Goal: Information Seeking & Learning: Learn about a topic

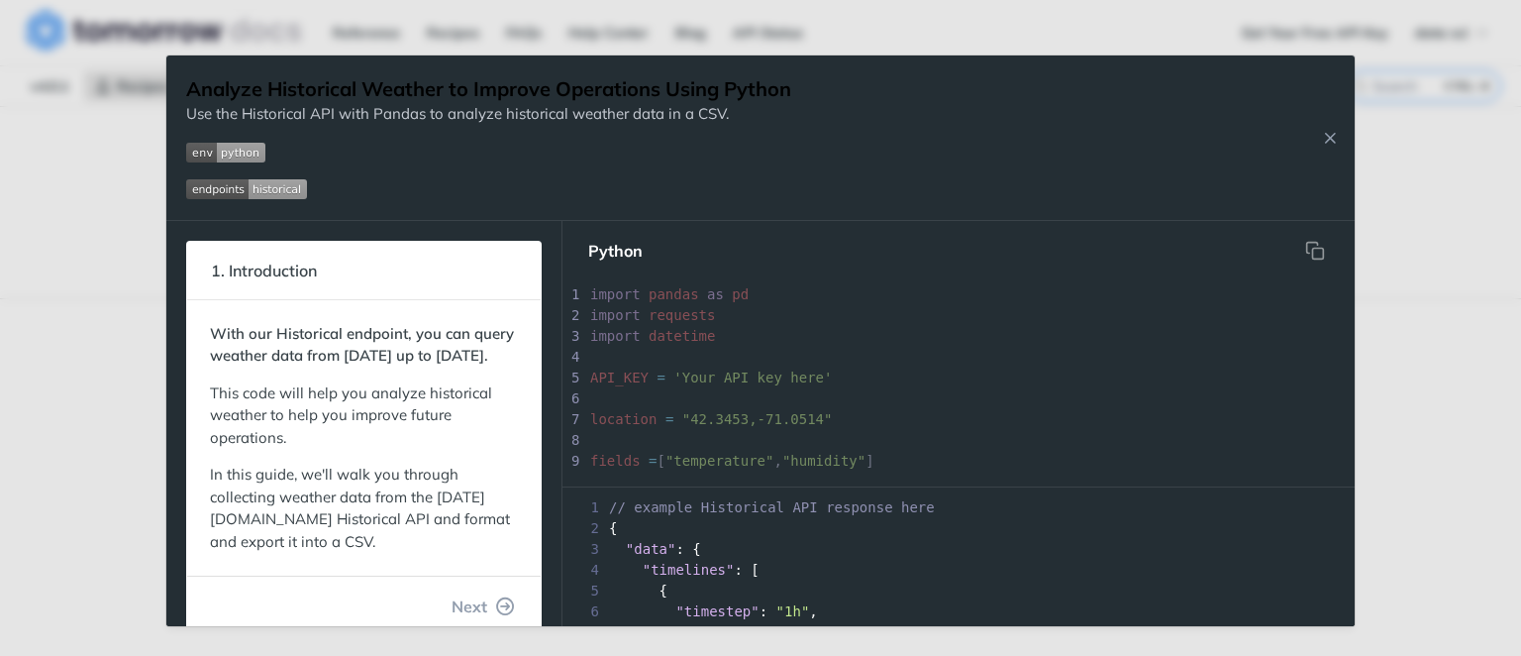
drag, startPoint x: 1442, startPoint y: 269, endPoint x: 552, endPoint y: 274, distance: 890.2
click at [1442, 269] on div "Analyze Historical Weather to Improve Operations Using Python Use the Historica…" at bounding box center [760, 328] width 1521 height 656
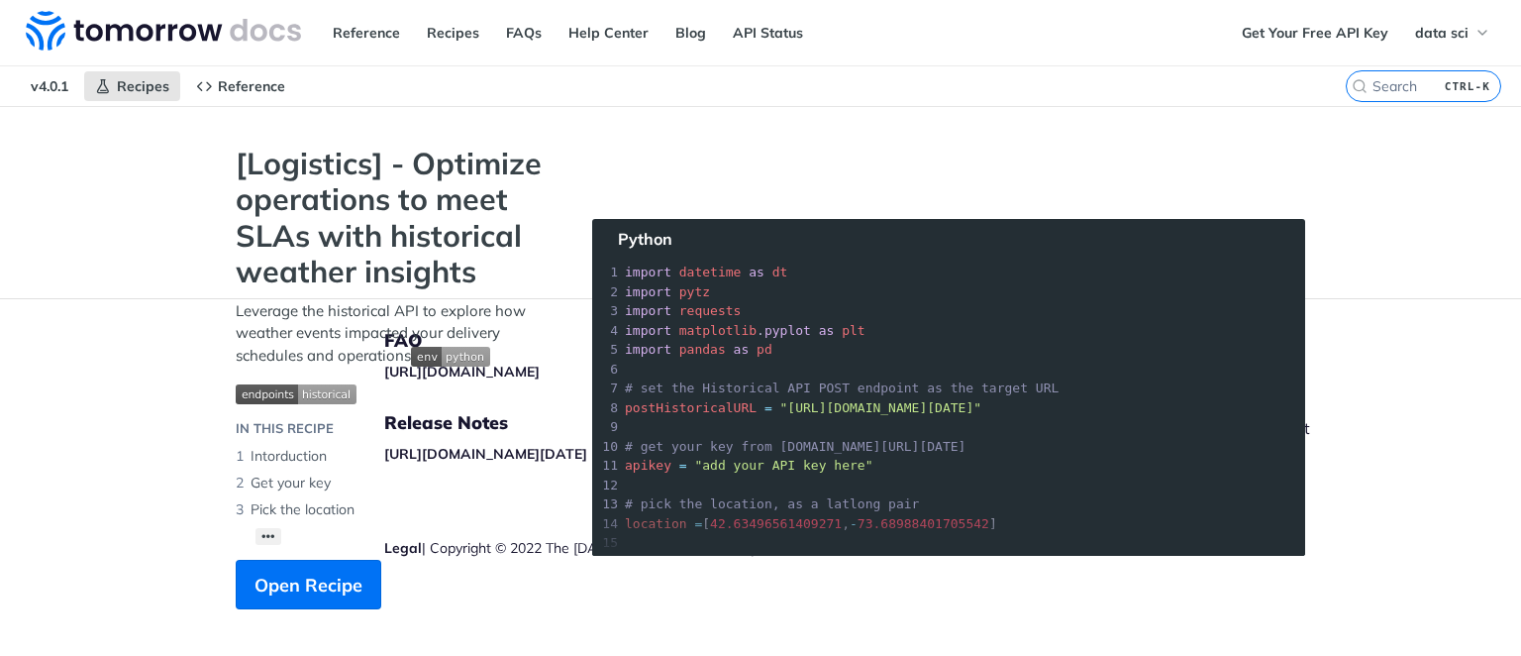
click at [80, 471] on footer "FAQ https://tomorrowio.zendesk.com/ Release Notes https://docs.tomorrow.io/refe…" at bounding box center [760, 476] width 1521 height 357
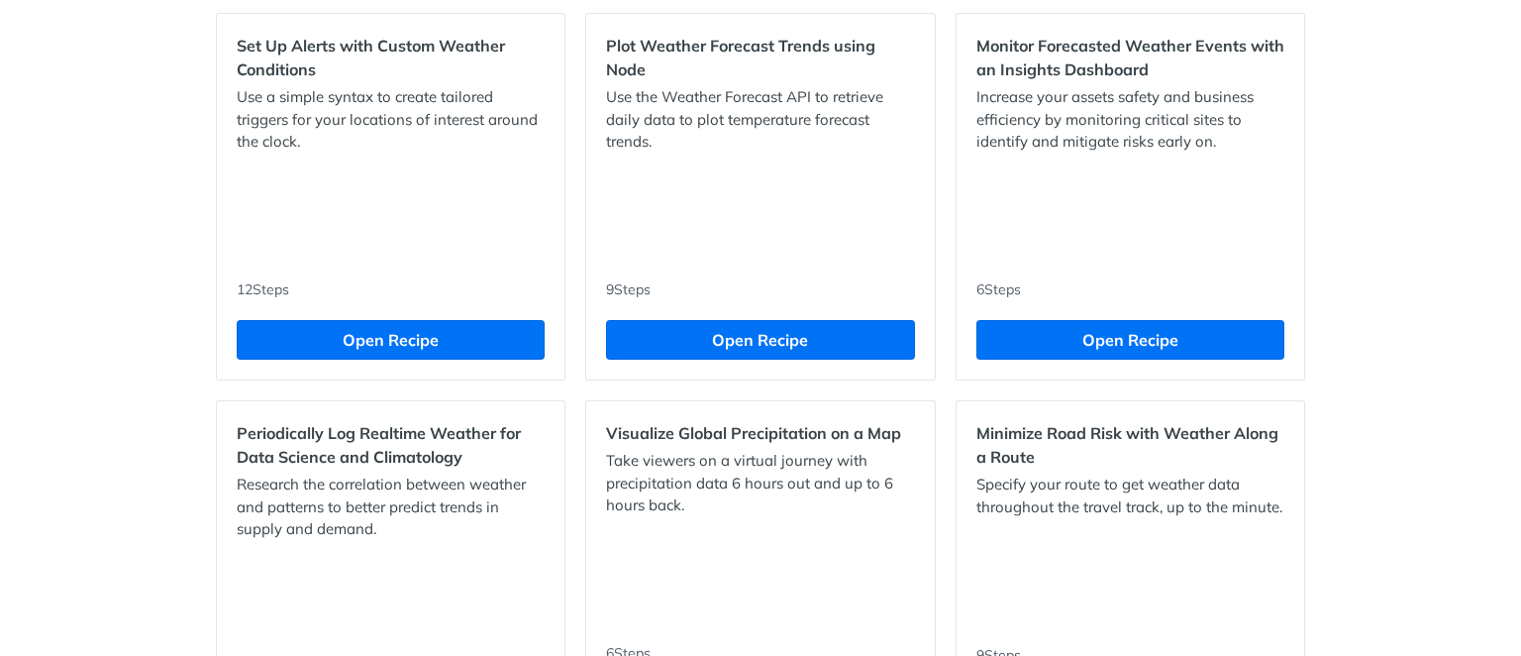
scroll to position [1044, 0]
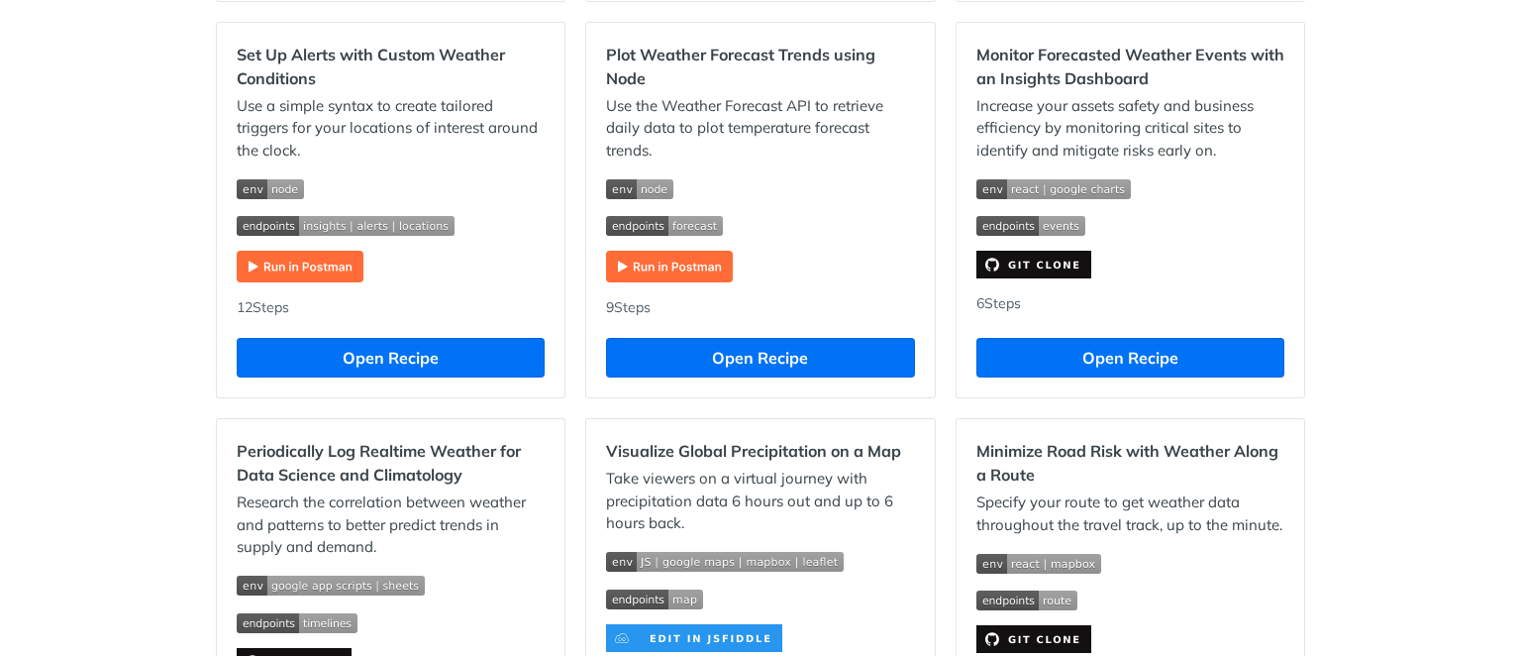
click at [341, 292] on div "Set Up Alerts with Custom Weather Conditions Use a simple syntax to create tail…" at bounding box center [391, 210] width 348 height 375
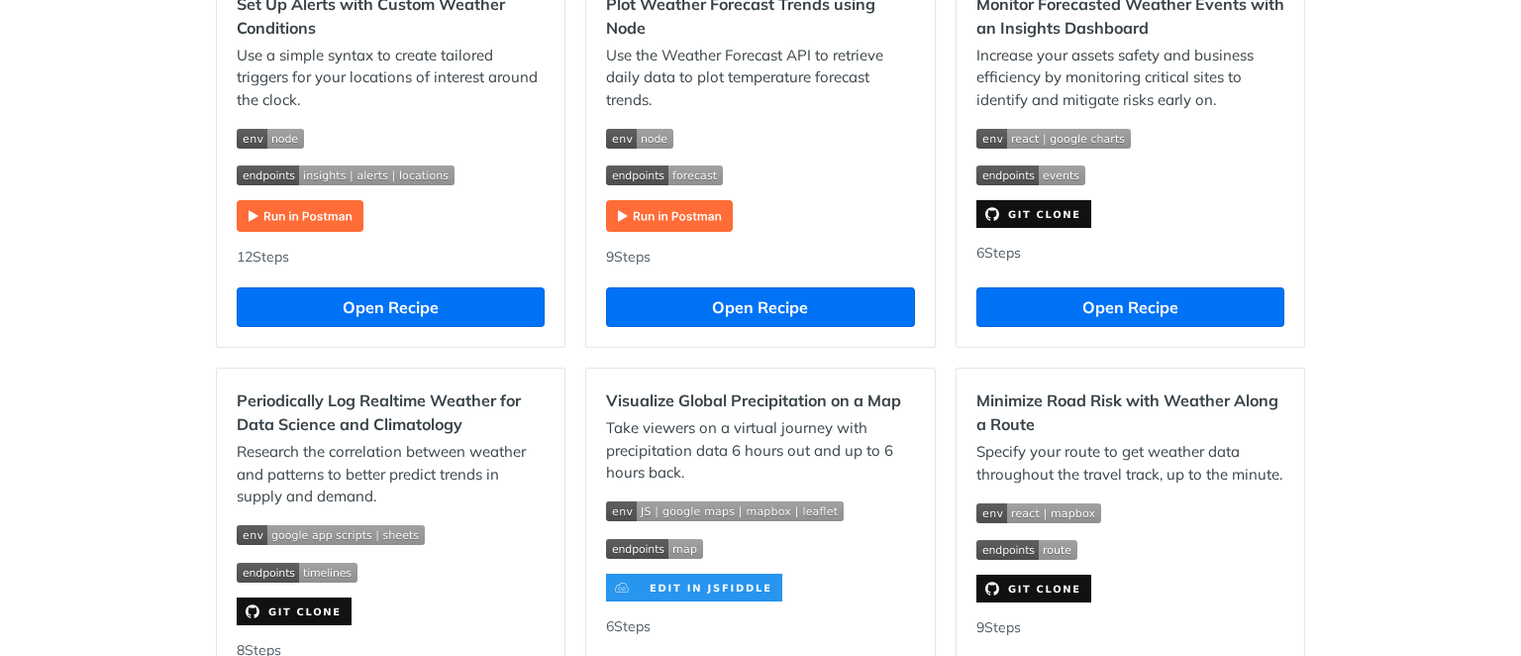
scroll to position [1097, 0]
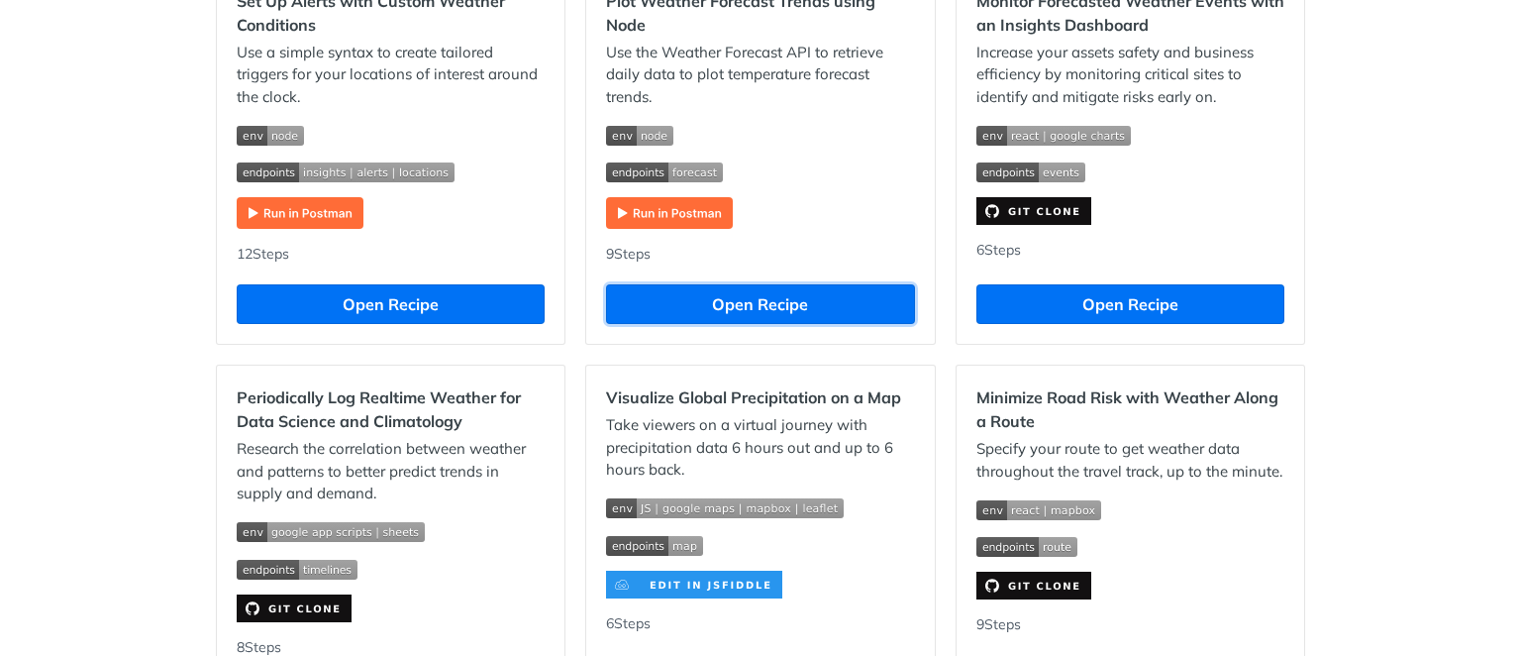
click at [707, 309] on button "Open Recipe" at bounding box center [760, 304] width 308 height 40
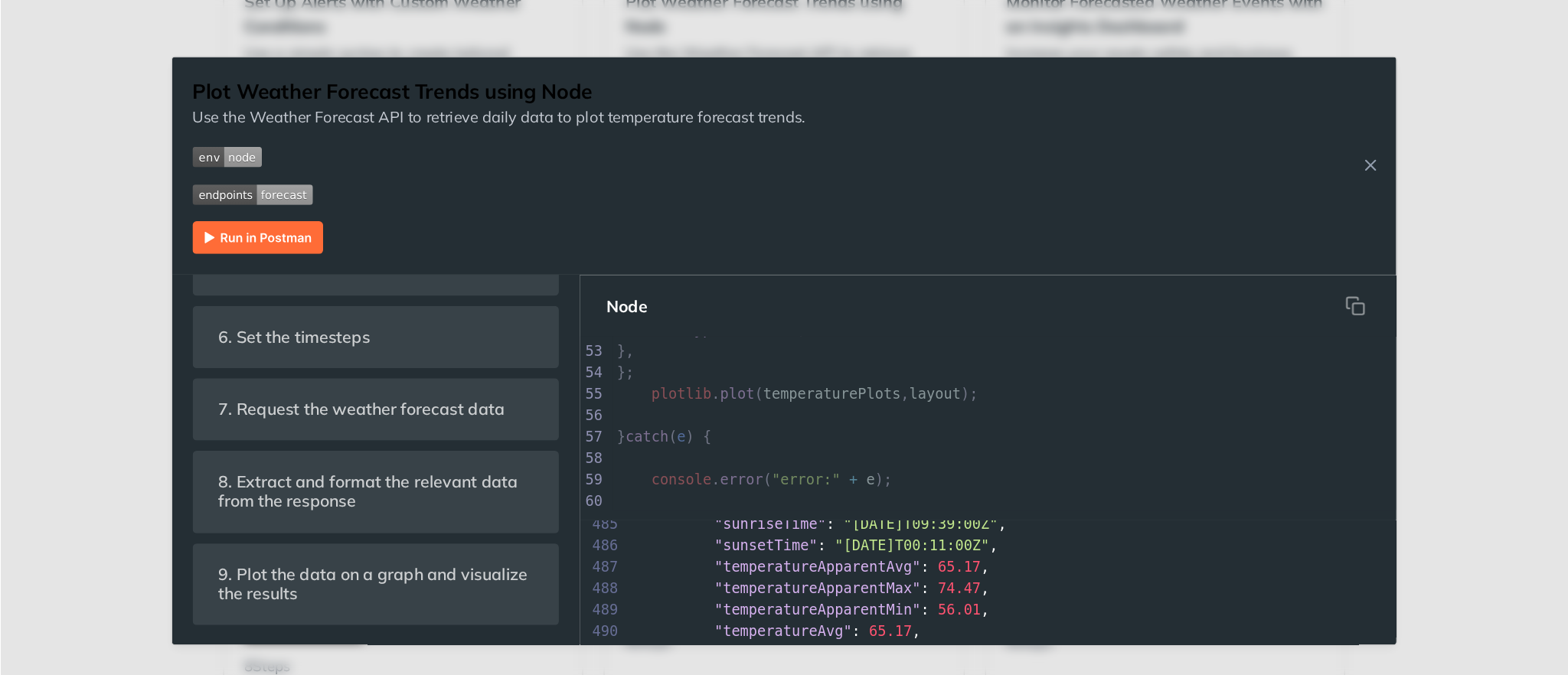
scroll to position [7943, 0]
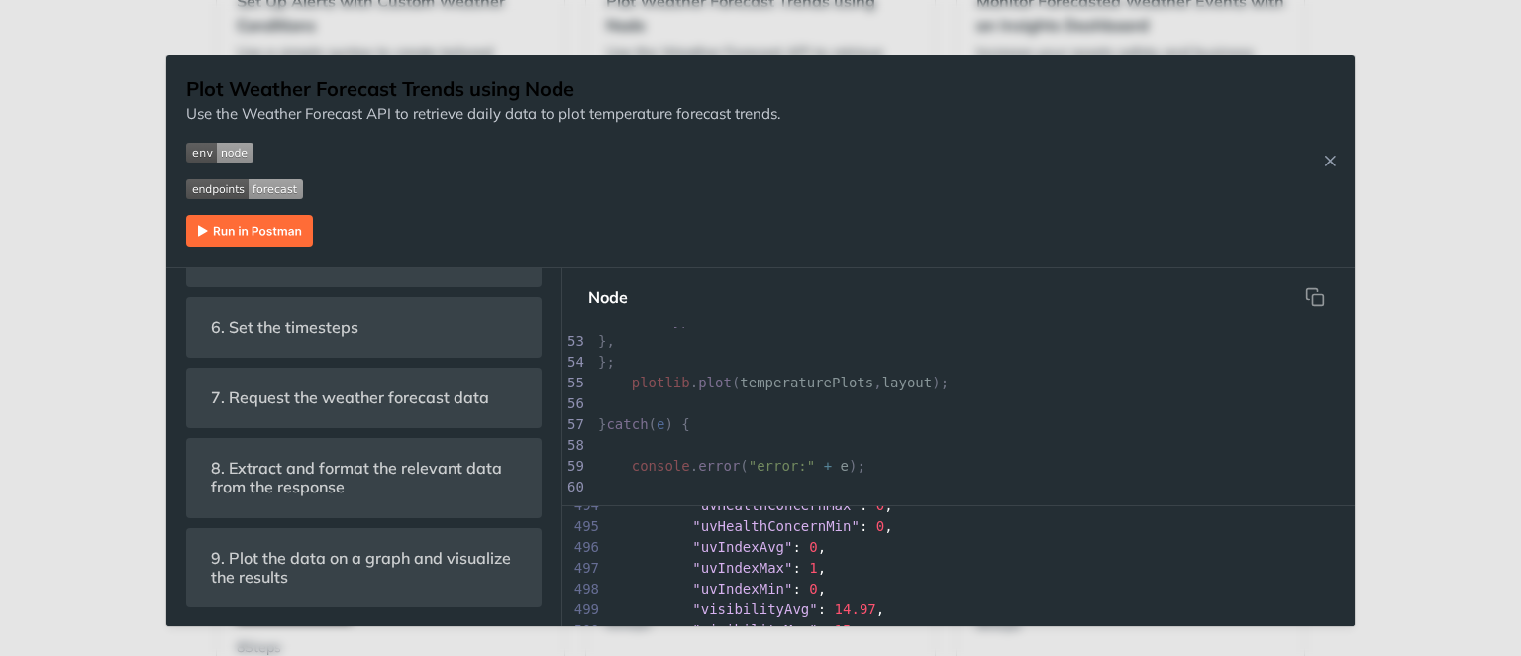
click at [168, 93] on div "Plot Weather Forecast Trends using Node Use the Weather Forecast API to retriev…" at bounding box center [760, 161] width 1188 height 212
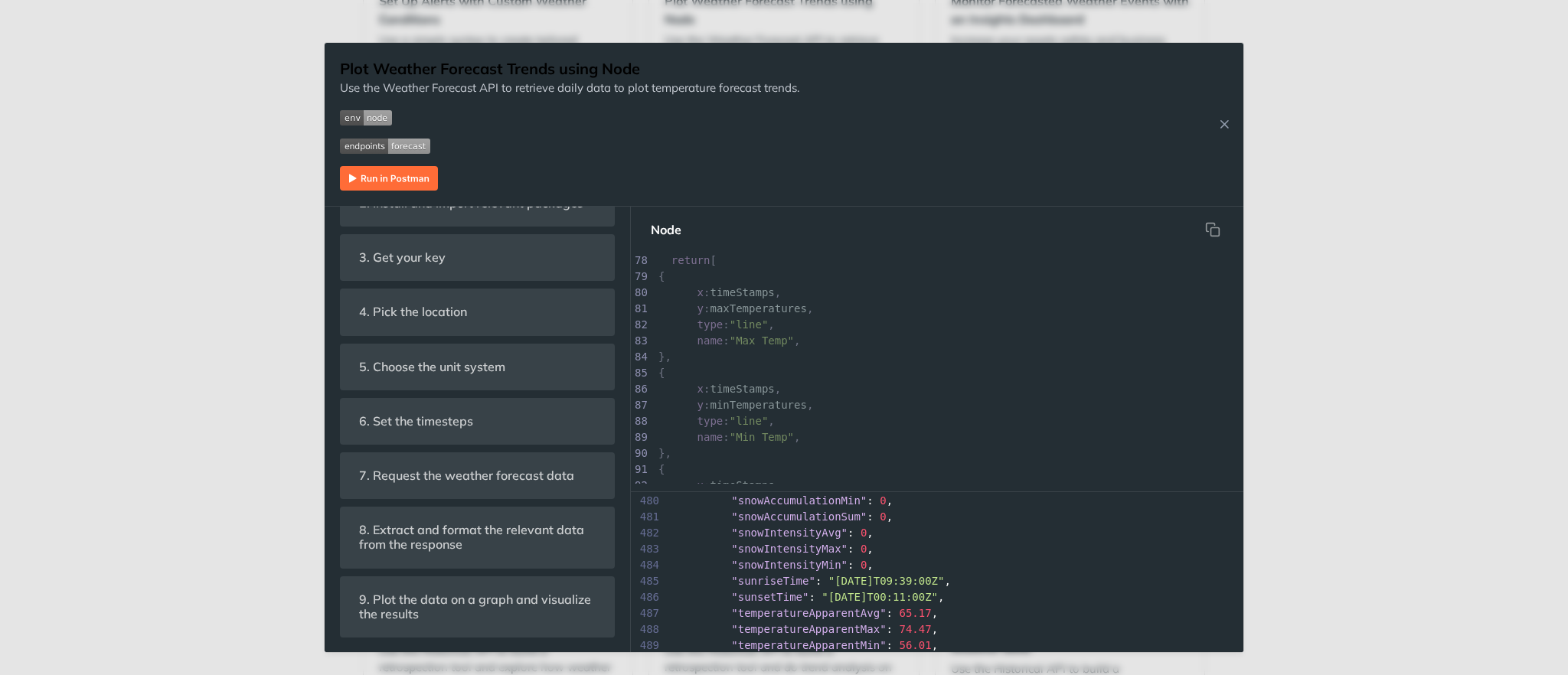
scroll to position [1452, 0]
click at [830, 346] on pre "}," at bounding box center [949, 354] width 588 height 16
click at [1175, 223] on icon "hidden" at bounding box center [1211, 227] width 9 height 9
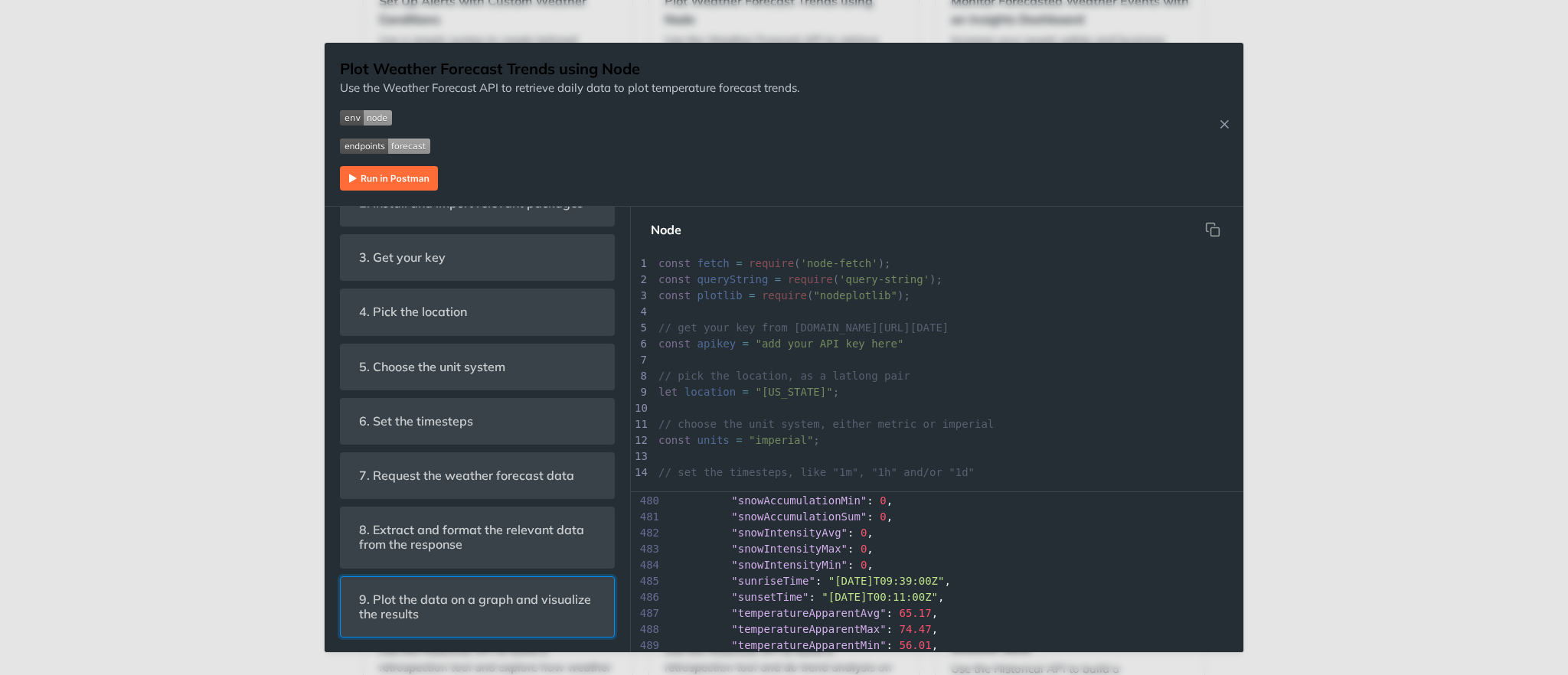
click at [465, 506] on span "9. Plot the data on a graph and visualize the results" at bounding box center [478, 607] width 258 height 44
click at [363, 506] on div "Plot Weather Forecast Trends using Node Use the Weather Forecast API to retriev…" at bounding box center [784, 337] width 1568 height 675
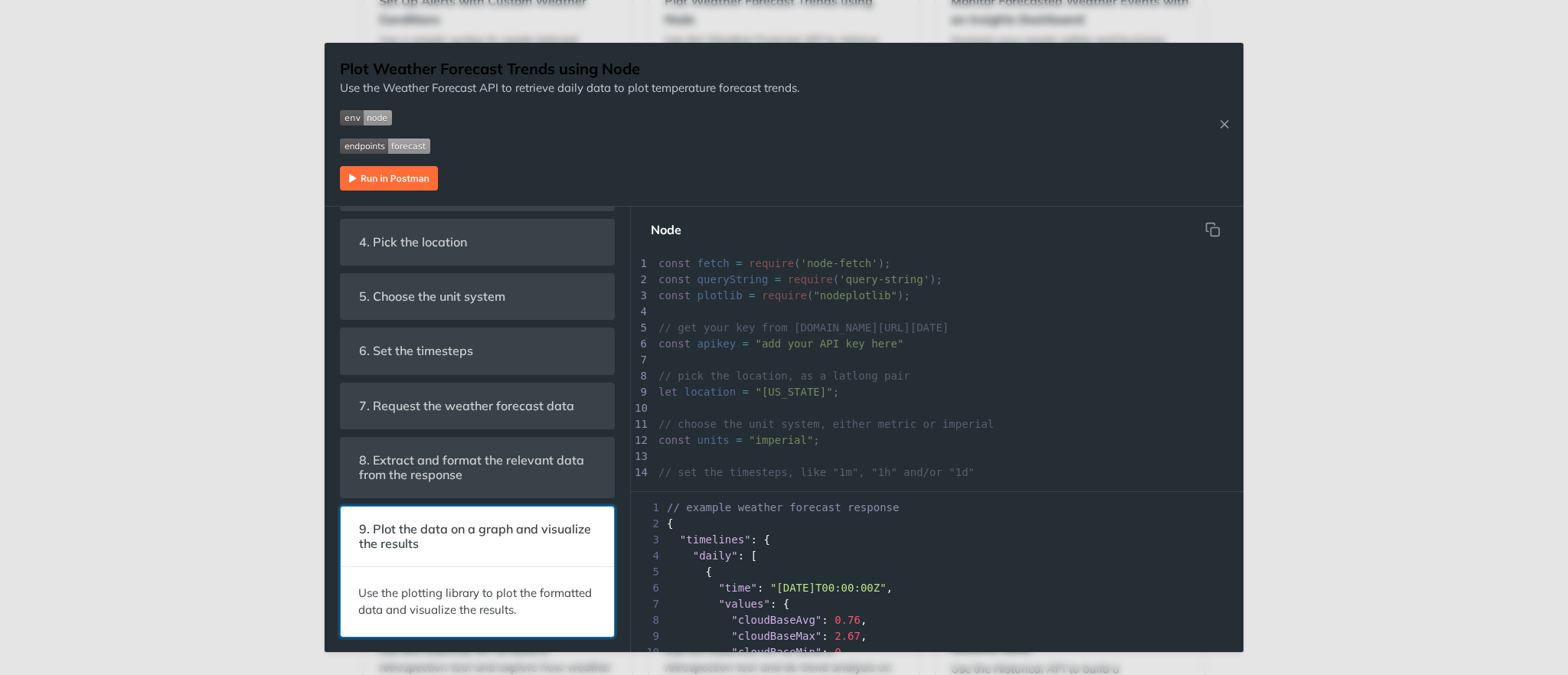
click at [375, 506] on span "9. Plot the data on a graph and visualize the results" at bounding box center [478, 536] width 258 height 44
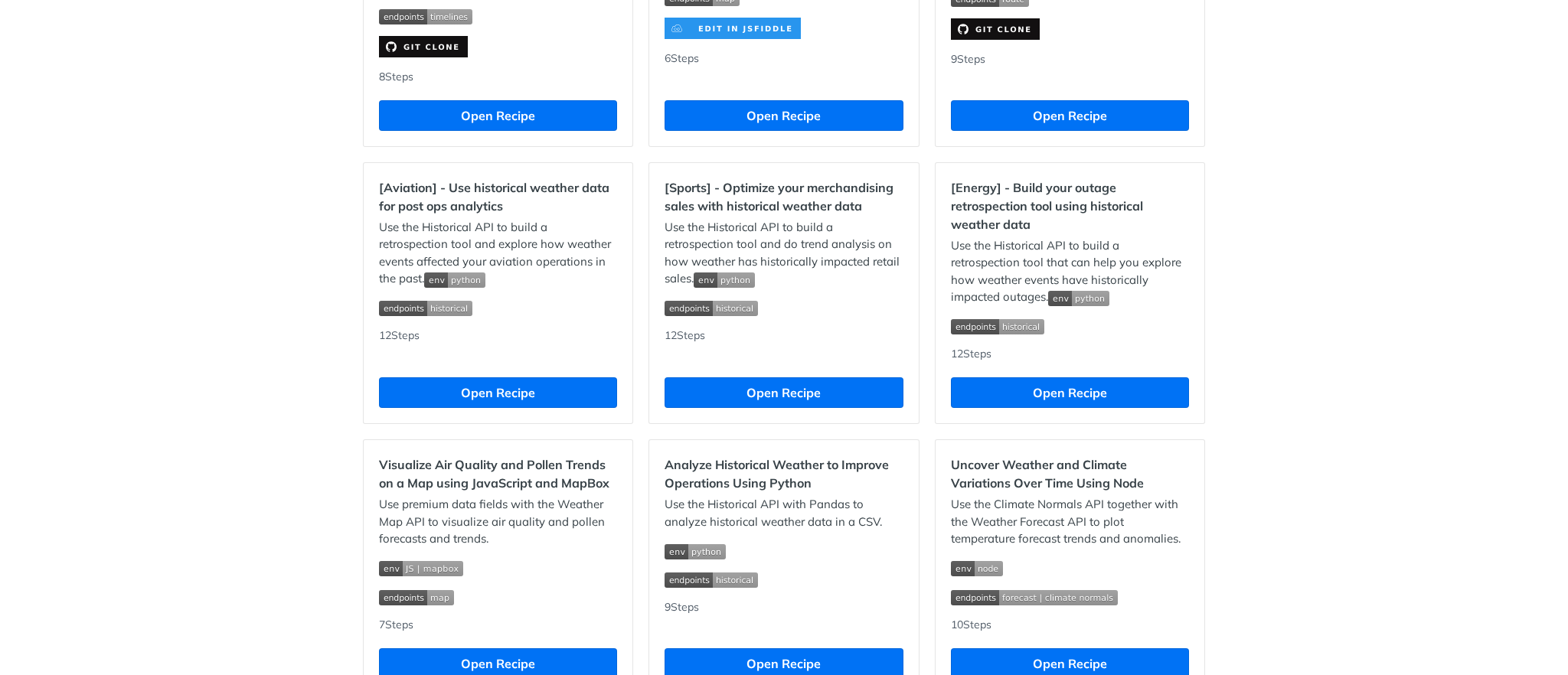
scroll to position [1350, 0]
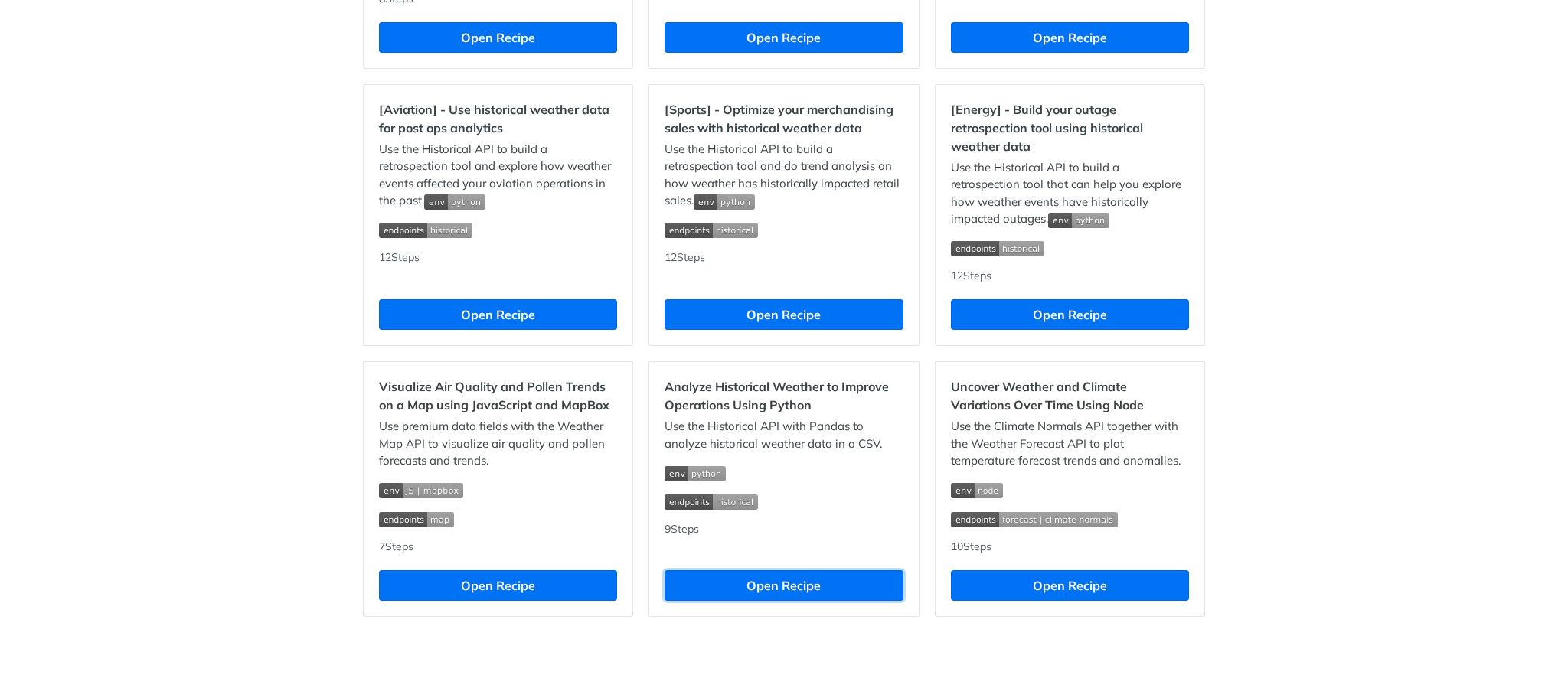
click at [782, 506] on button "Open Recipe" at bounding box center [784, 586] width 238 height 31
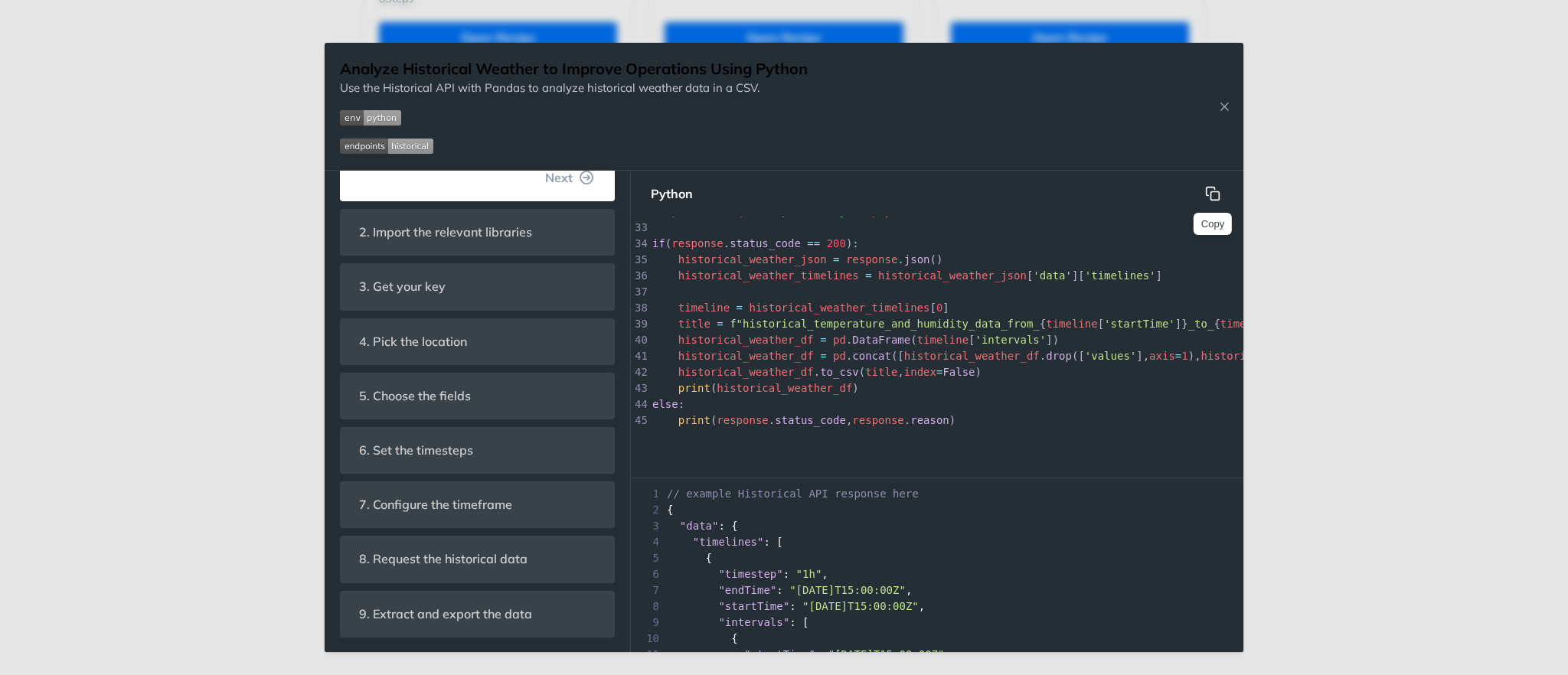
click at [1175, 181] on button "Copy" at bounding box center [1213, 194] width 31 height 31
click at [271, 506] on div "Analyze Historical Weather to Improve Operations Using Python Use the Historica…" at bounding box center [784, 337] width 1568 height 675
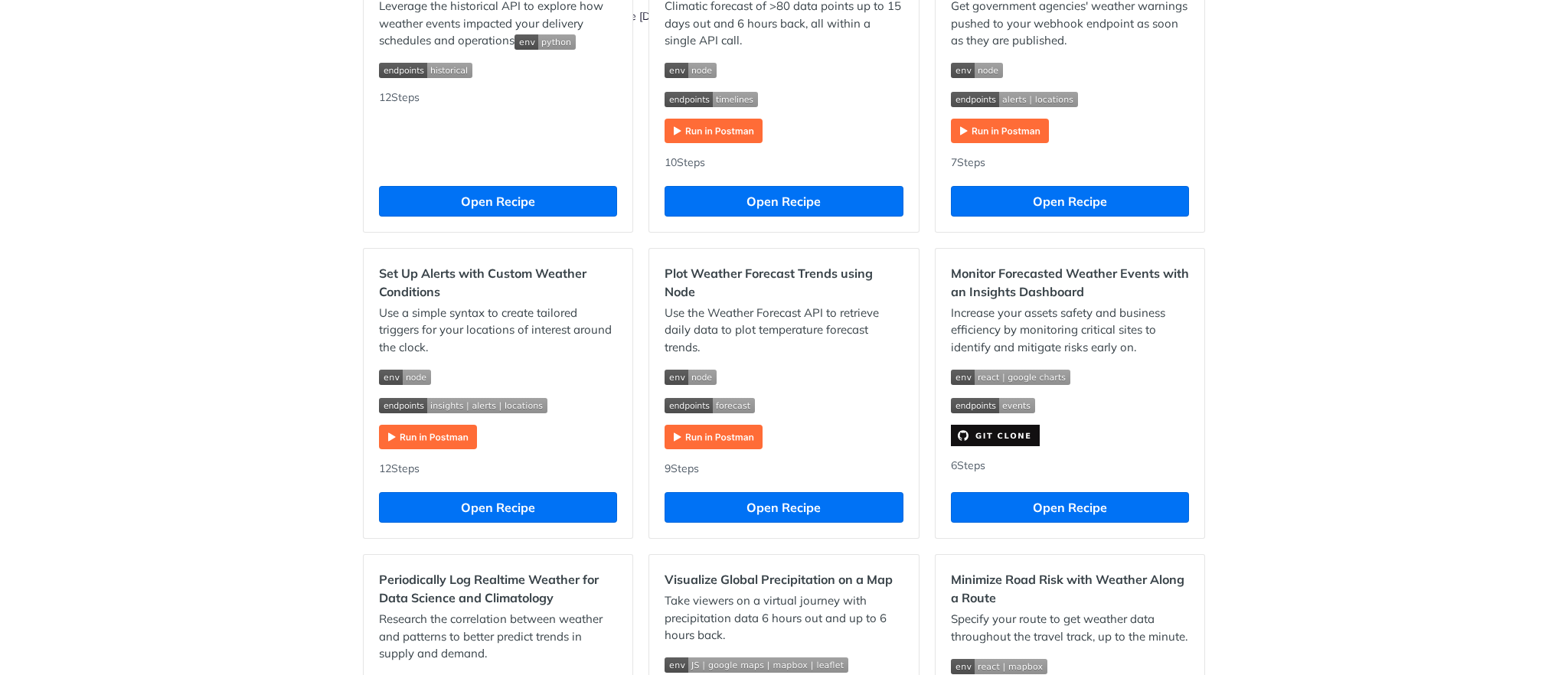
scroll to position [571, 0]
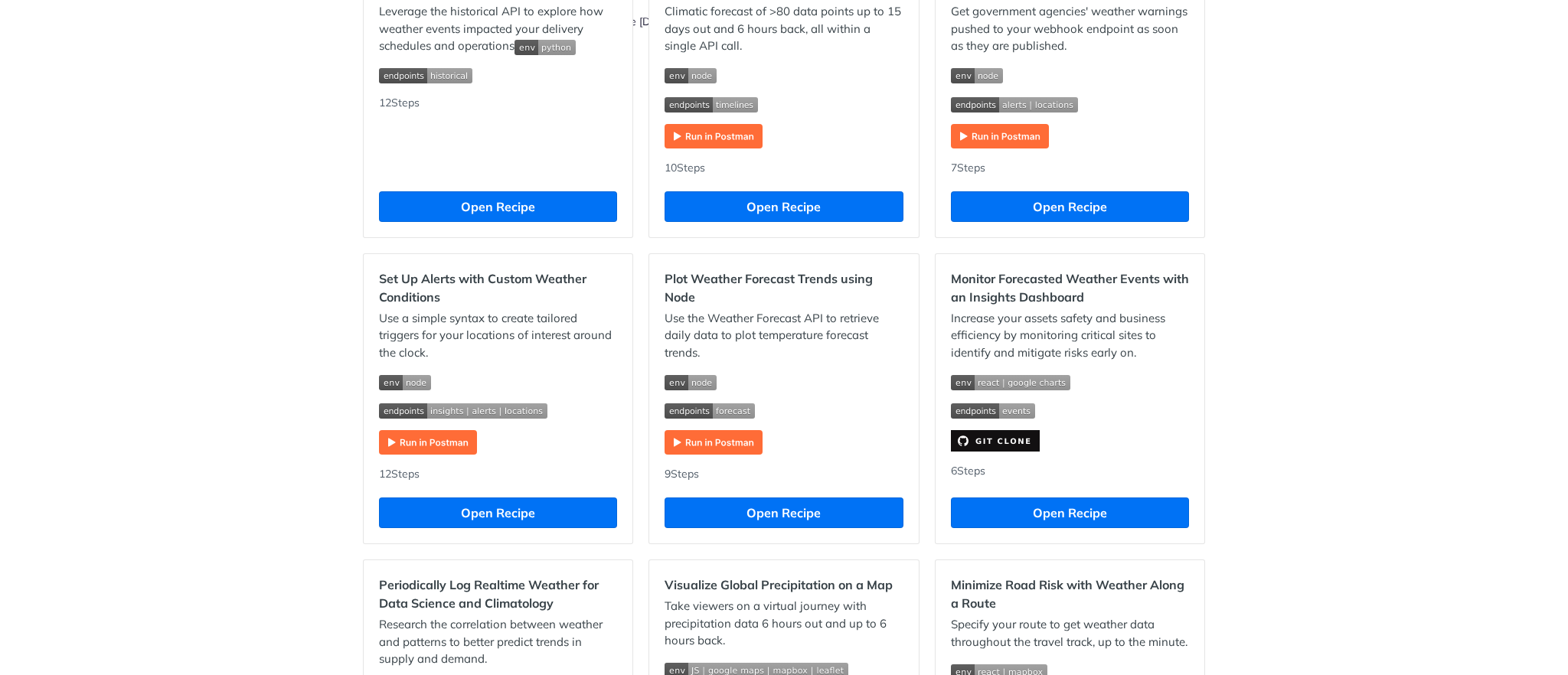
click at [1115, 273] on h2 "Monitor Forecasted Weather Events with an Insights Dashboard" at bounding box center [1070, 288] width 238 height 37
click at [994, 506] on button "Open Recipe" at bounding box center [1070, 513] width 238 height 31
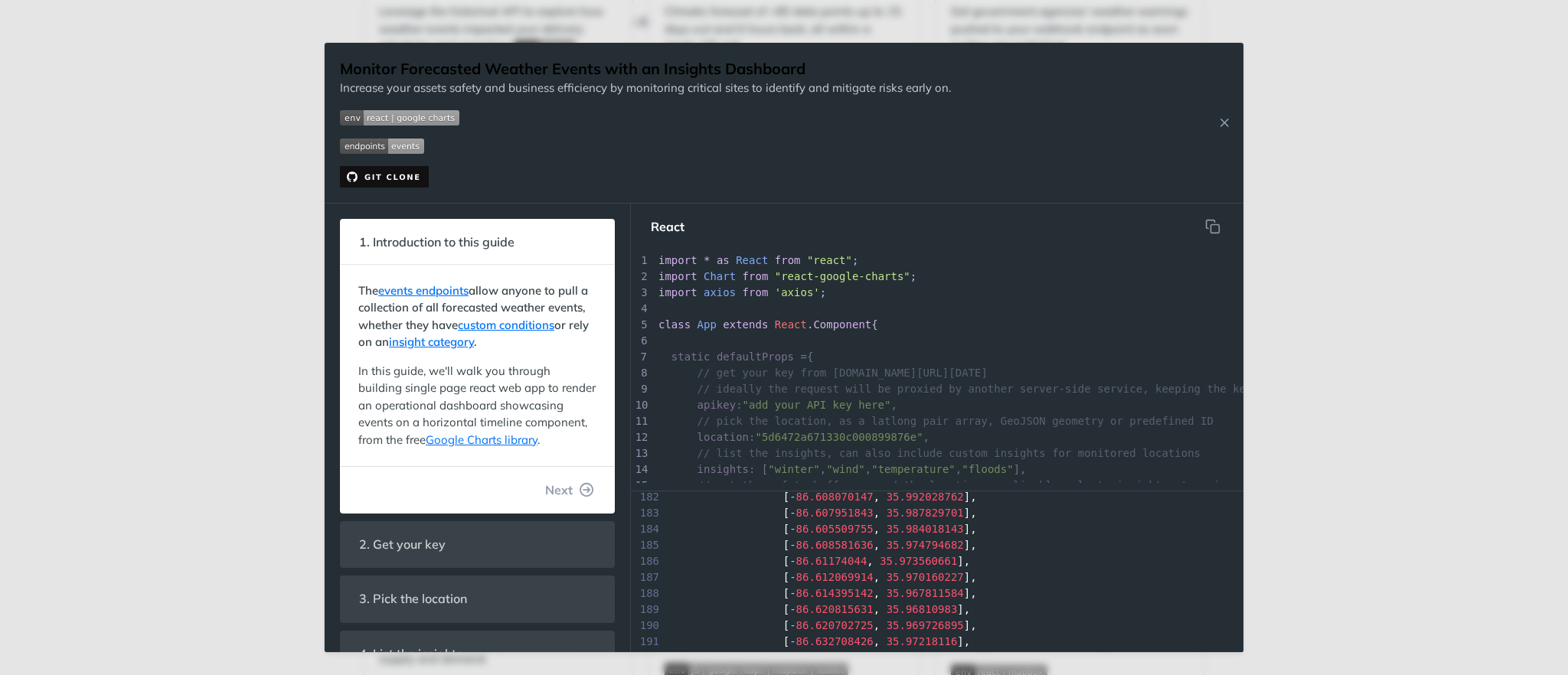
scroll to position [162, 0]
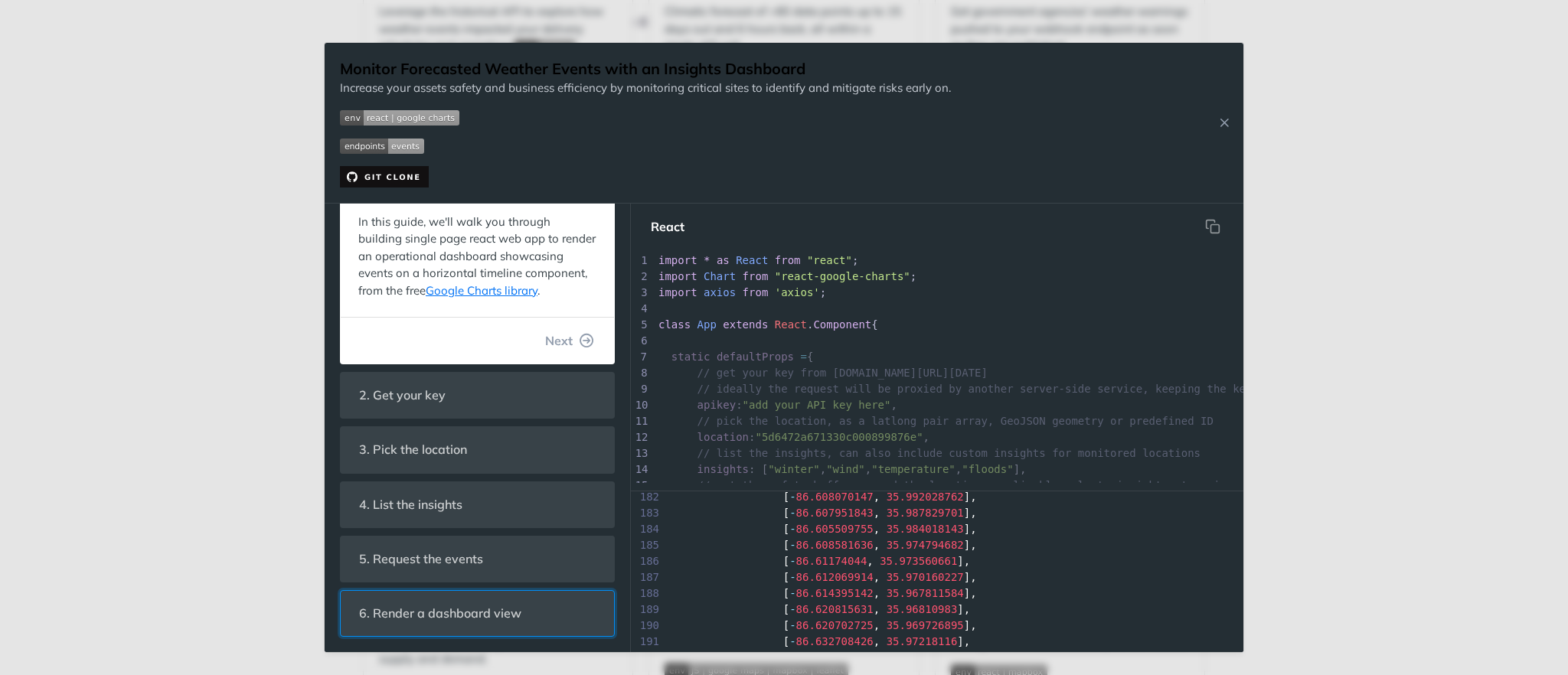
click at [555, 506] on header "6. Render a dashboard view" at bounding box center [478, 613] width 274 height 45
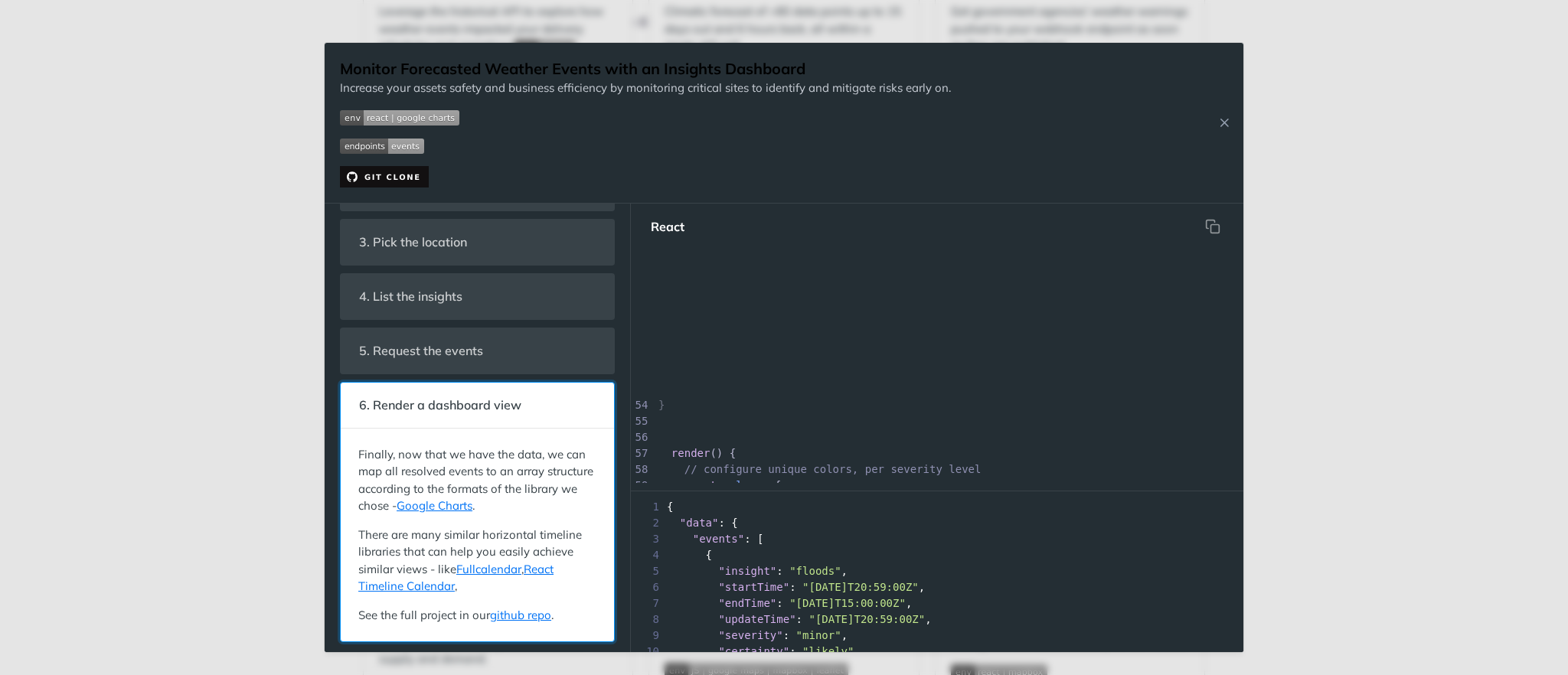
scroll to position [1030, 0]
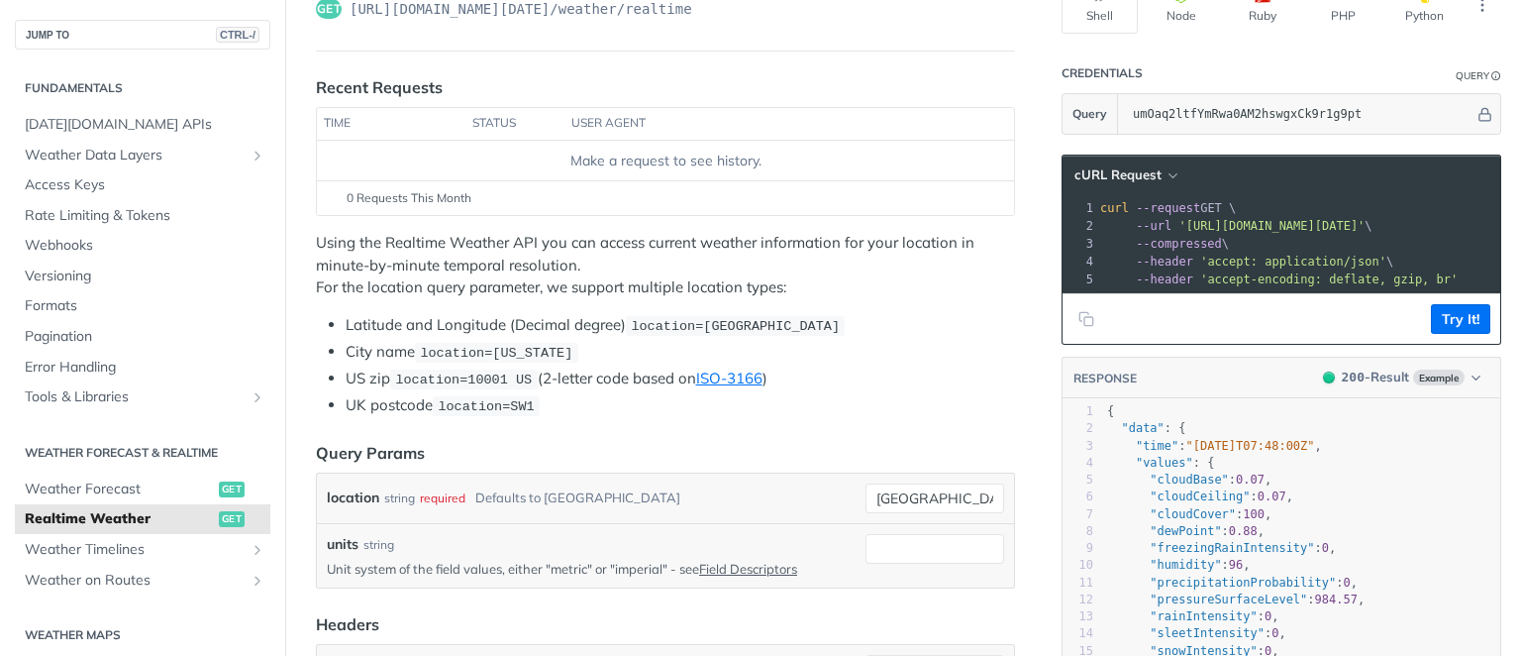
scroll to position [185, 0]
drag, startPoint x: 1099, startPoint y: 336, endPoint x: 1074, endPoint y: 334, distance: 24.8
click at [1074, 334] on footer "Try It!" at bounding box center [1282, 317] width 438 height 51
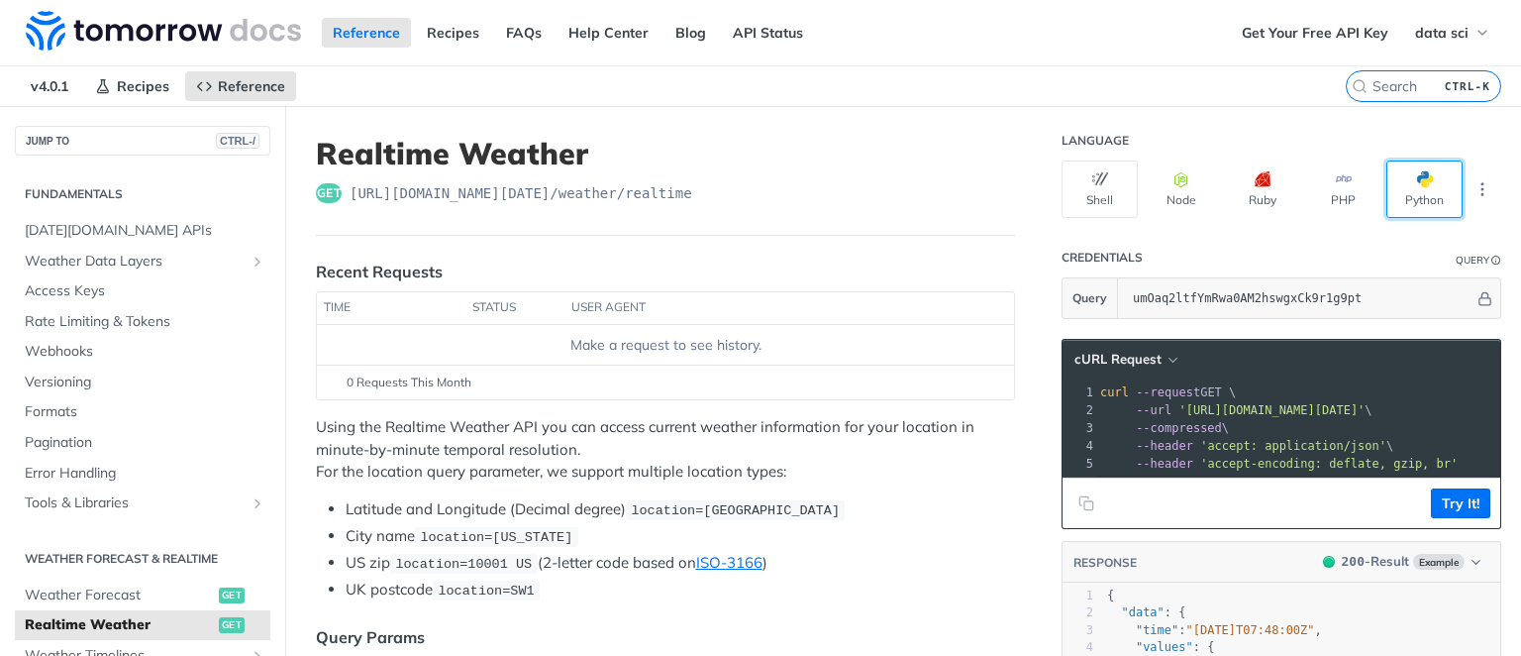
click at [1433, 175] on span "button" at bounding box center [1433, 179] width 0 height 16
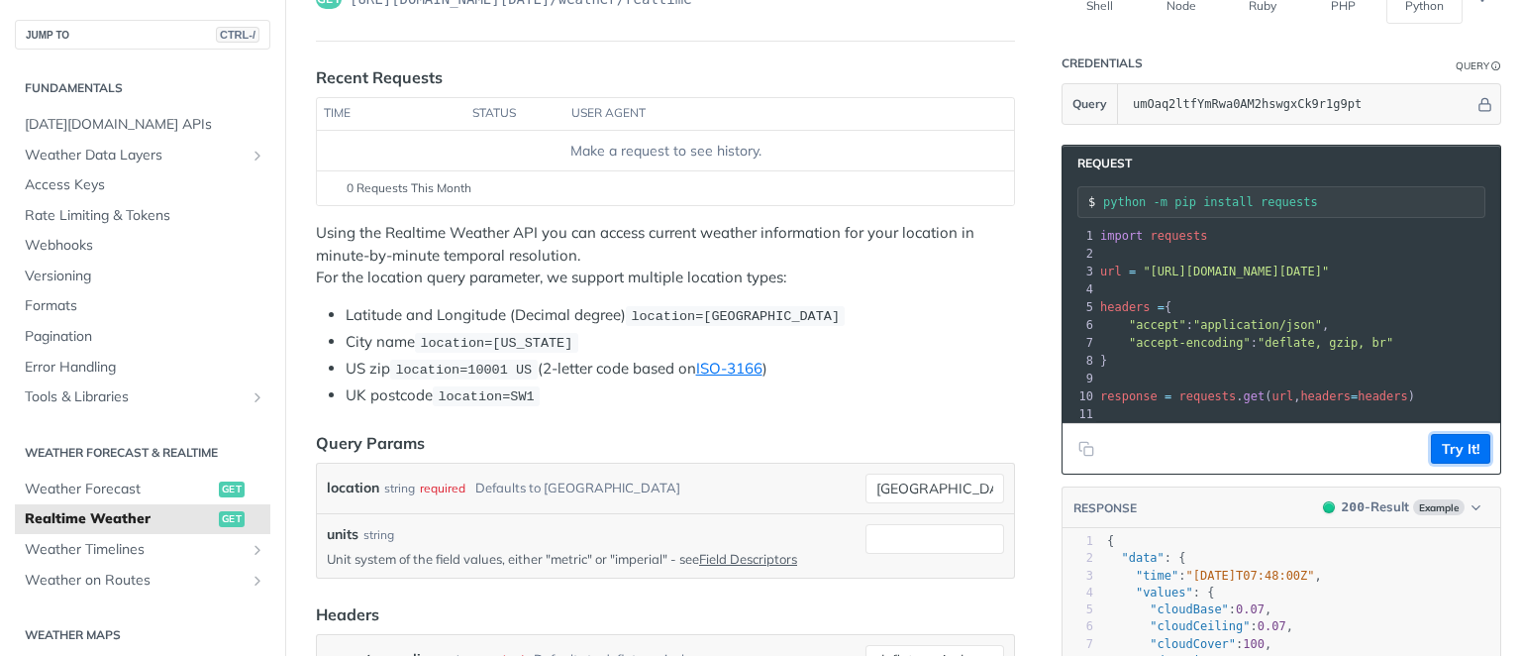
click at [1452, 440] on button "Try It!" at bounding box center [1460, 449] width 59 height 30
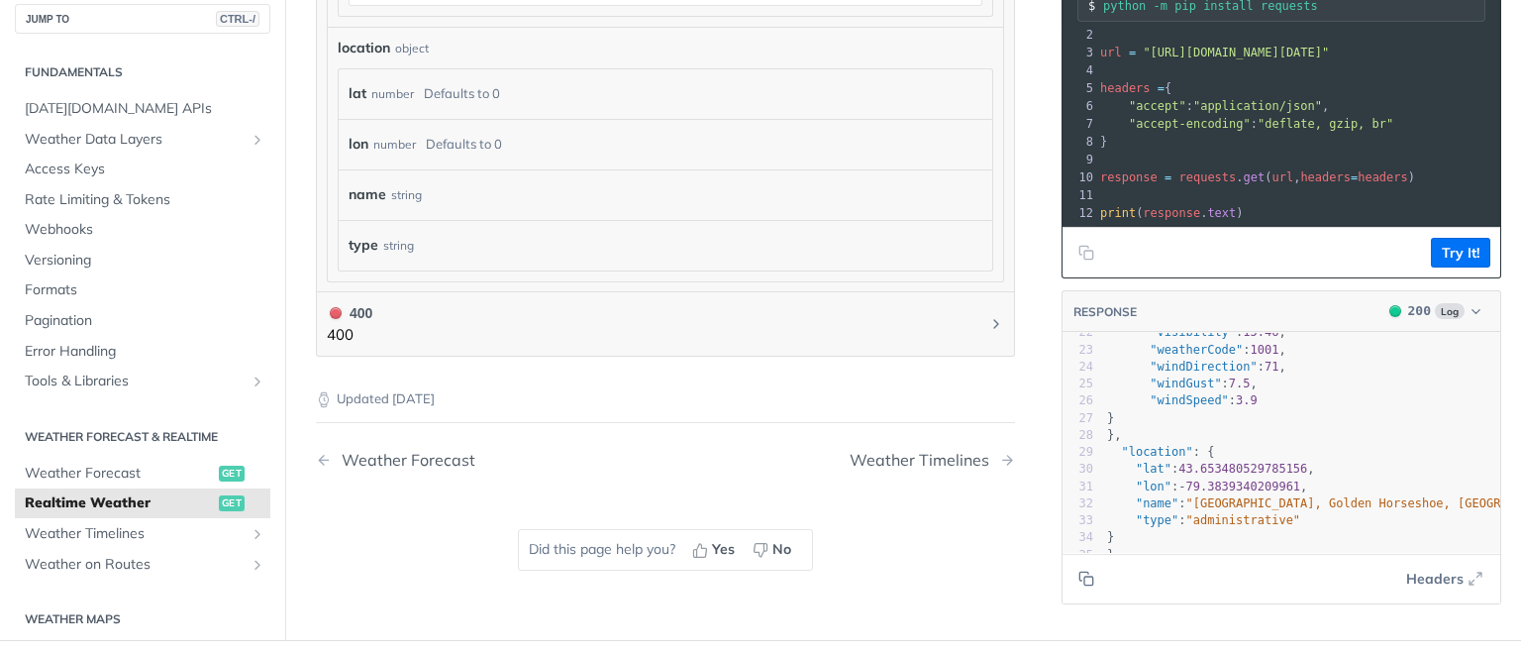
scroll to position [1102, 0]
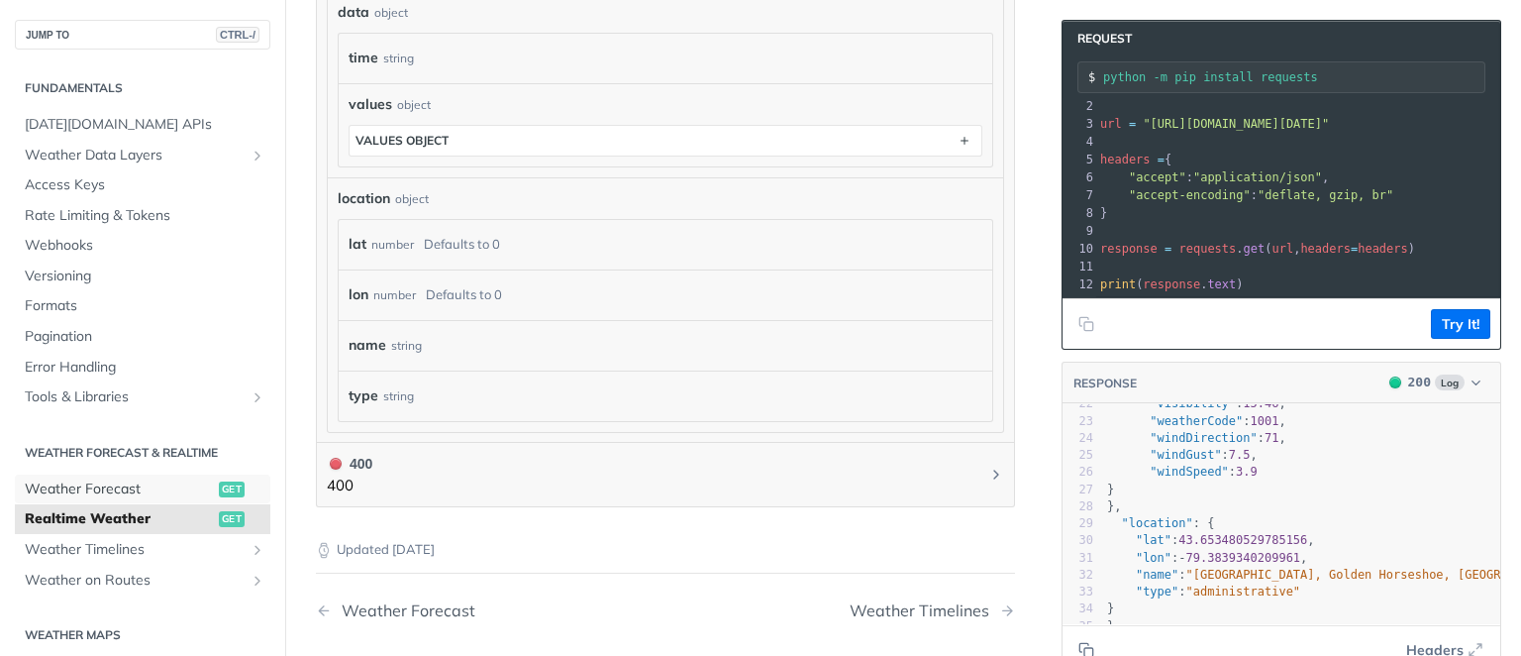
click at [132, 488] on span "Weather Forecast" at bounding box center [119, 489] width 189 height 20
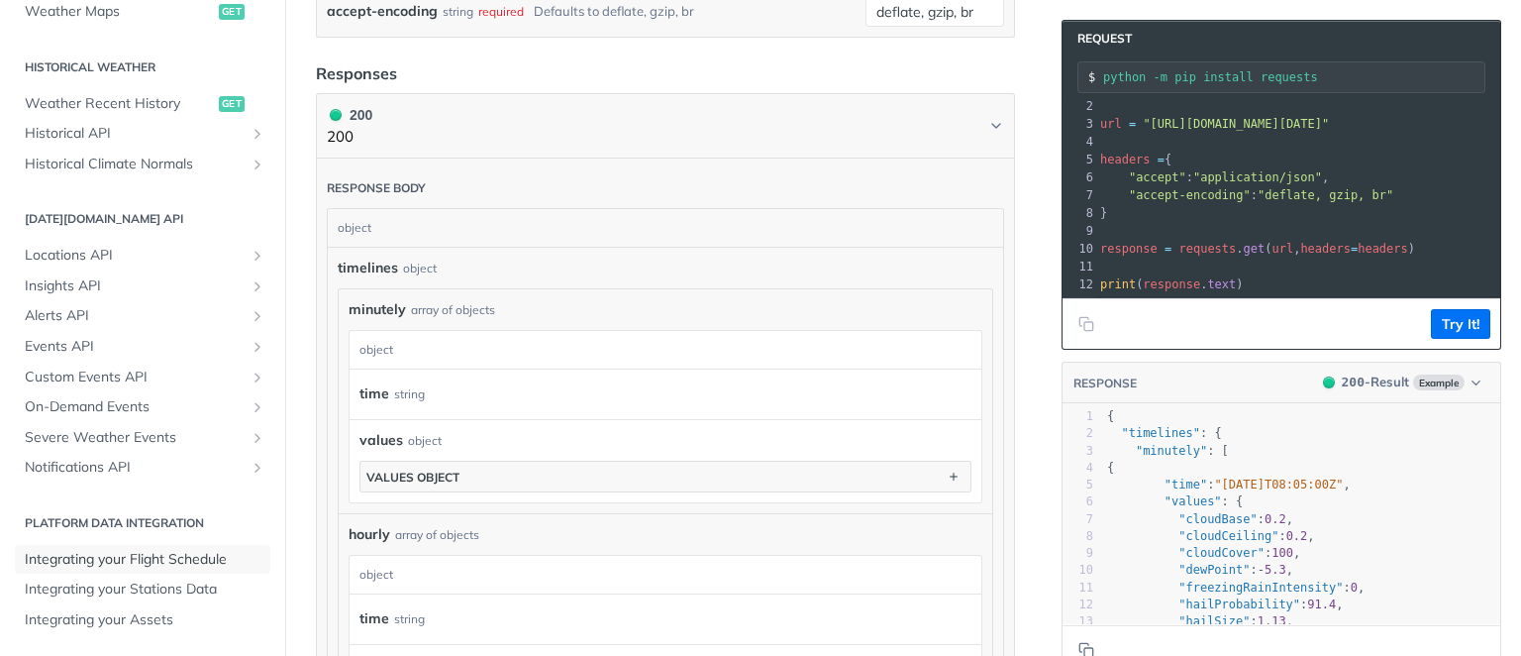
click at [136, 557] on span "Integrating your Flight Schedule" at bounding box center [145, 560] width 241 height 20
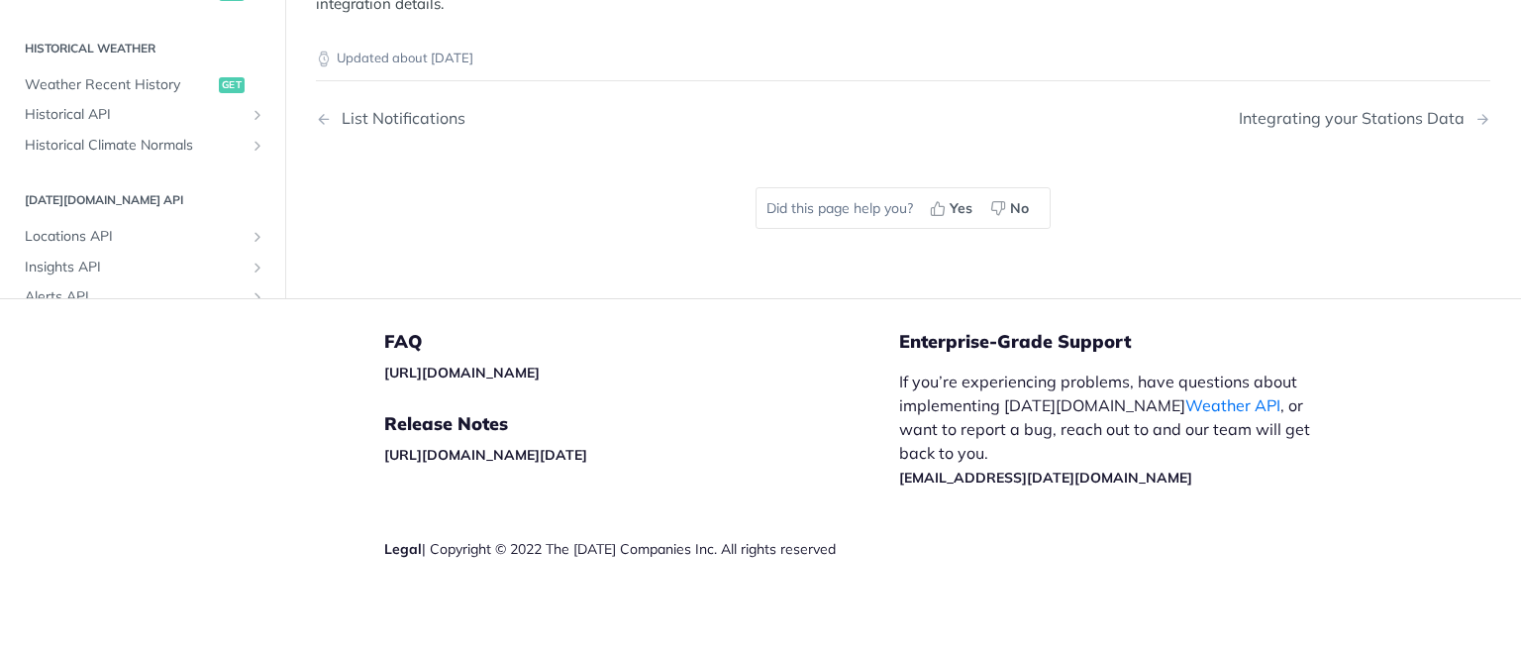
scroll to position [3848, 0]
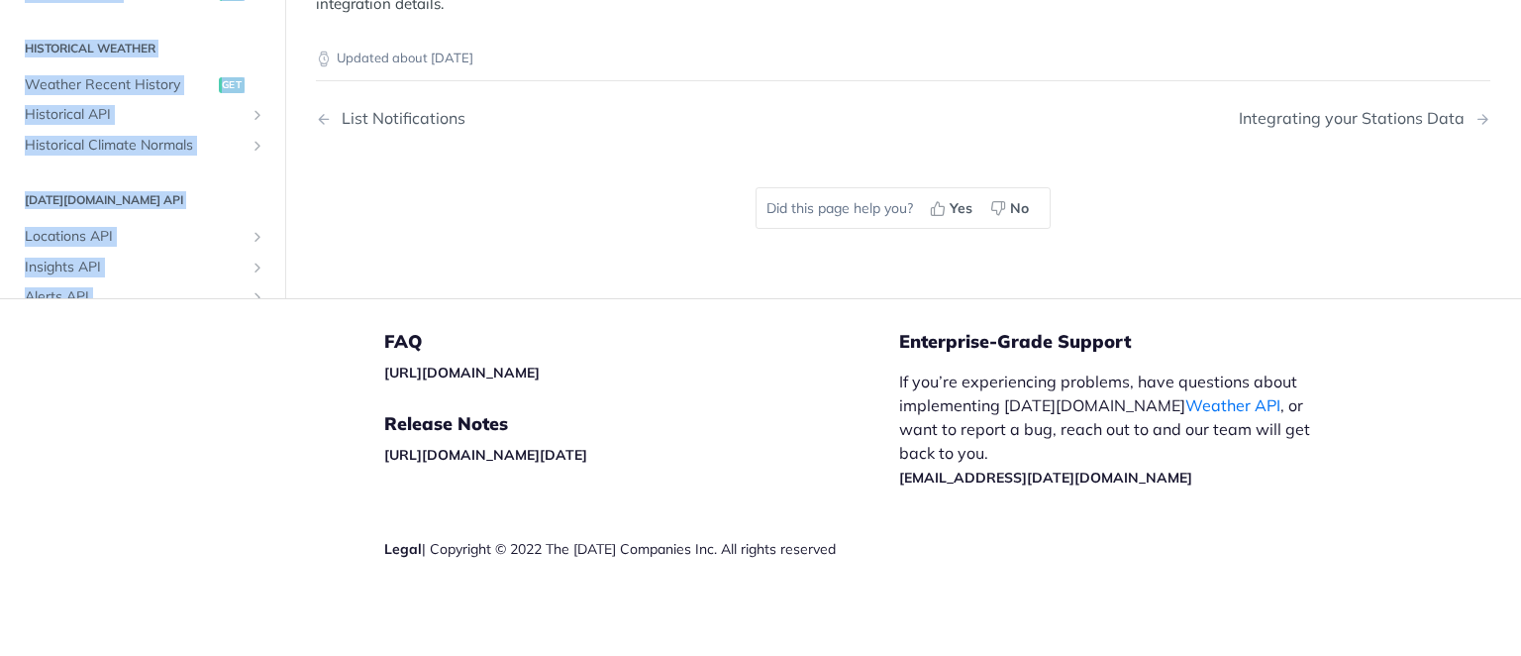
drag, startPoint x: 348, startPoint y: 355, endPoint x: 258, endPoint y: 50, distance: 318.7
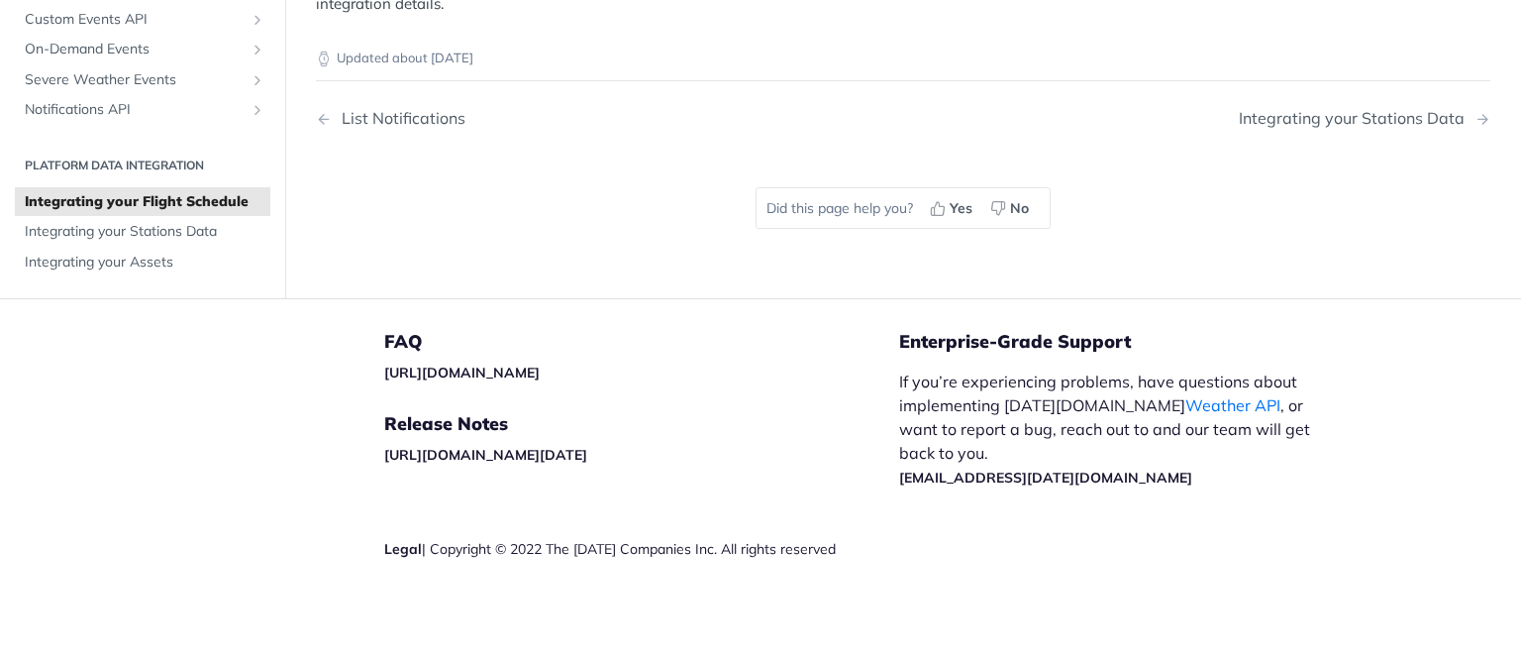
scroll to position [3926, 0]
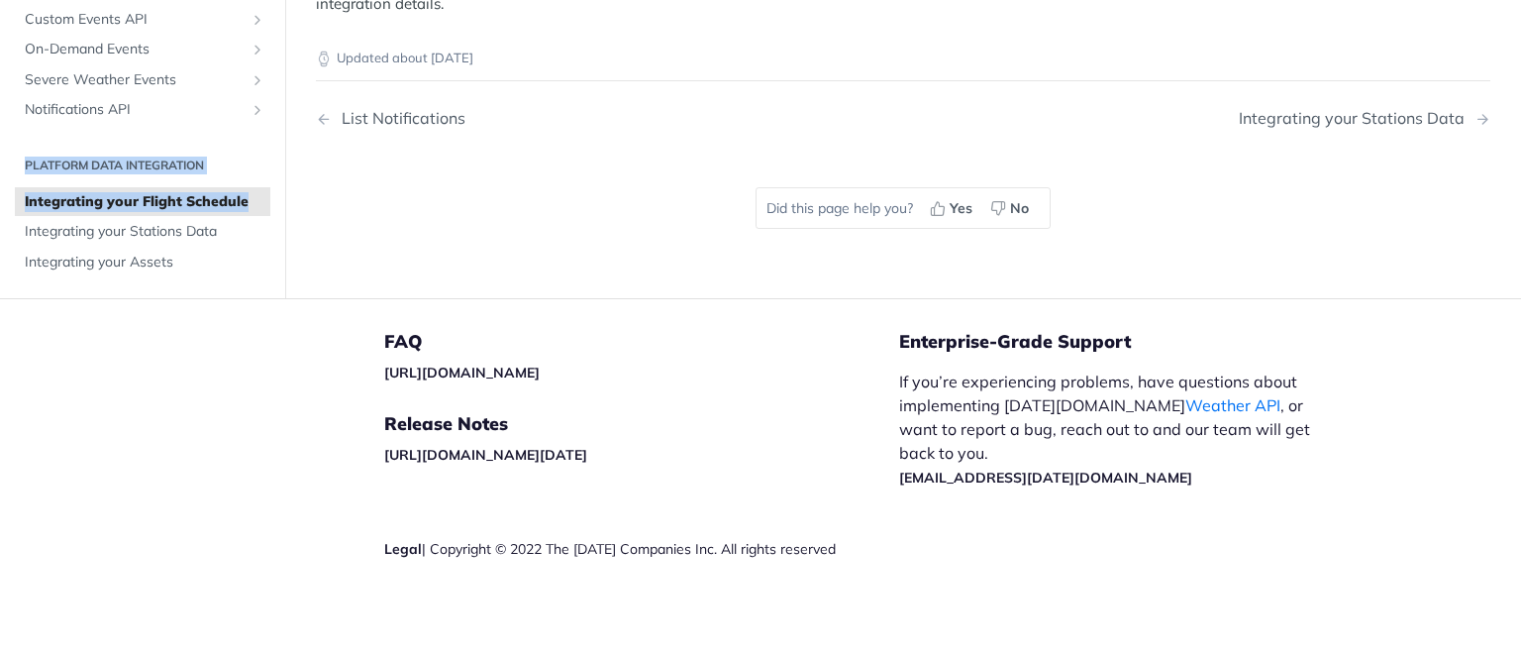
drag, startPoint x: 2, startPoint y: 512, endPoint x: 256, endPoint y: 557, distance: 258.5
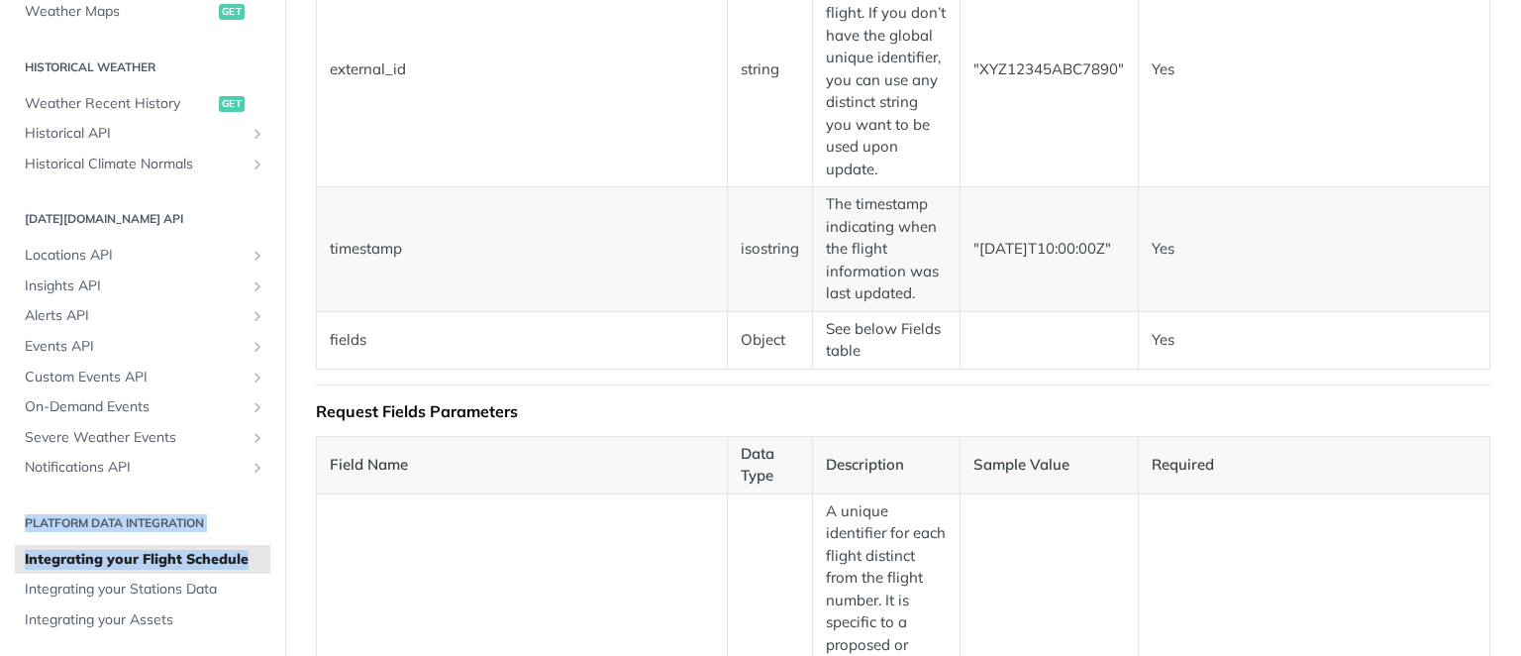
scroll to position [642, 0]
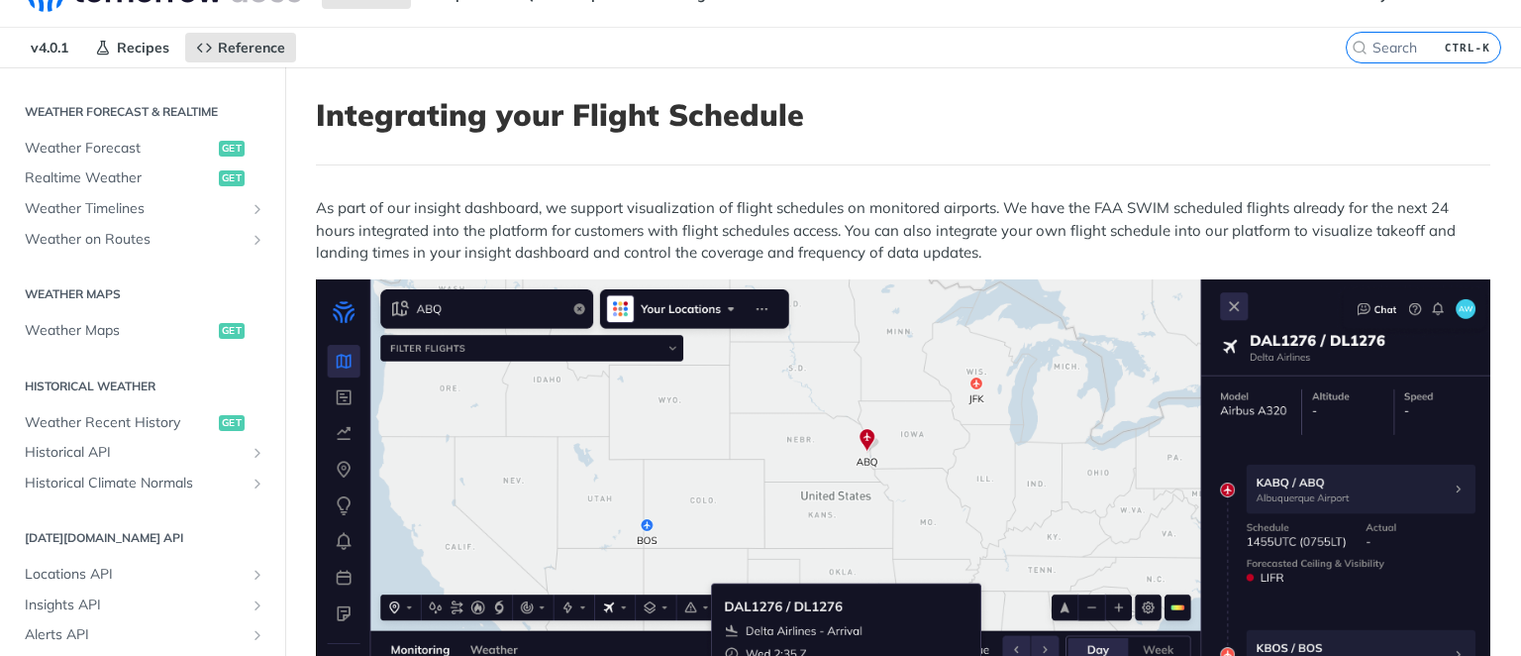
scroll to position [406, 0]
click at [189, 220] on link "Weather Timelines" at bounding box center [142, 211] width 255 height 30
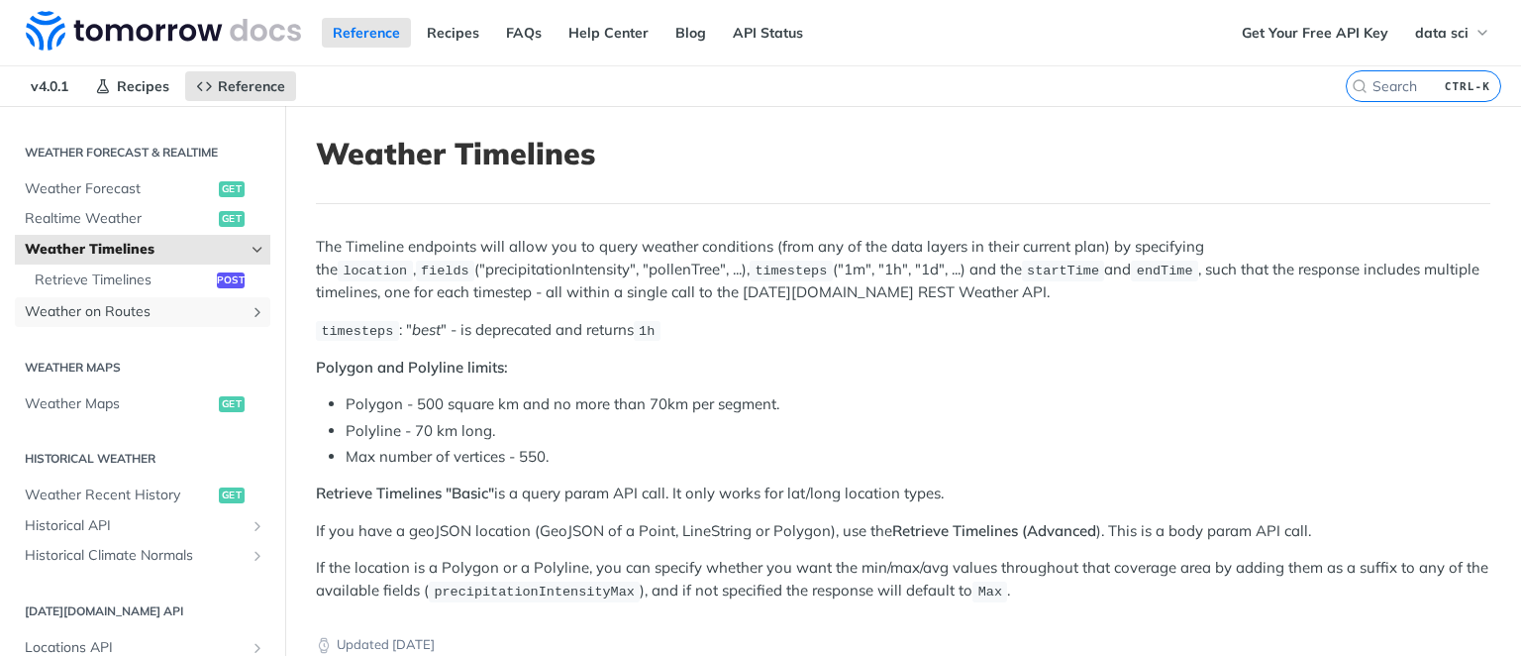
click at [118, 309] on span "Weather on Routes" at bounding box center [135, 312] width 220 height 20
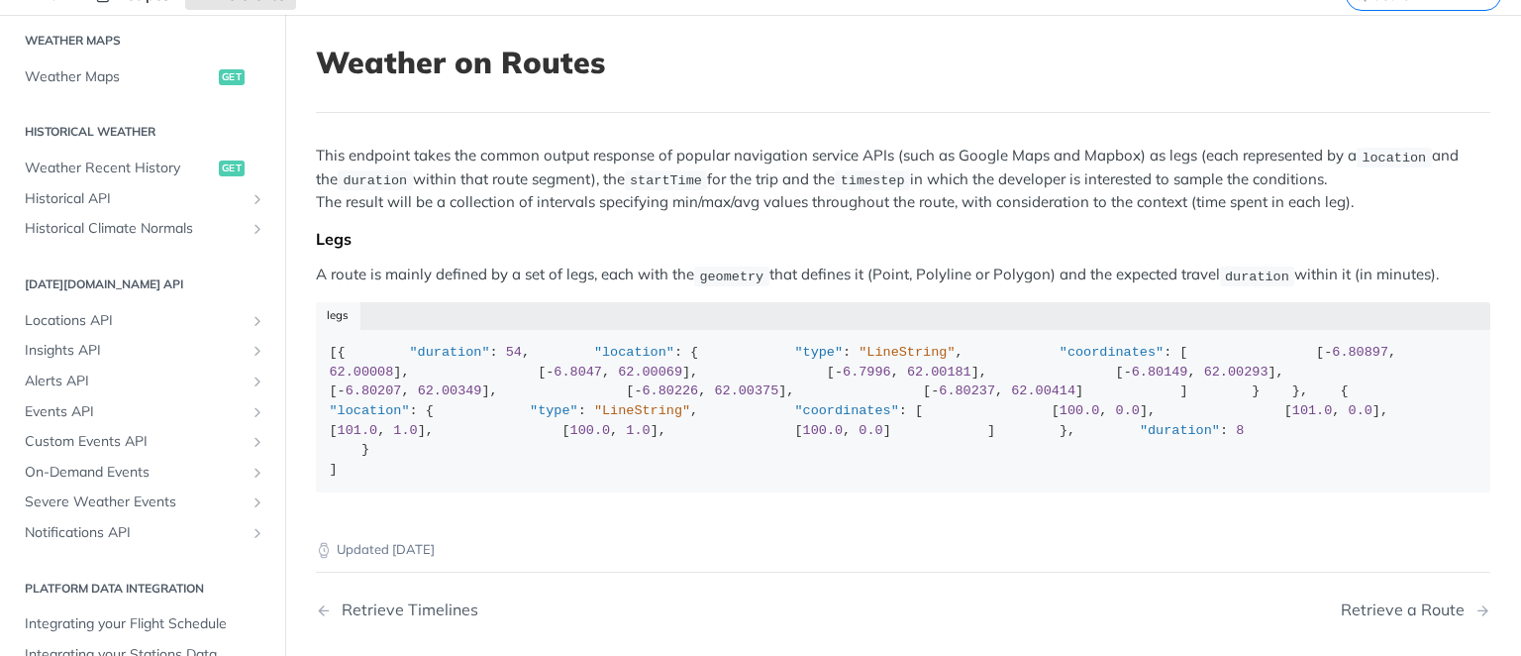
scroll to position [658, 0]
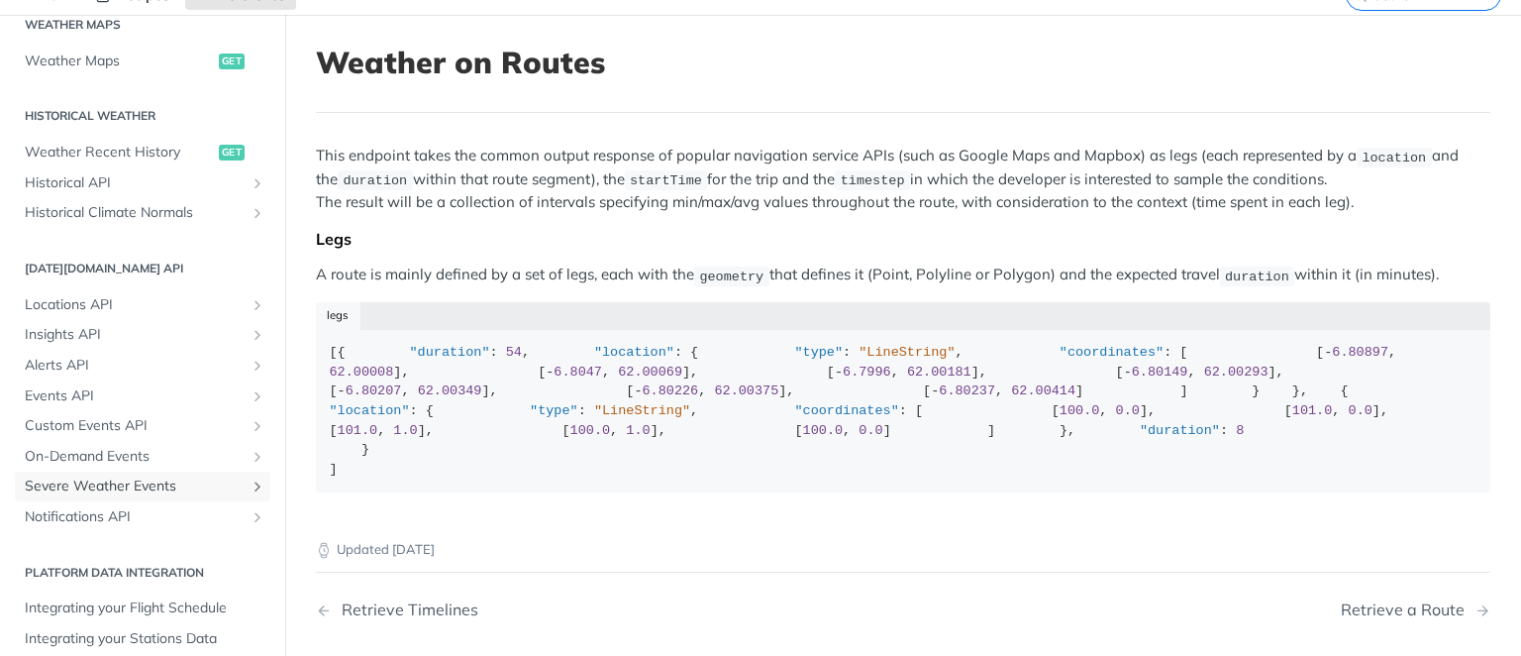
click at [103, 481] on span "Severe Weather Events" at bounding box center [135, 486] width 220 height 20
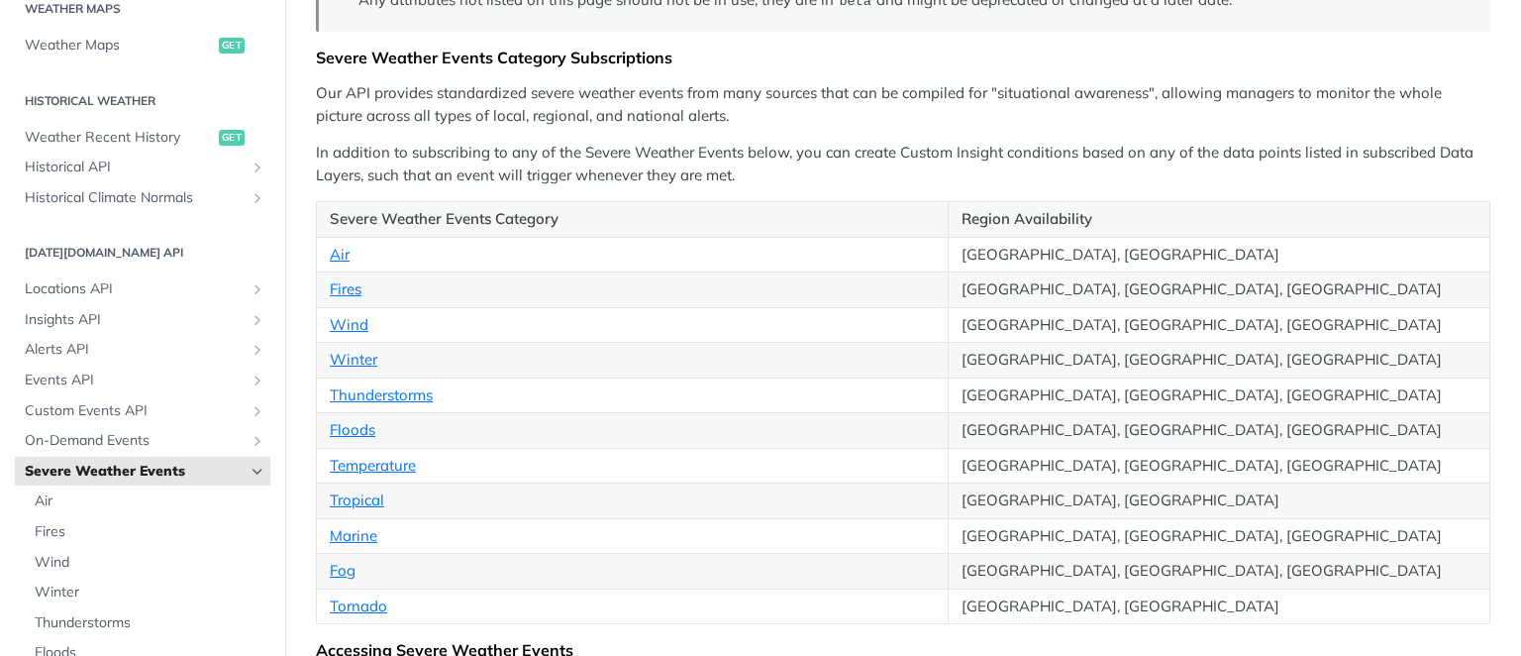
scroll to position [305, 0]
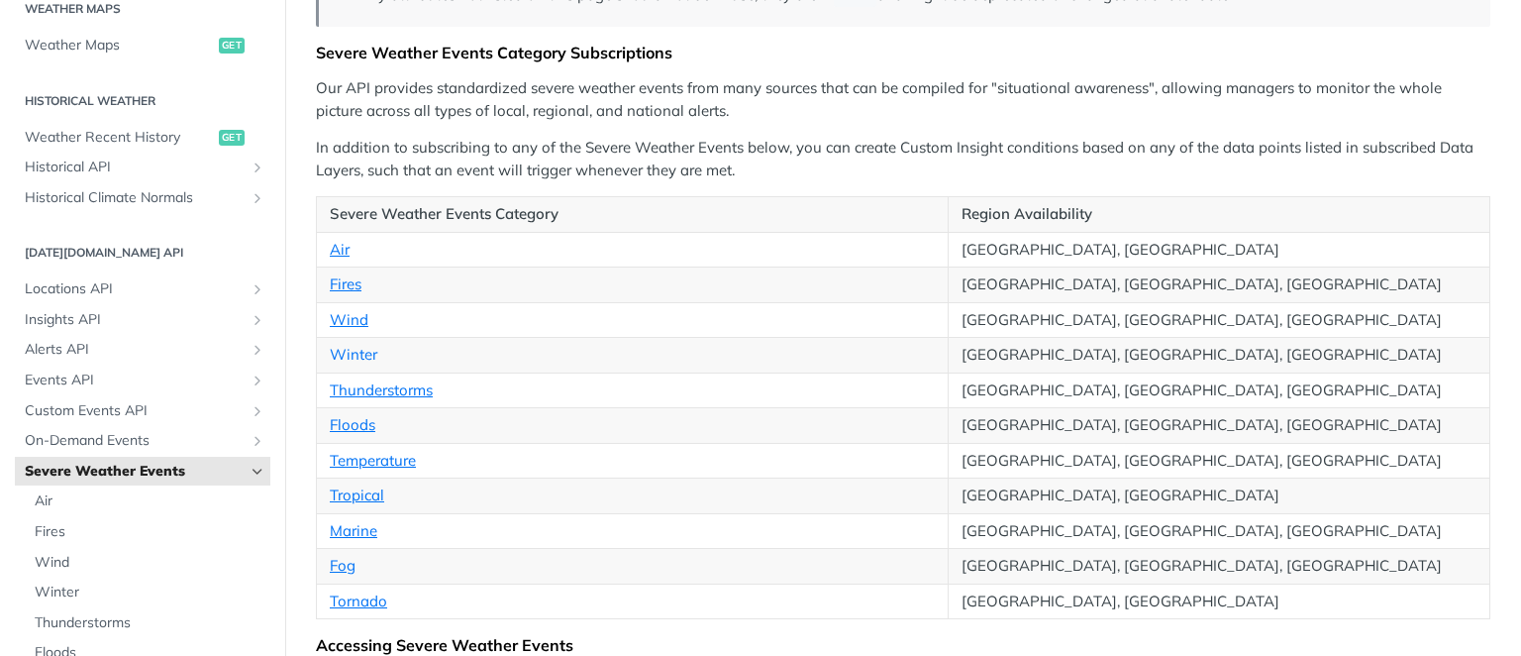
click at [361, 348] on link "Winter" at bounding box center [354, 354] width 48 height 19
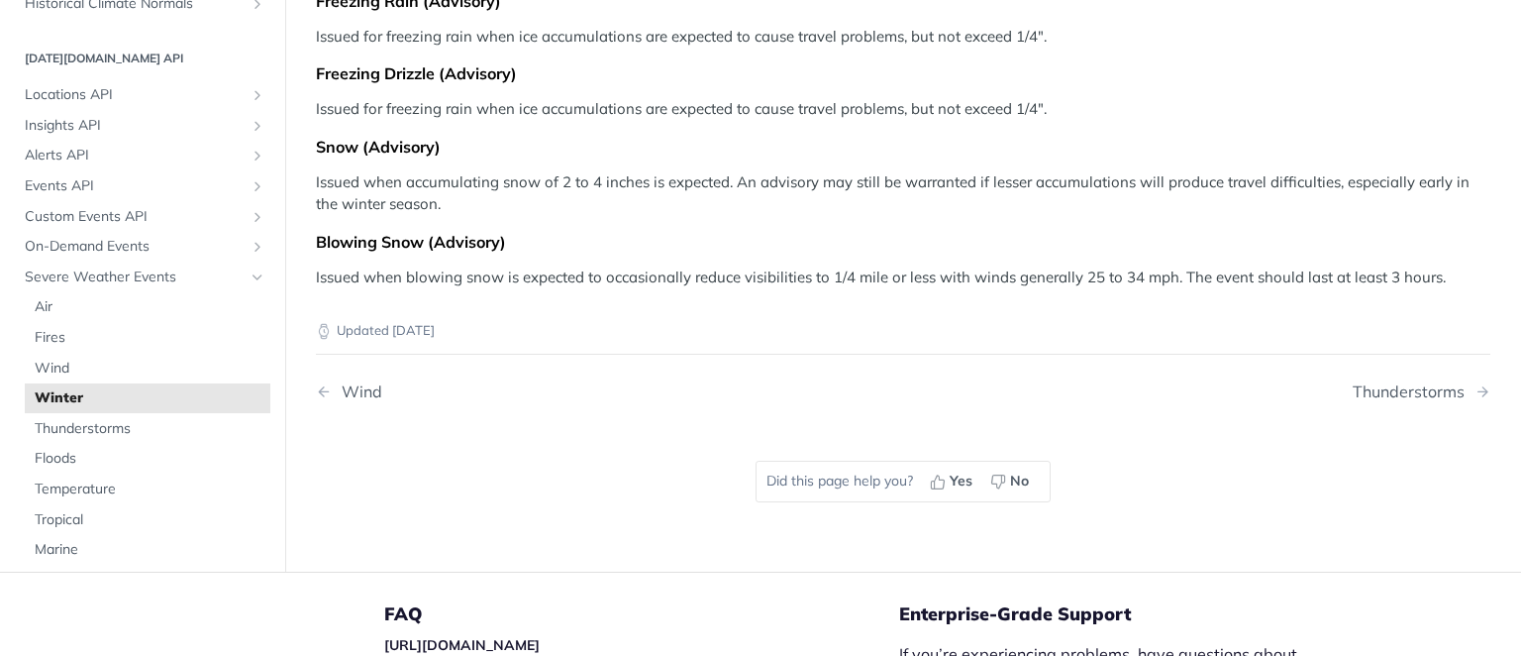
scroll to position [995, 0]
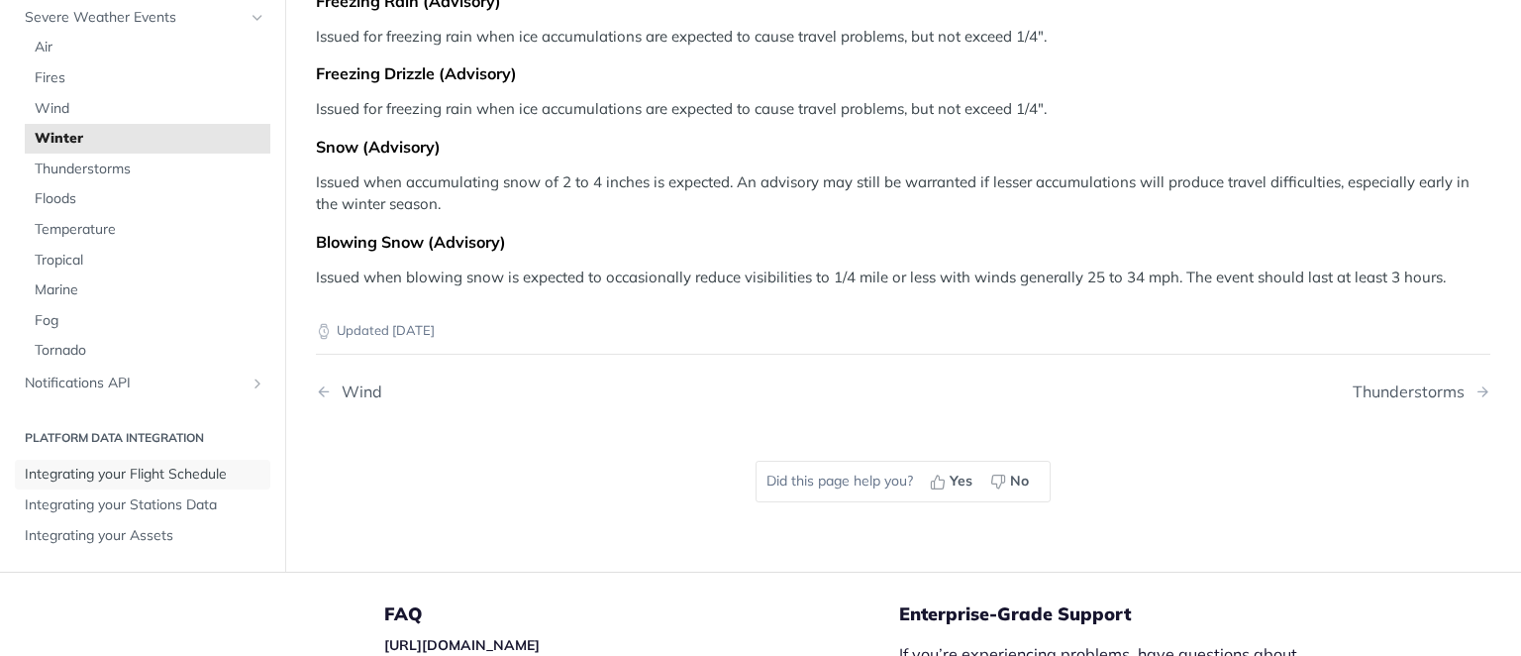
click at [132, 484] on span "Integrating your Flight Schedule" at bounding box center [145, 474] width 241 height 20
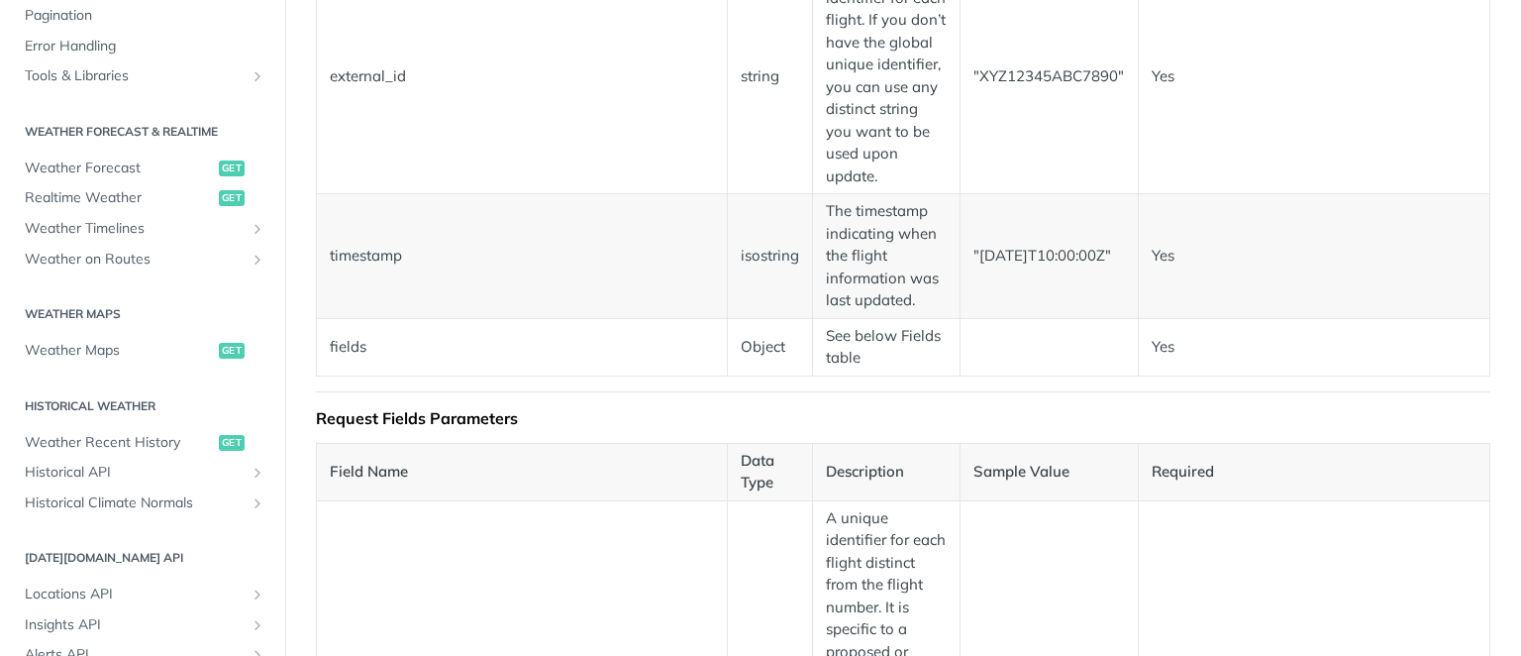
scroll to position [1360, 0]
click at [850, 294] on td "The timestamp indicating when the flight information was last updated." at bounding box center [887, 252] width 148 height 125
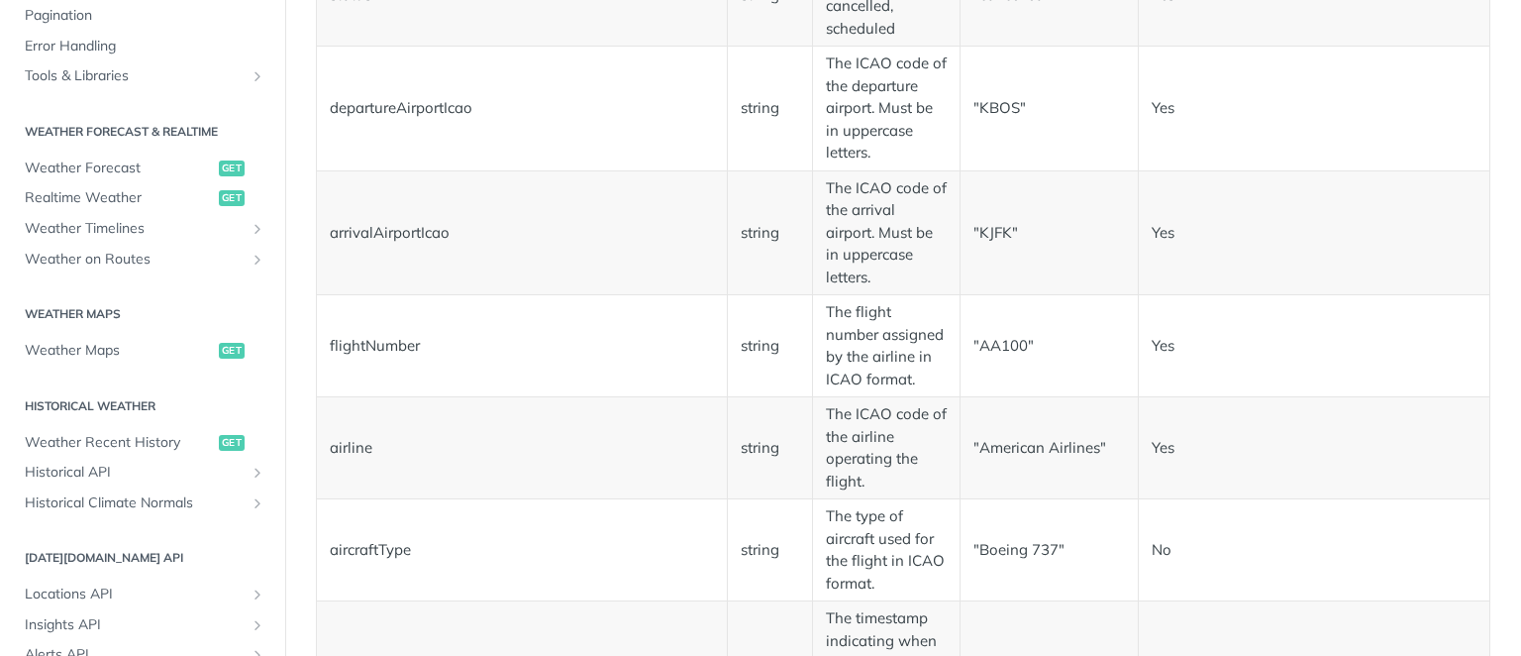
scroll to position [2304, 0]
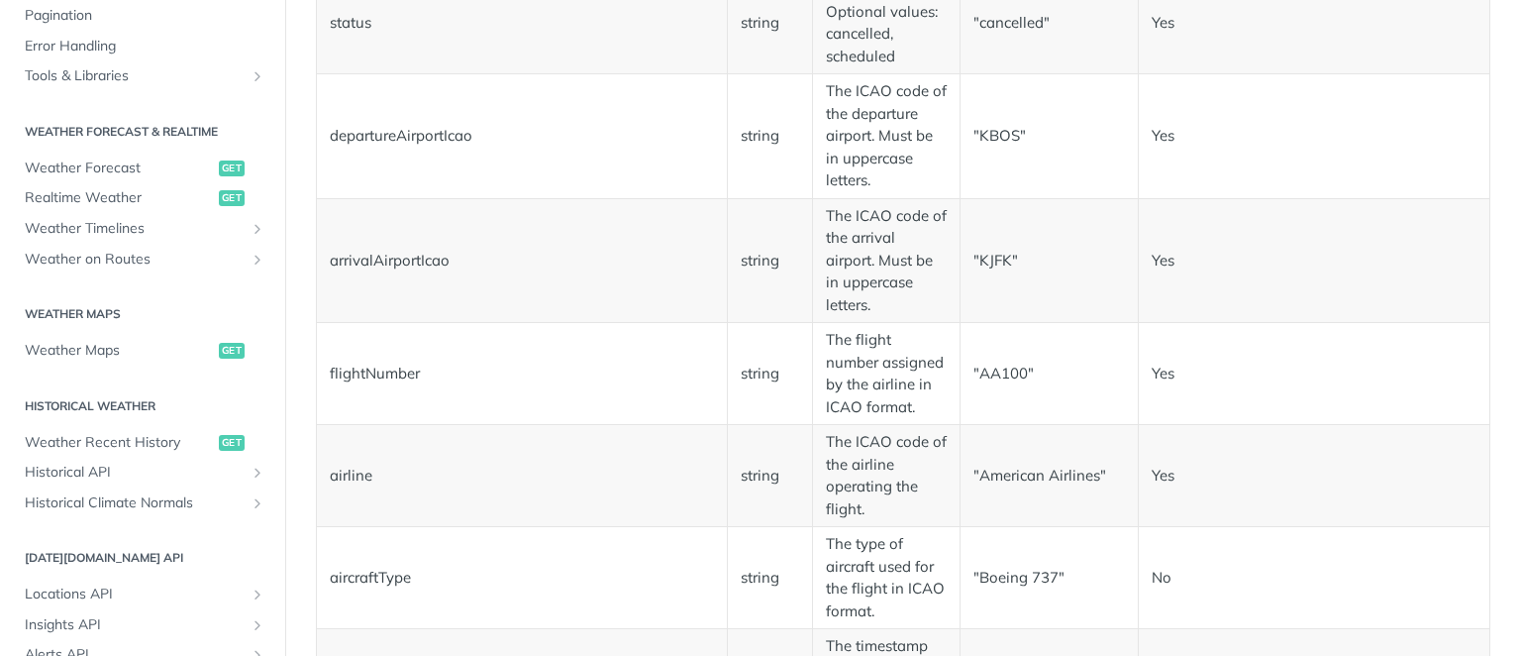
click at [707, 415] on td "flightNumber" at bounding box center [522, 374] width 411 height 102
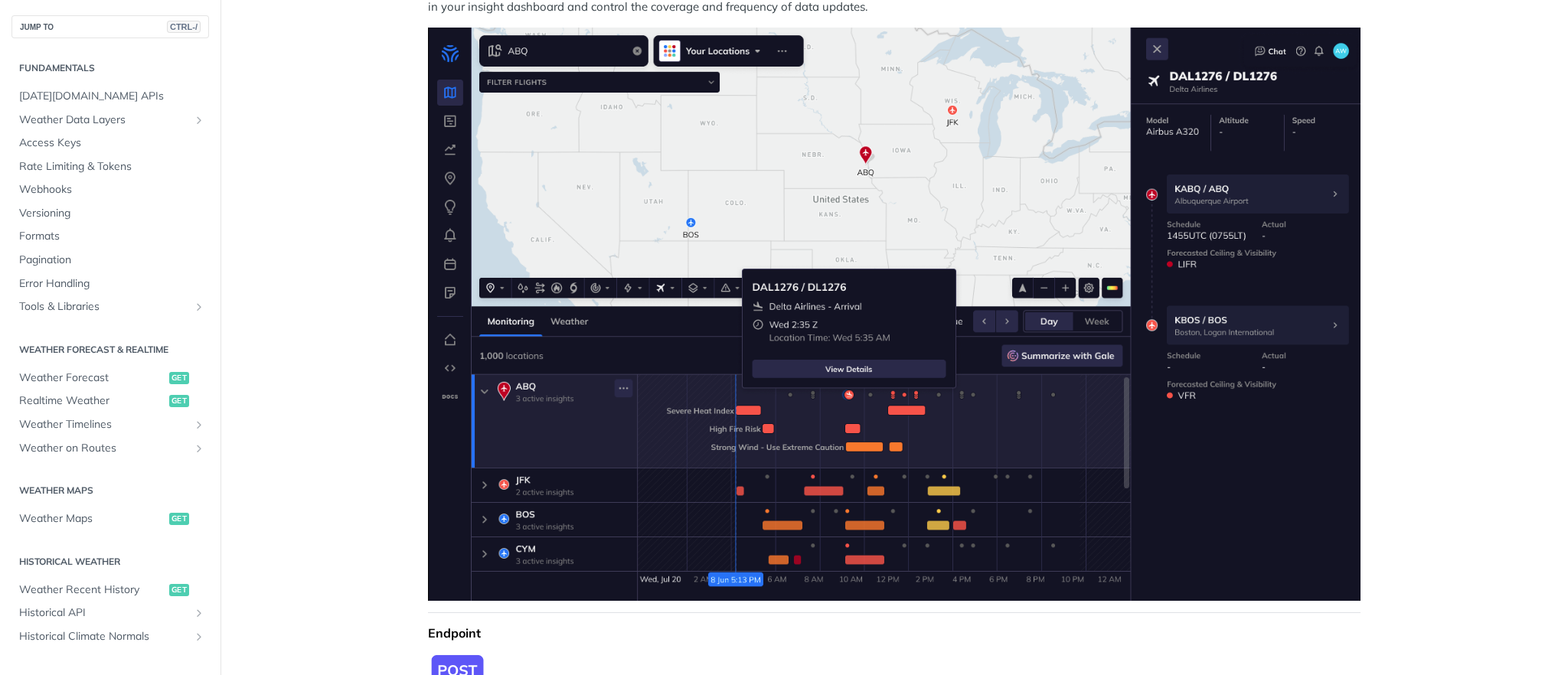
scroll to position [0, 0]
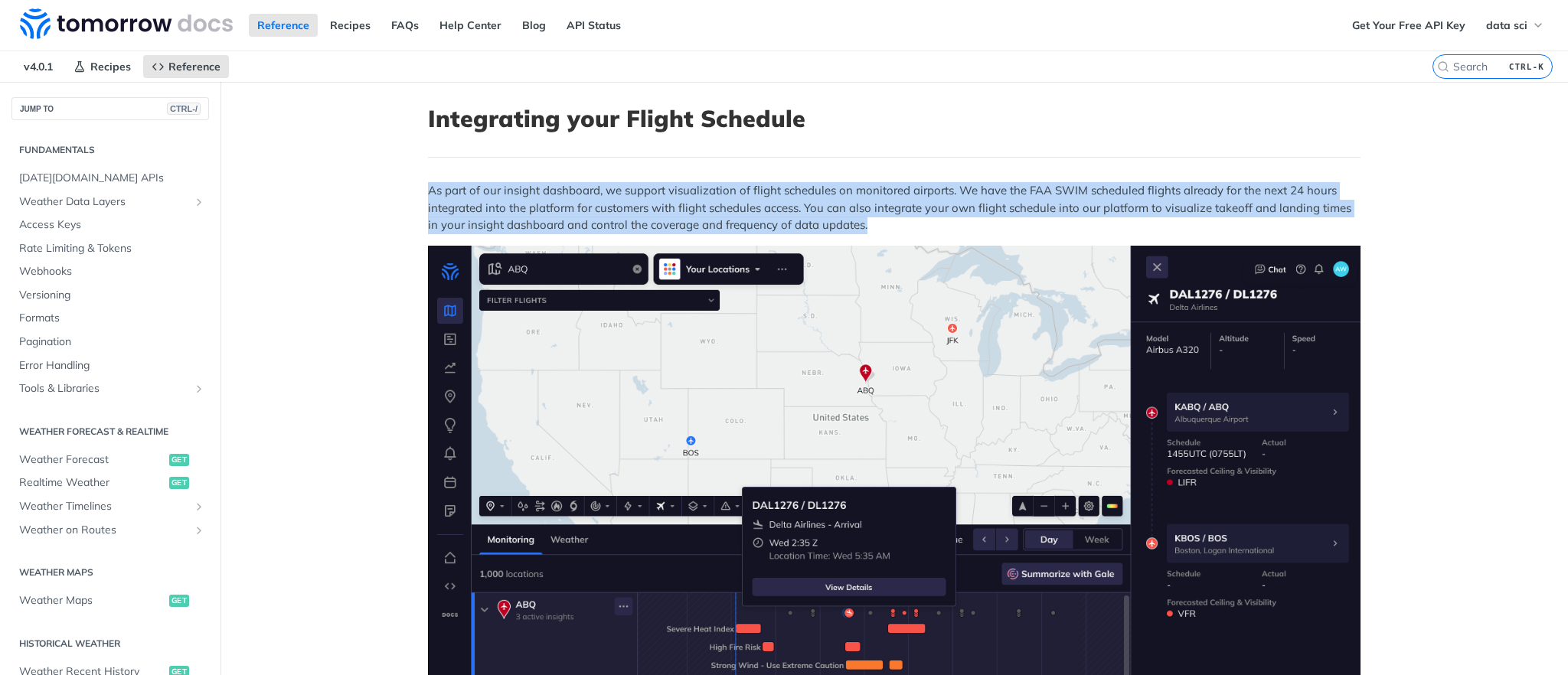
drag, startPoint x: 414, startPoint y: 177, endPoint x: 878, endPoint y: 227, distance: 466.7
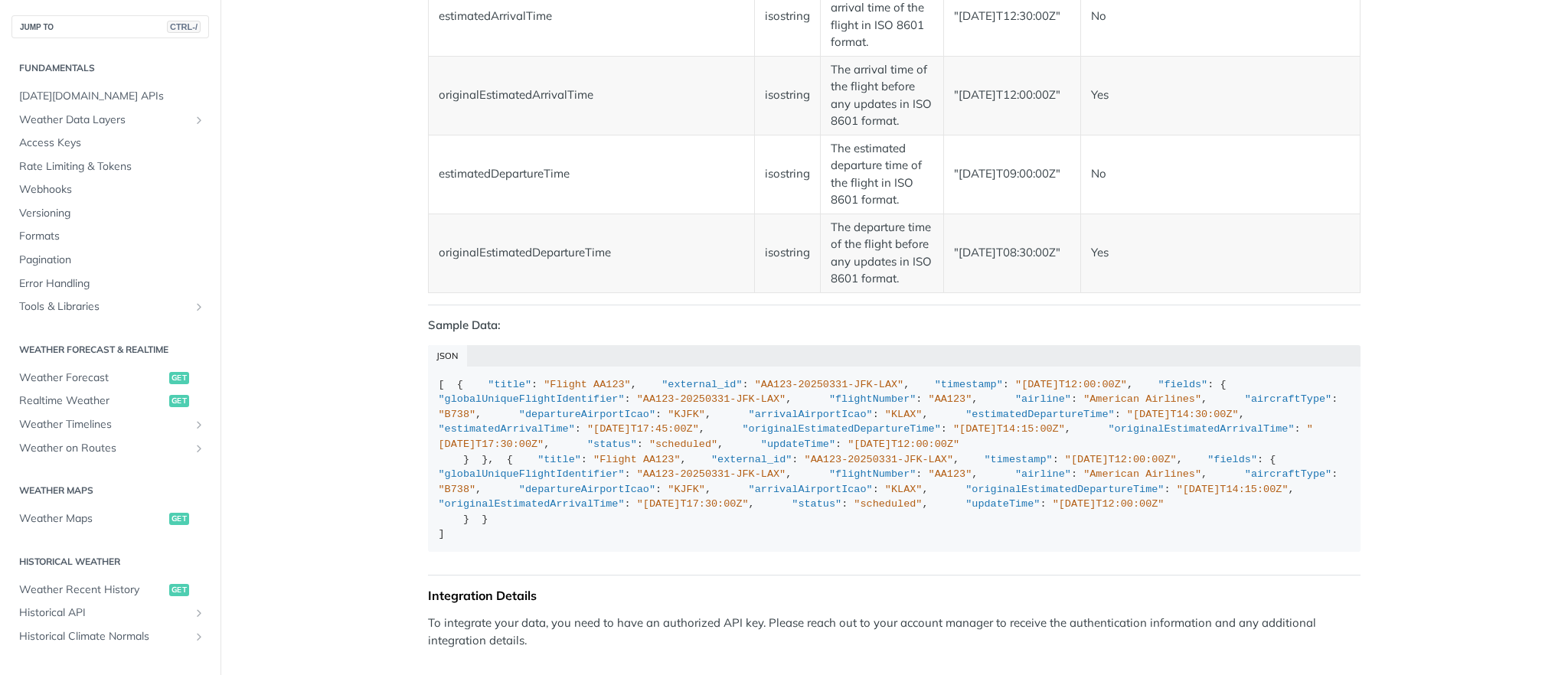
scroll to position [2398, 0]
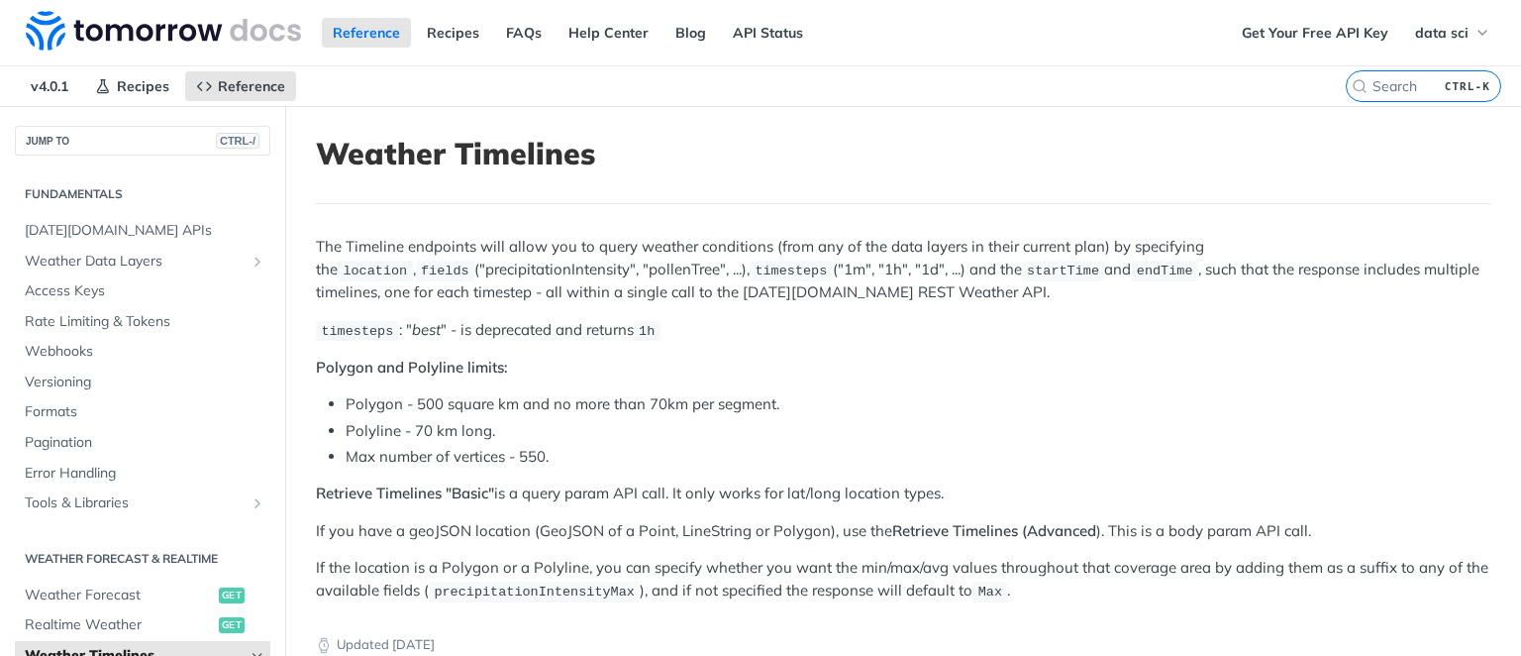
scroll to position [312, 0]
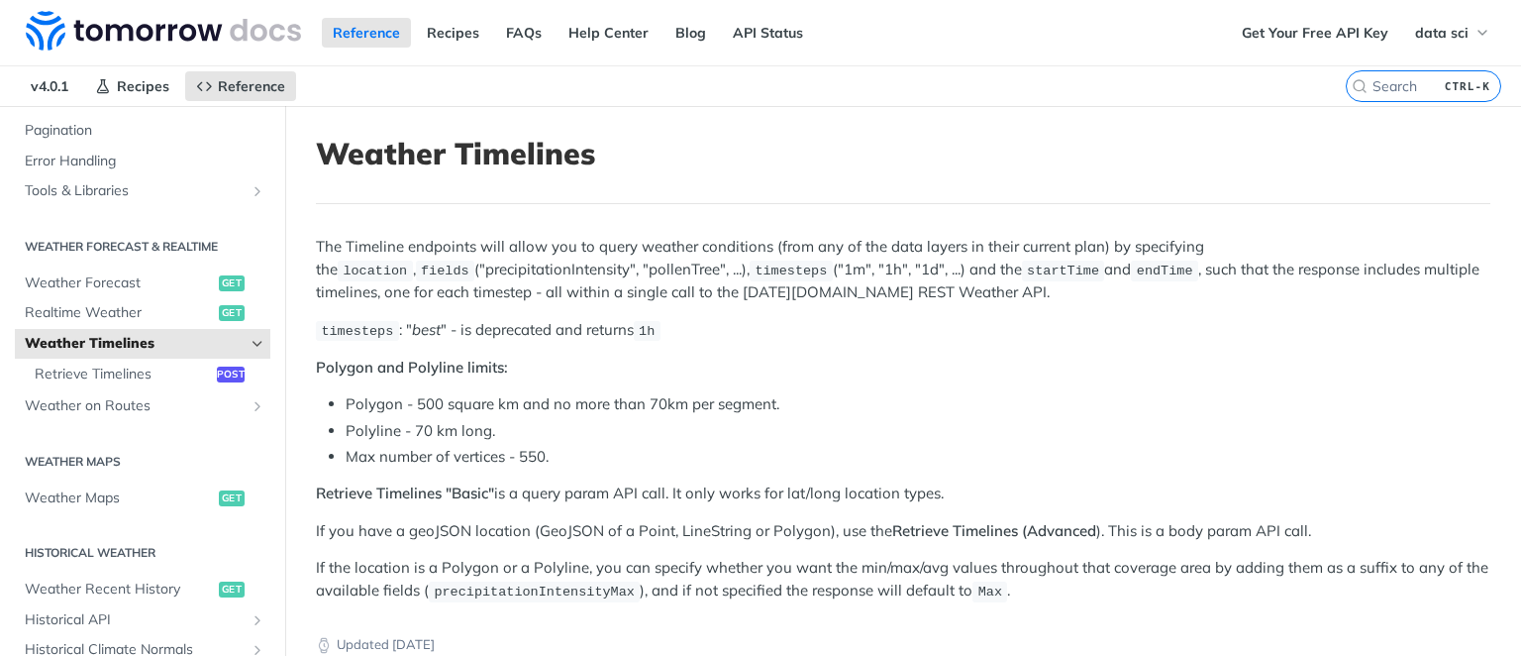
click at [766, 302] on div "The Timeline endpoints will allow you to query weather conditions (from any of …" at bounding box center [903, 419] width 1174 height 366
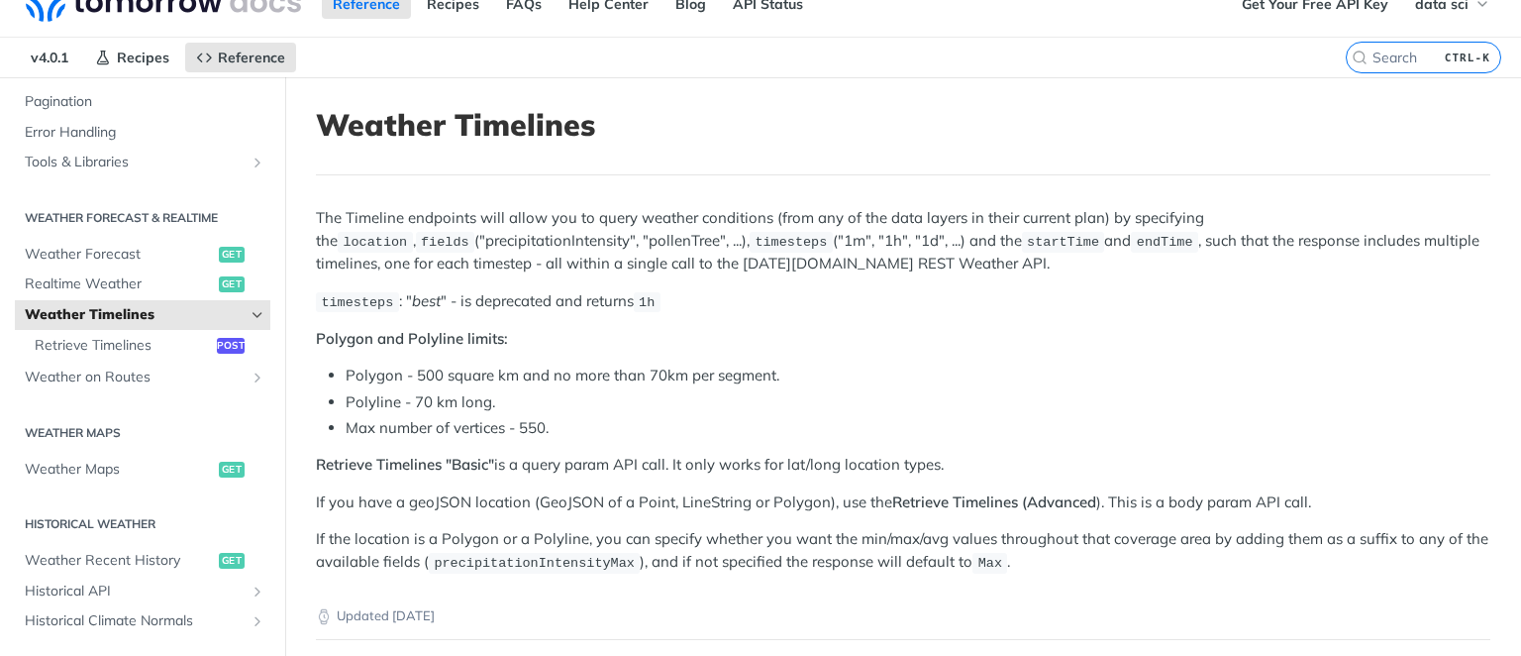
scroll to position [0, 0]
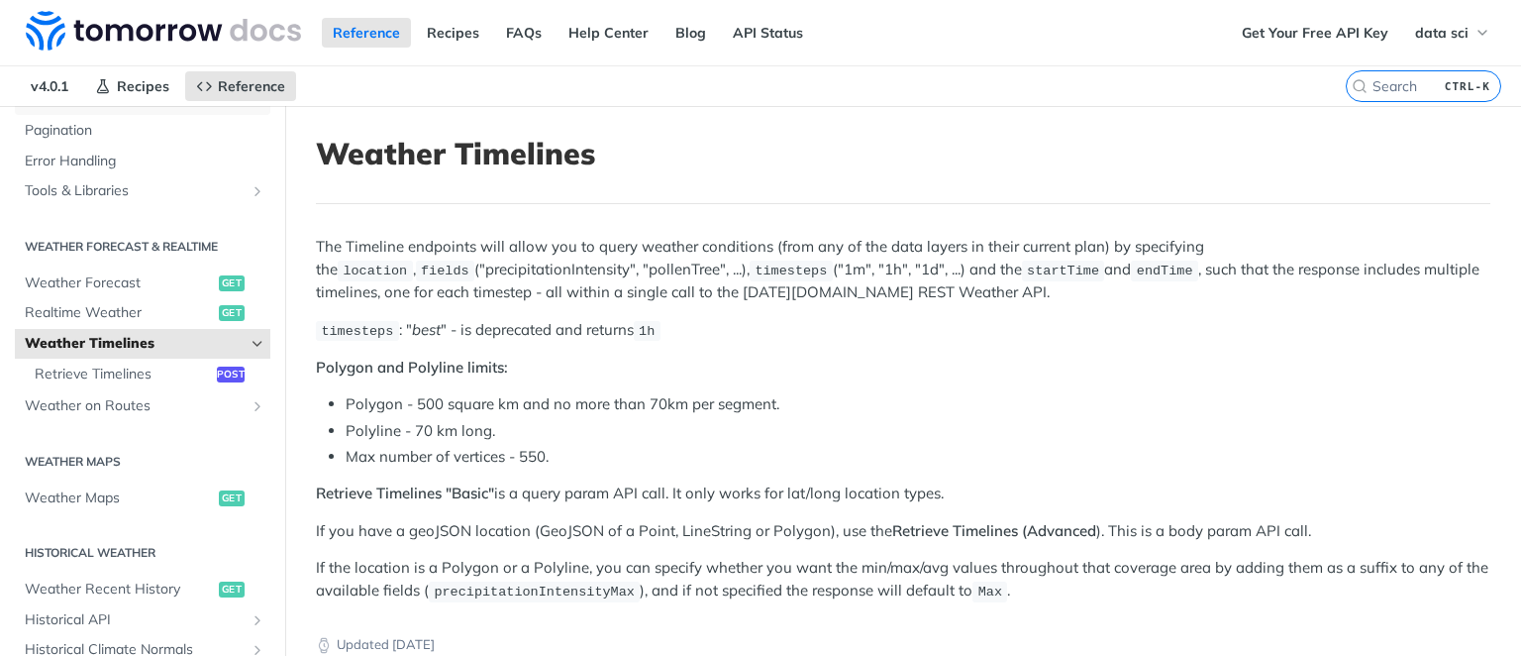
click at [126, 106] on span "Formats" at bounding box center [145, 100] width 241 height 20
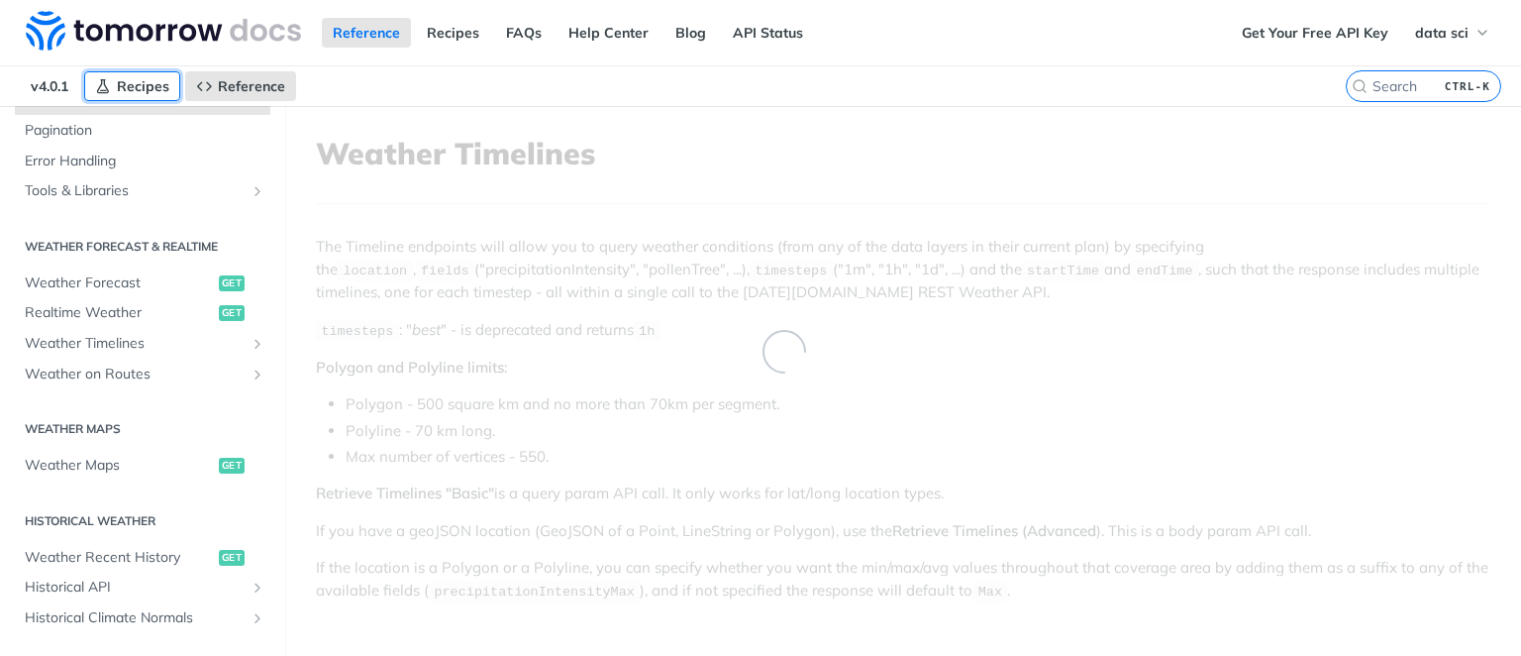
click at [128, 88] on span "Recipes" at bounding box center [143, 86] width 52 height 18
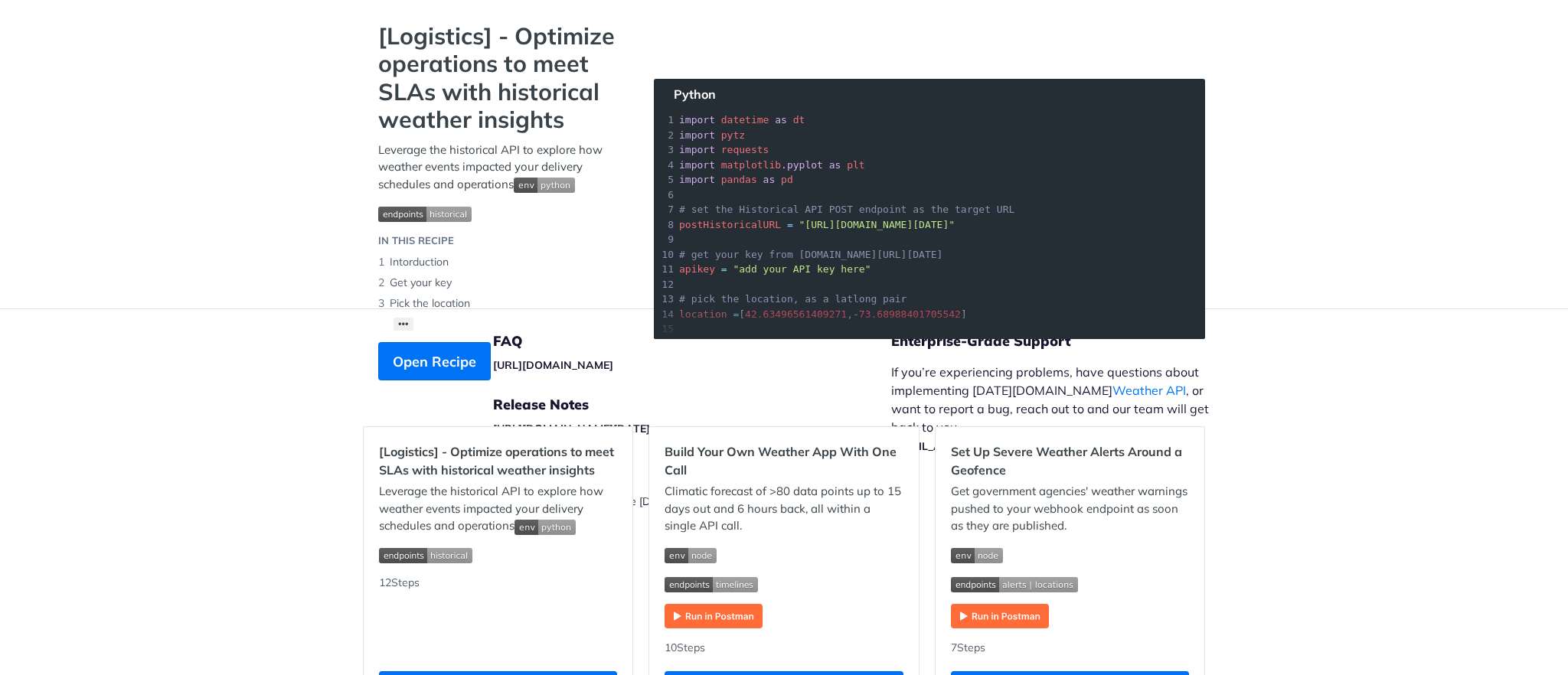
scroll to position [90, 0]
click at [274, 506] on footer "FAQ https://tomorrowio.zendesk.com/ Release Notes https://docs.tomorrow.io/refe…" at bounding box center [784, 447] width 1568 height 276
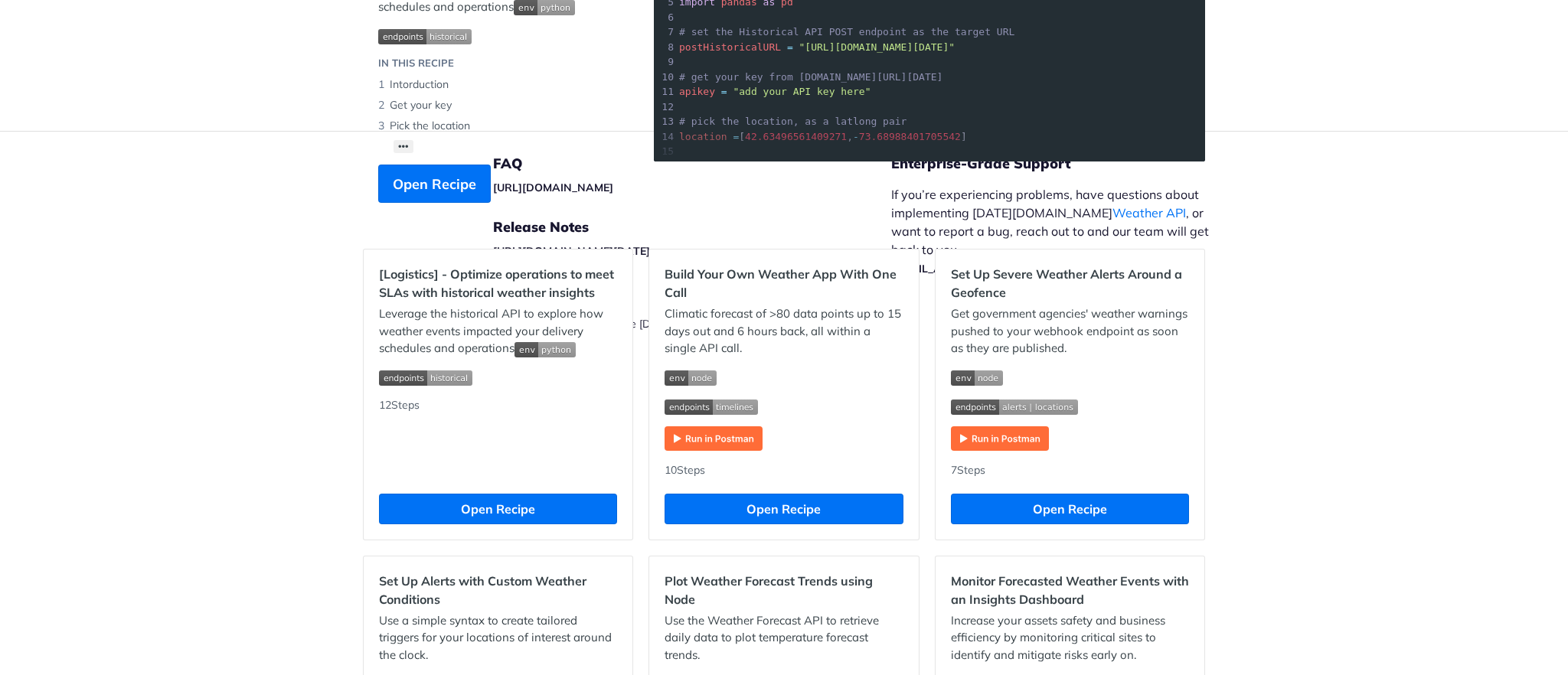
scroll to position [279, 0]
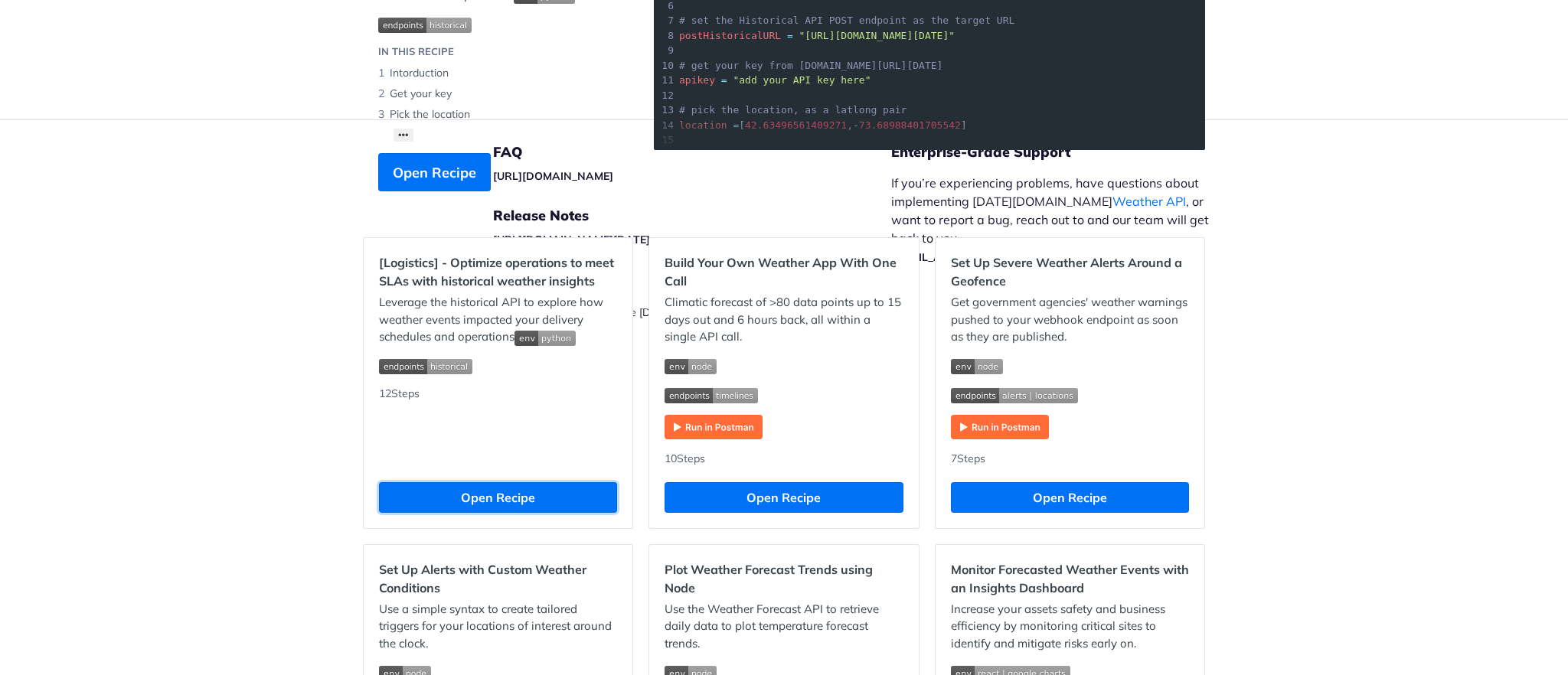
click at [462, 489] on button "Open Recipe" at bounding box center [498, 498] width 238 height 31
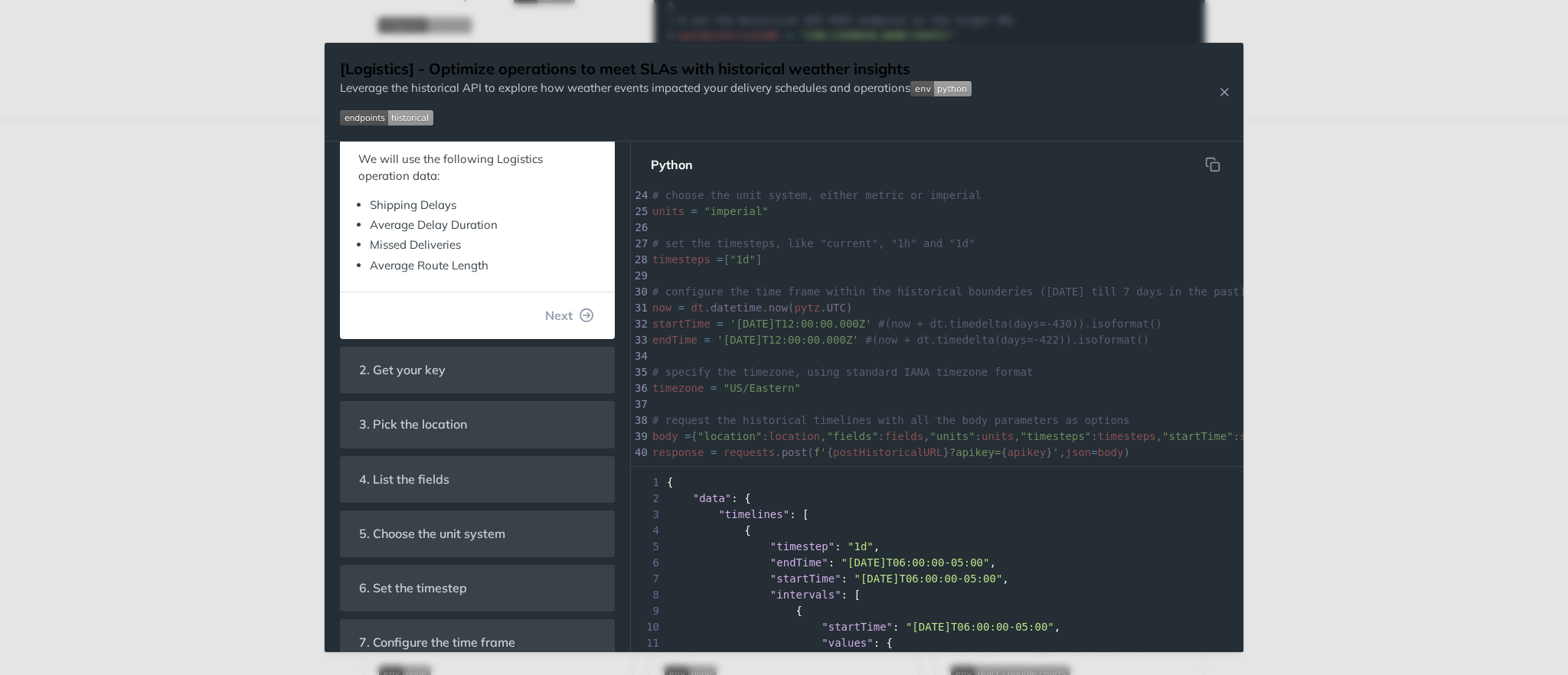
scroll to position [433, 0]
click at [468, 412] on span "3. Pick the location" at bounding box center [413, 420] width 129 height 30
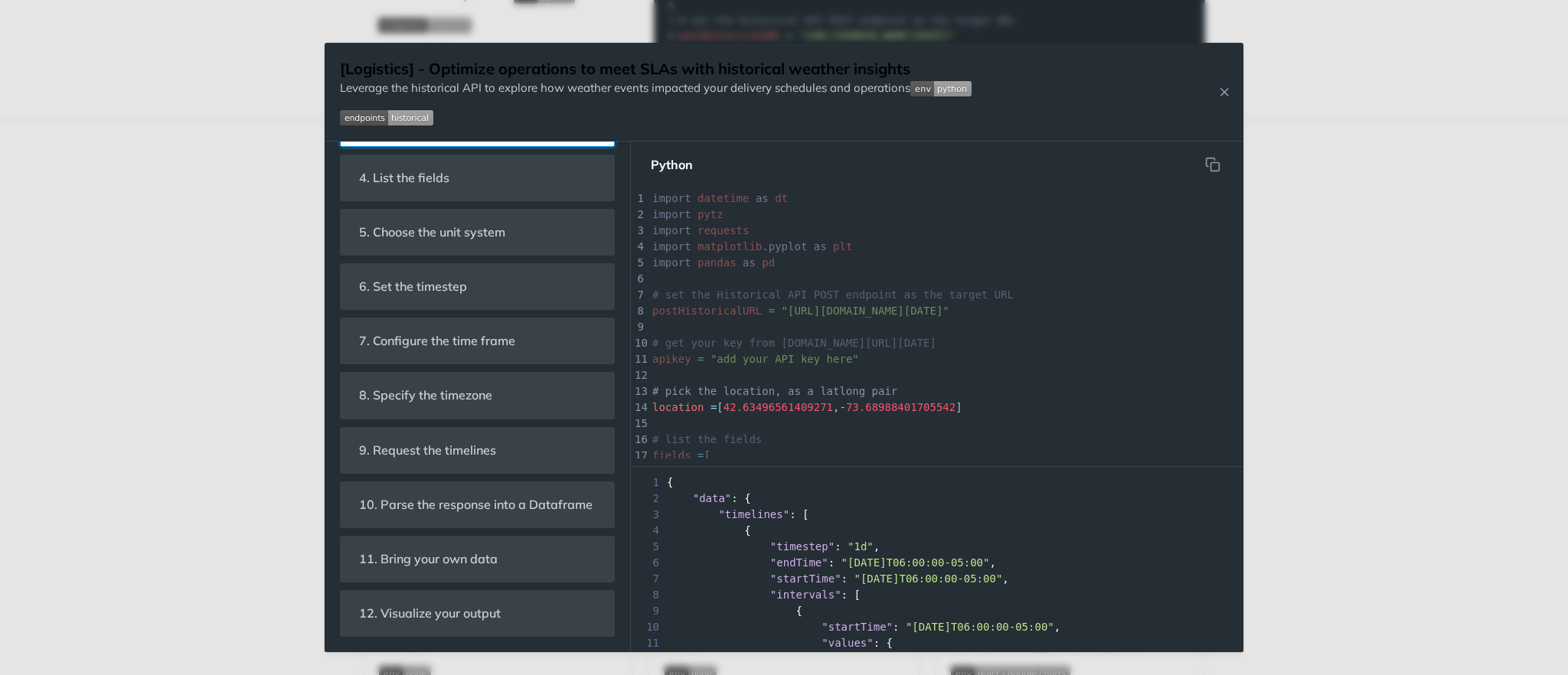
scroll to position [61, 0]
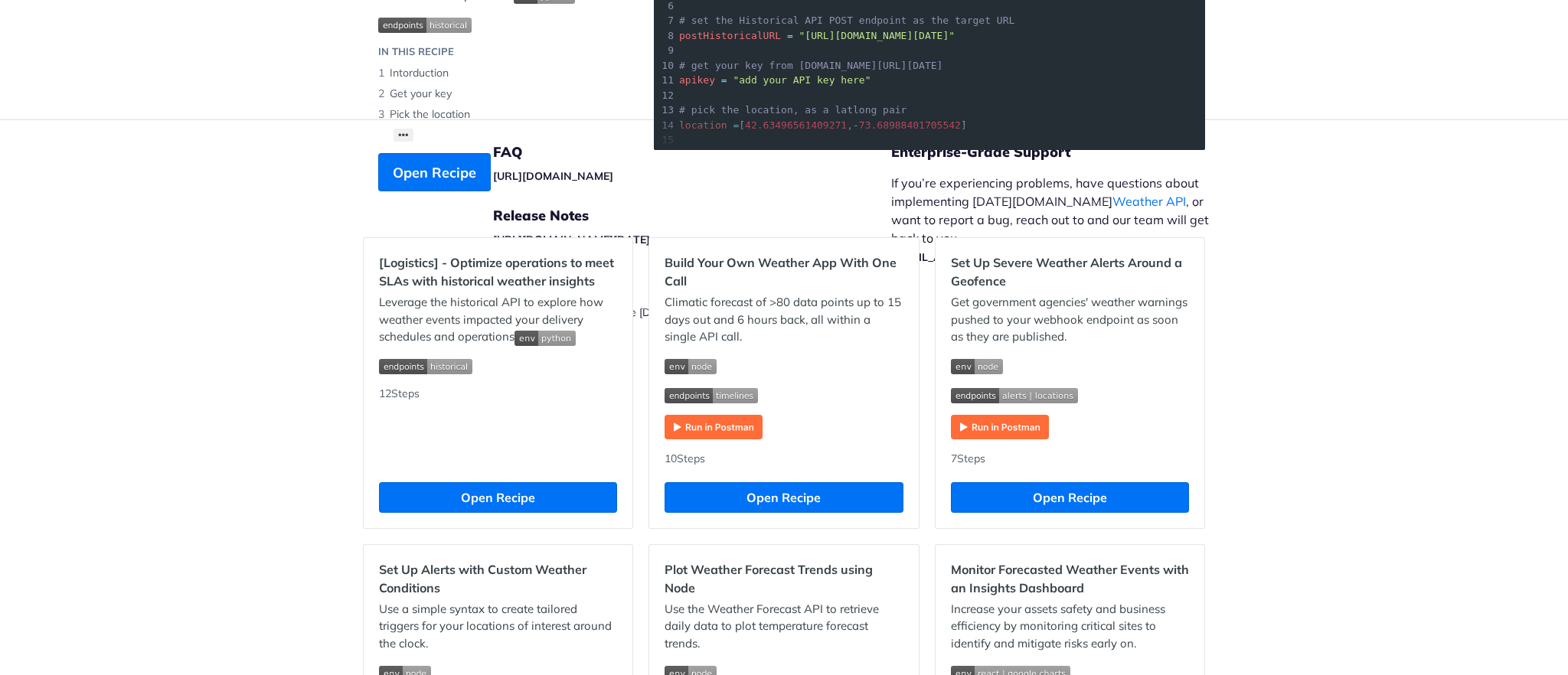
scroll to position [421, 0]
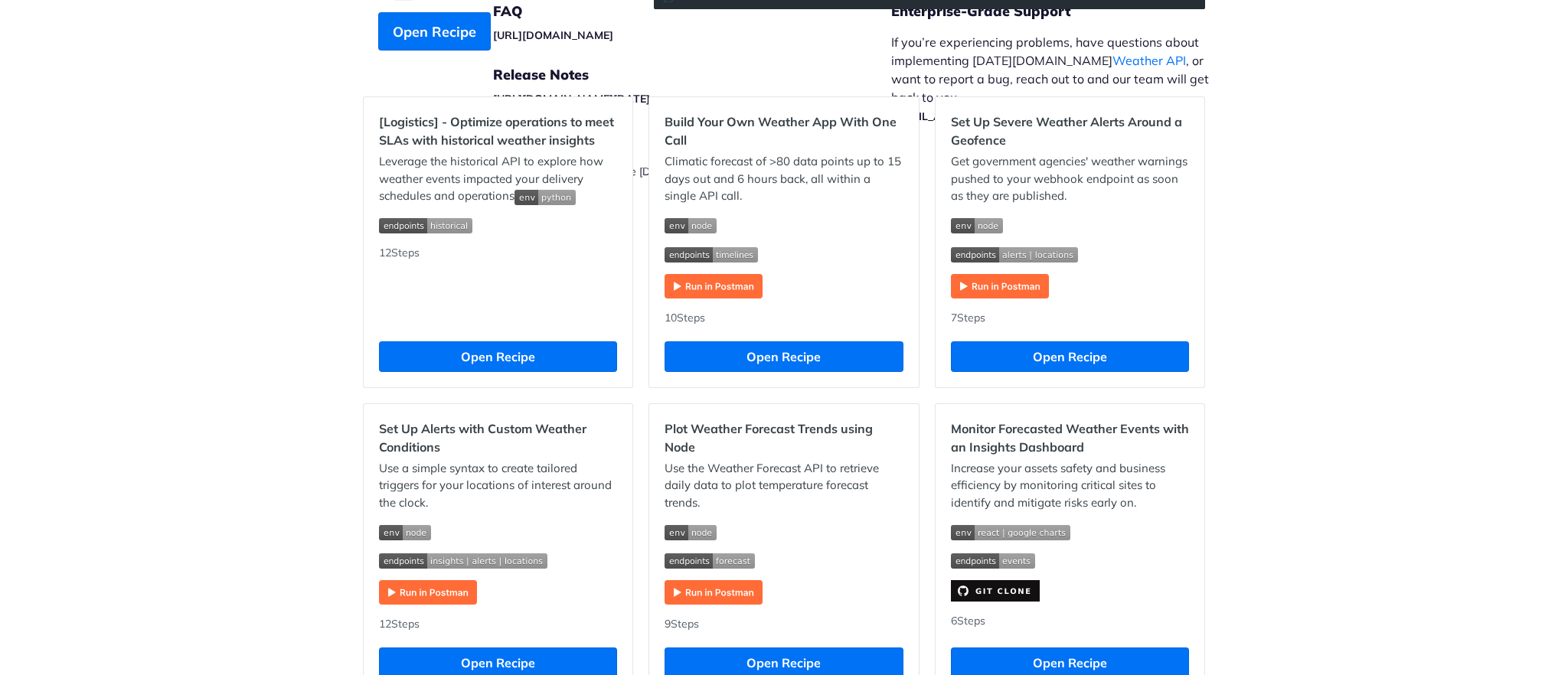
click at [168, 306] on div "Recipes [Logistics] - Optimize operations to meet SLAs with historical weather …" at bounding box center [784, 634] width 1568 height 1946
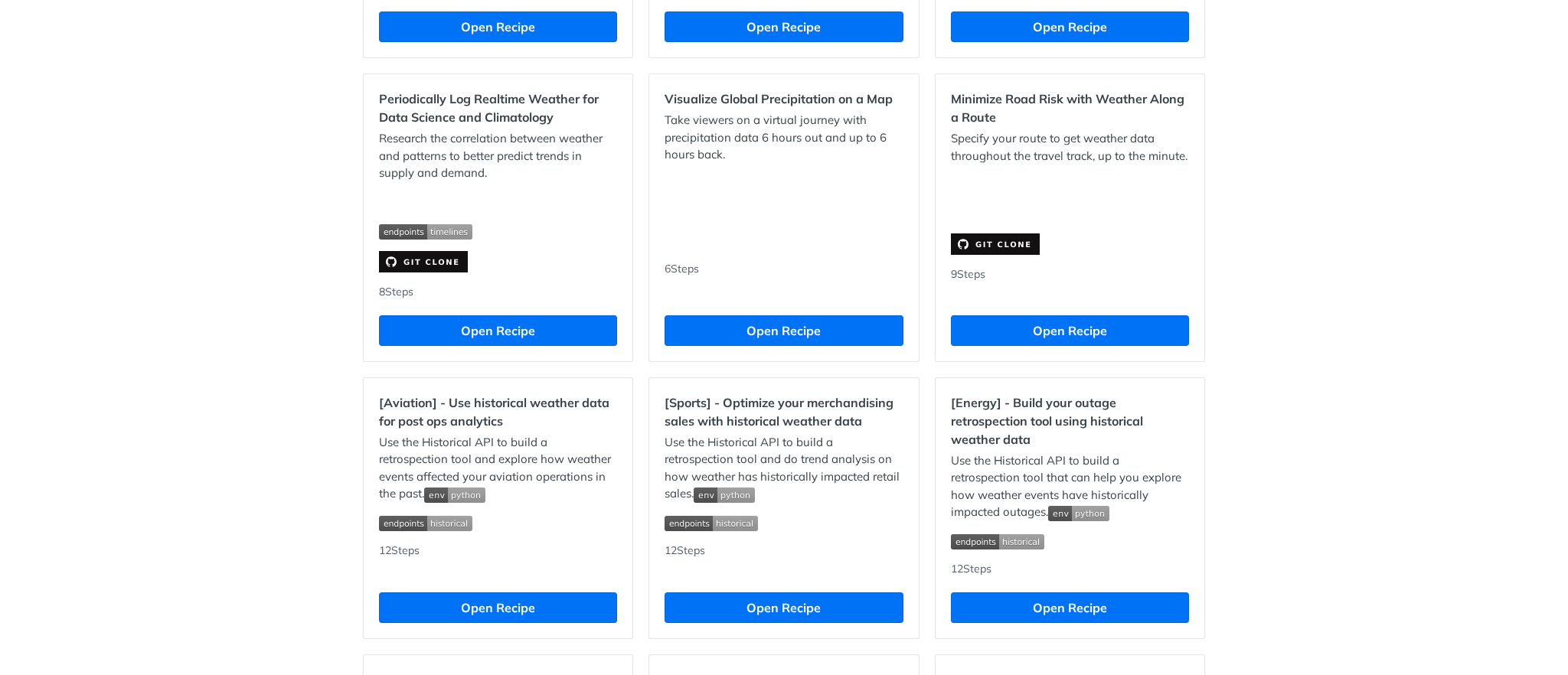
scroll to position [1058, 0]
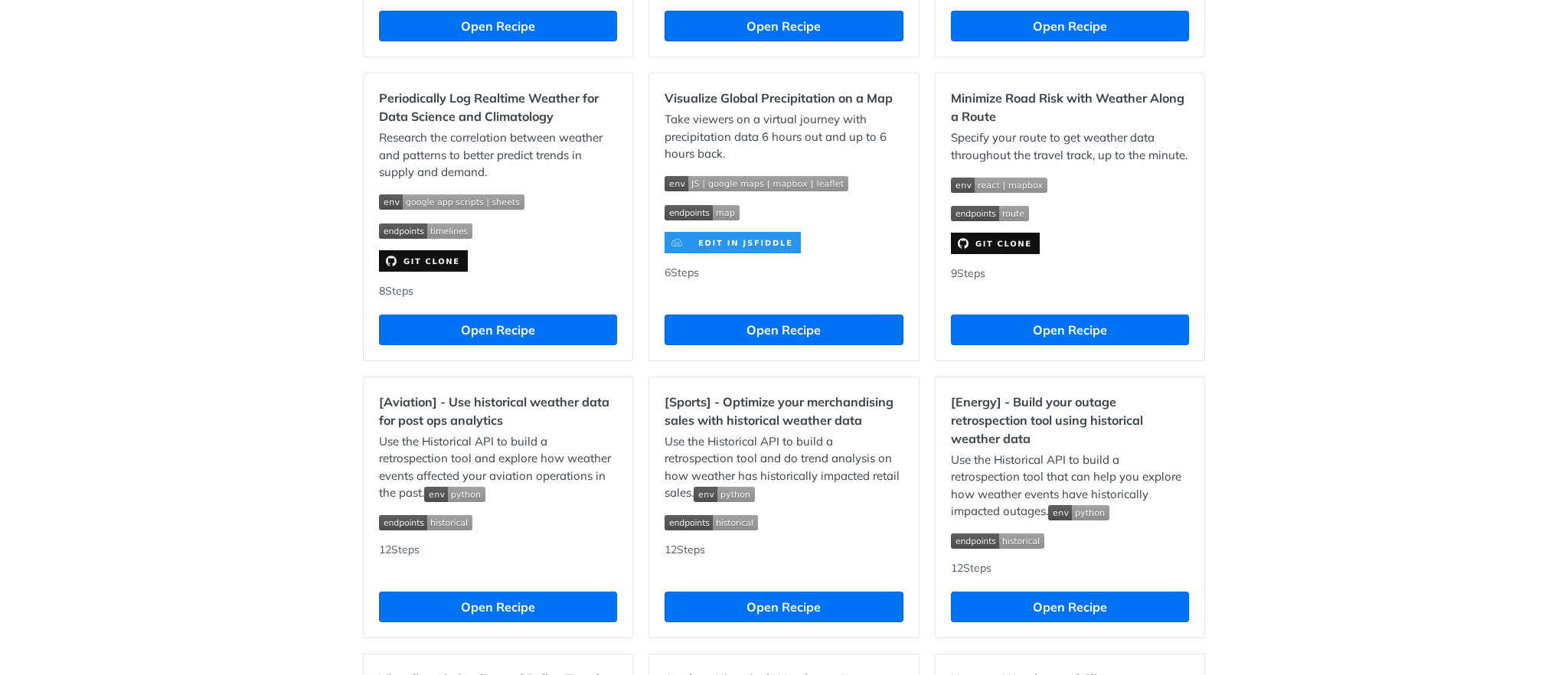
drag, startPoint x: 509, startPoint y: 599, endPoint x: 298, endPoint y: 478, distance: 243.2
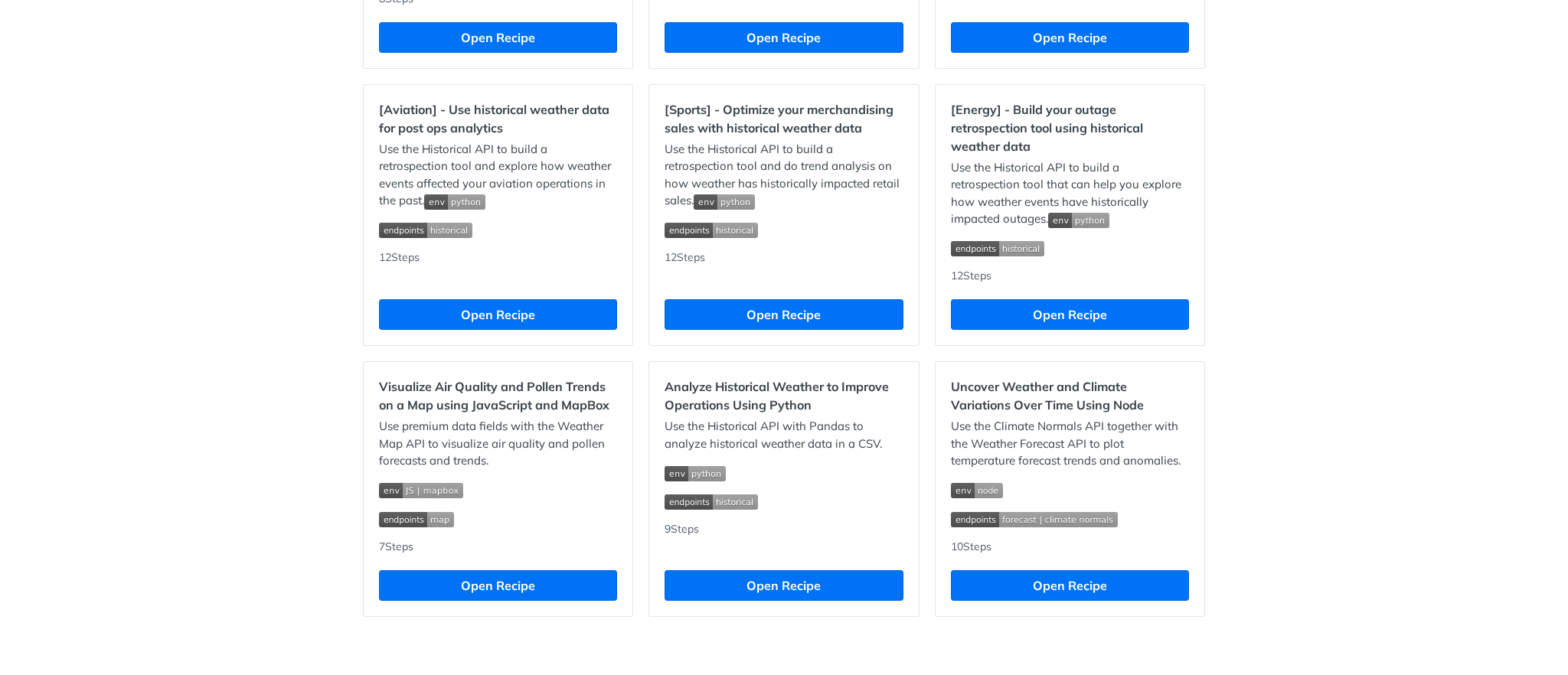
drag, startPoint x: 769, startPoint y: 579, endPoint x: 1380, endPoint y: 220, distance: 708.7
drag, startPoint x: 1380, startPoint y: 220, endPoint x: 793, endPoint y: 551, distance: 673.9
click at [793, 551] on div "9 Steps" at bounding box center [784, 538] width 238 height 34
drag, startPoint x: 818, startPoint y: 583, endPoint x: 791, endPoint y: 583, distance: 27.0
drag, startPoint x: 791, startPoint y: 583, endPoint x: 703, endPoint y: 463, distance: 148.8
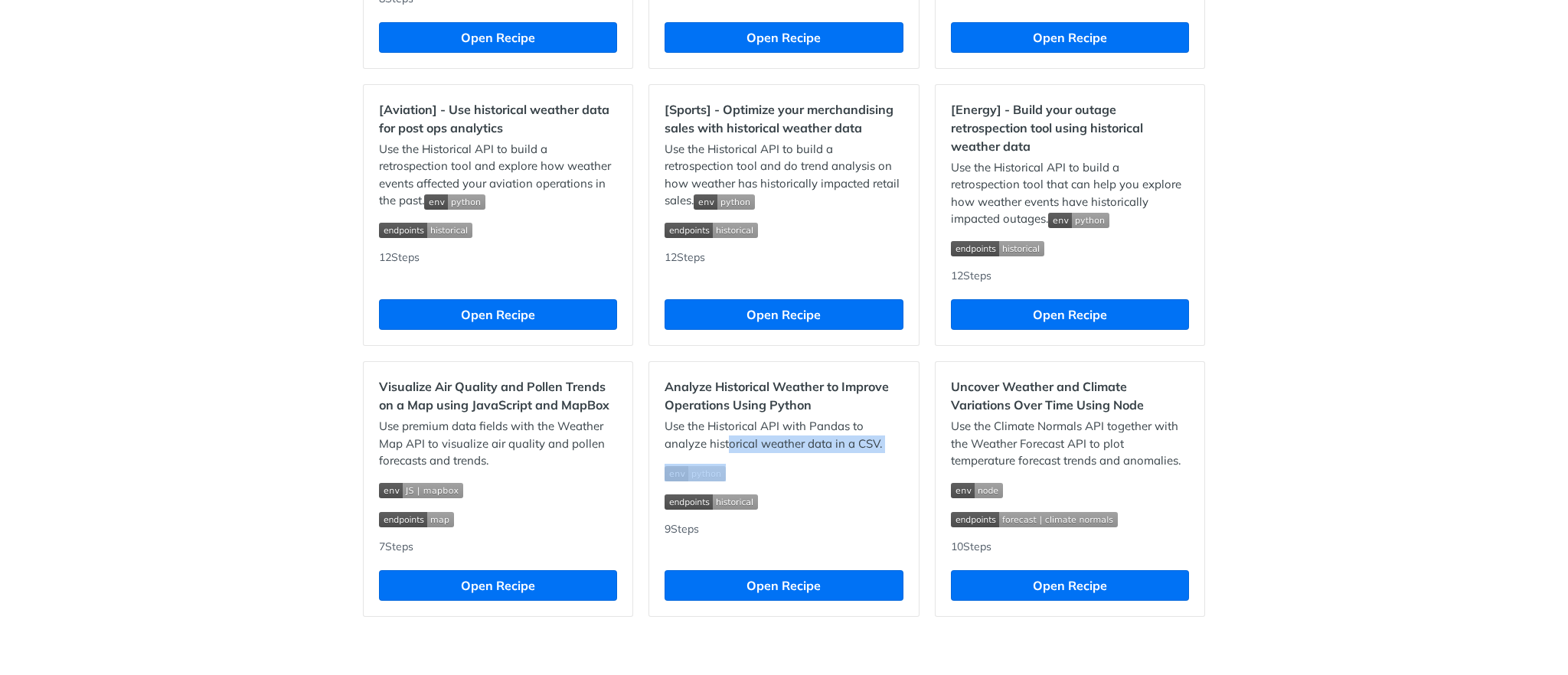
click at [703, 463] on div "Use the Historical API with Pandas to analyze historical weather data in a CSV." at bounding box center [784, 464] width 238 height 92
click at [703, 466] on img "Expand image" at bounding box center [695, 474] width 61 height 15
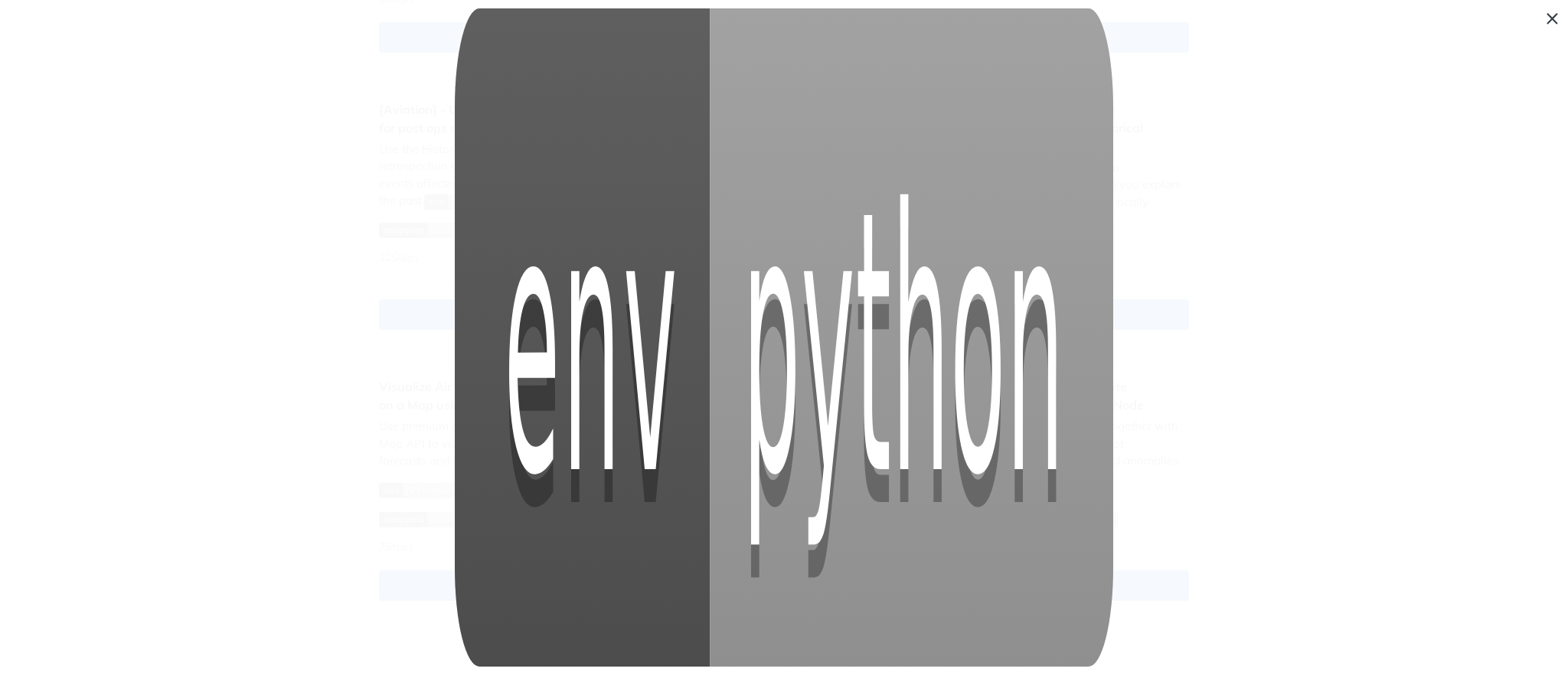
click at [1236, 449] on span "Collapse image" at bounding box center [784, 337] width 1568 height 675
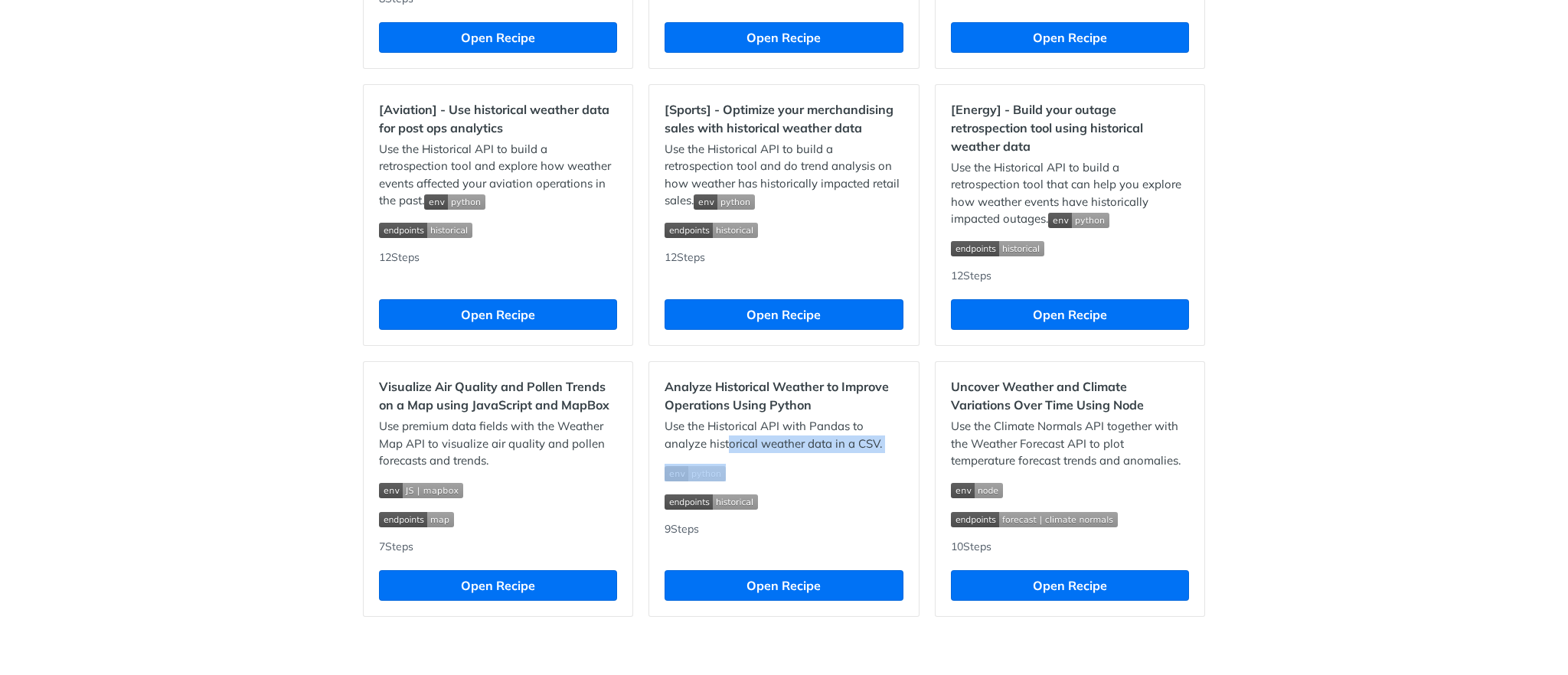
click at [836, 571] on button "Open Recipe" at bounding box center [784, 586] width 238 height 31
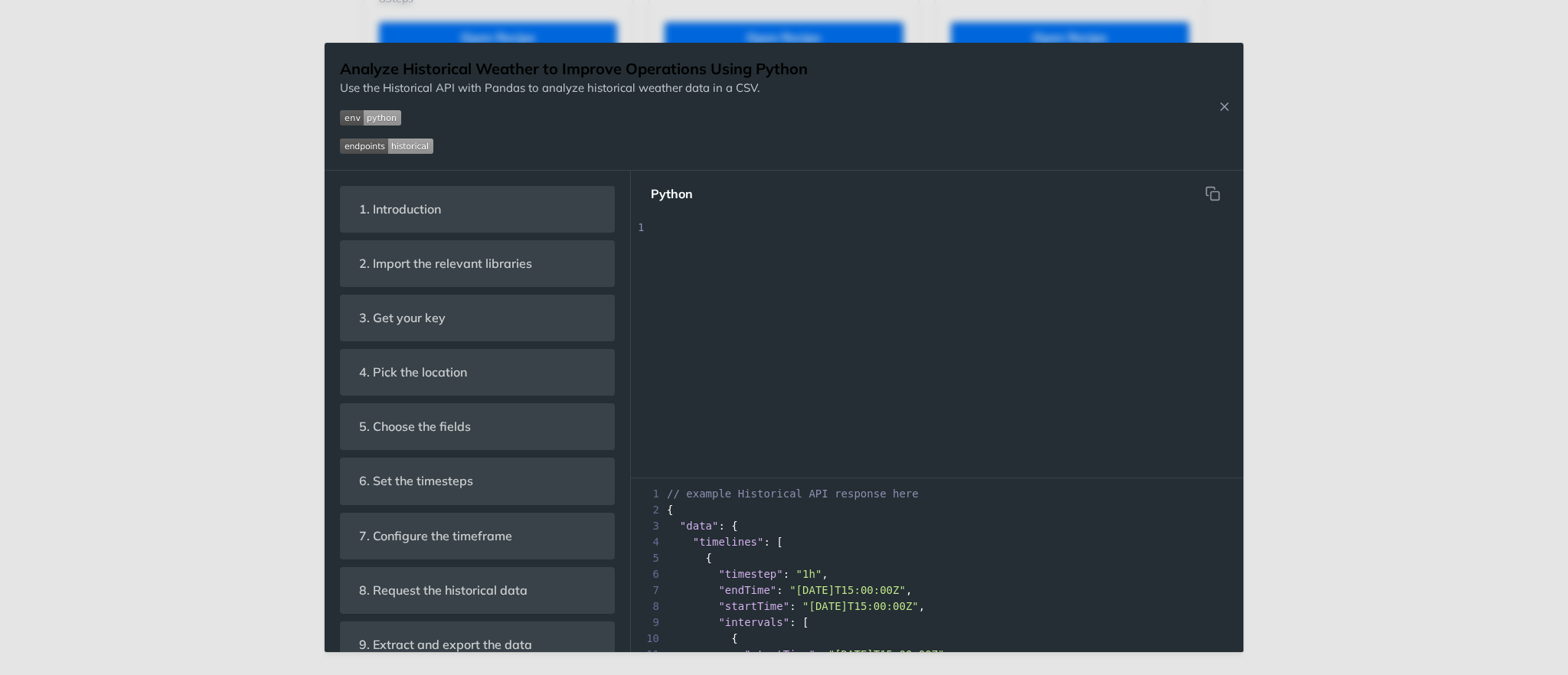
click at [837, 598] on div "8 "startTime" : "[DATE]T15:00:00Z" ," at bounding box center [937, 606] width 612 height 16
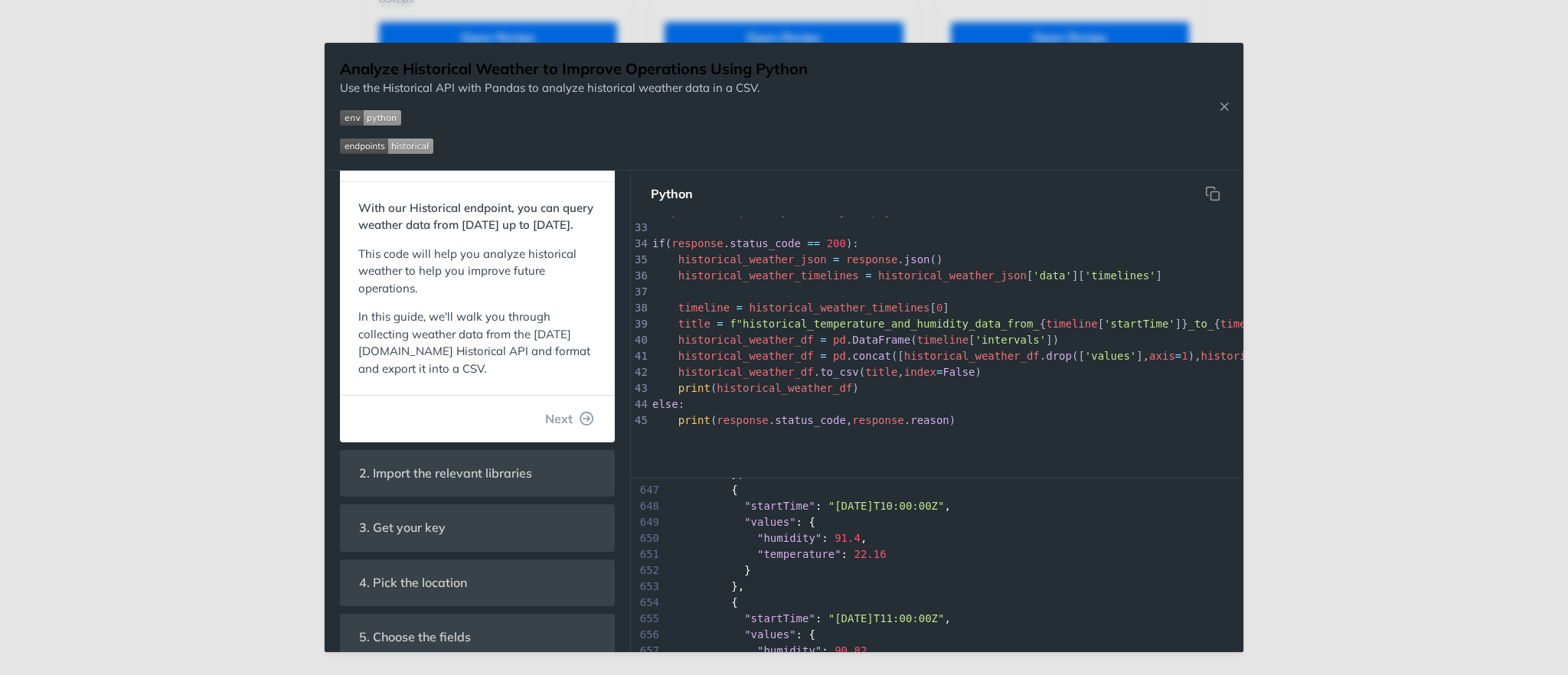
scroll to position [301, 0]
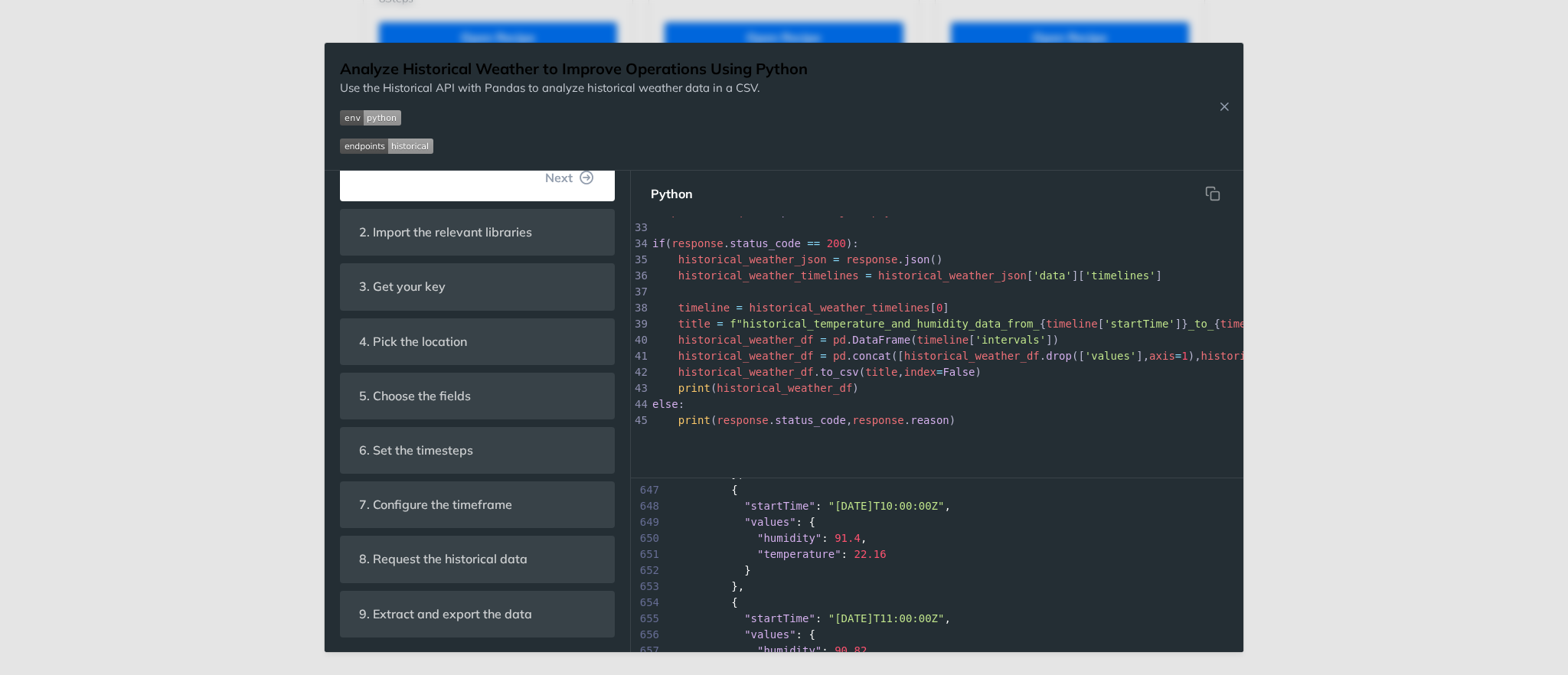
click at [347, 154] on img "Expand image" at bounding box center [387, 146] width 94 height 15
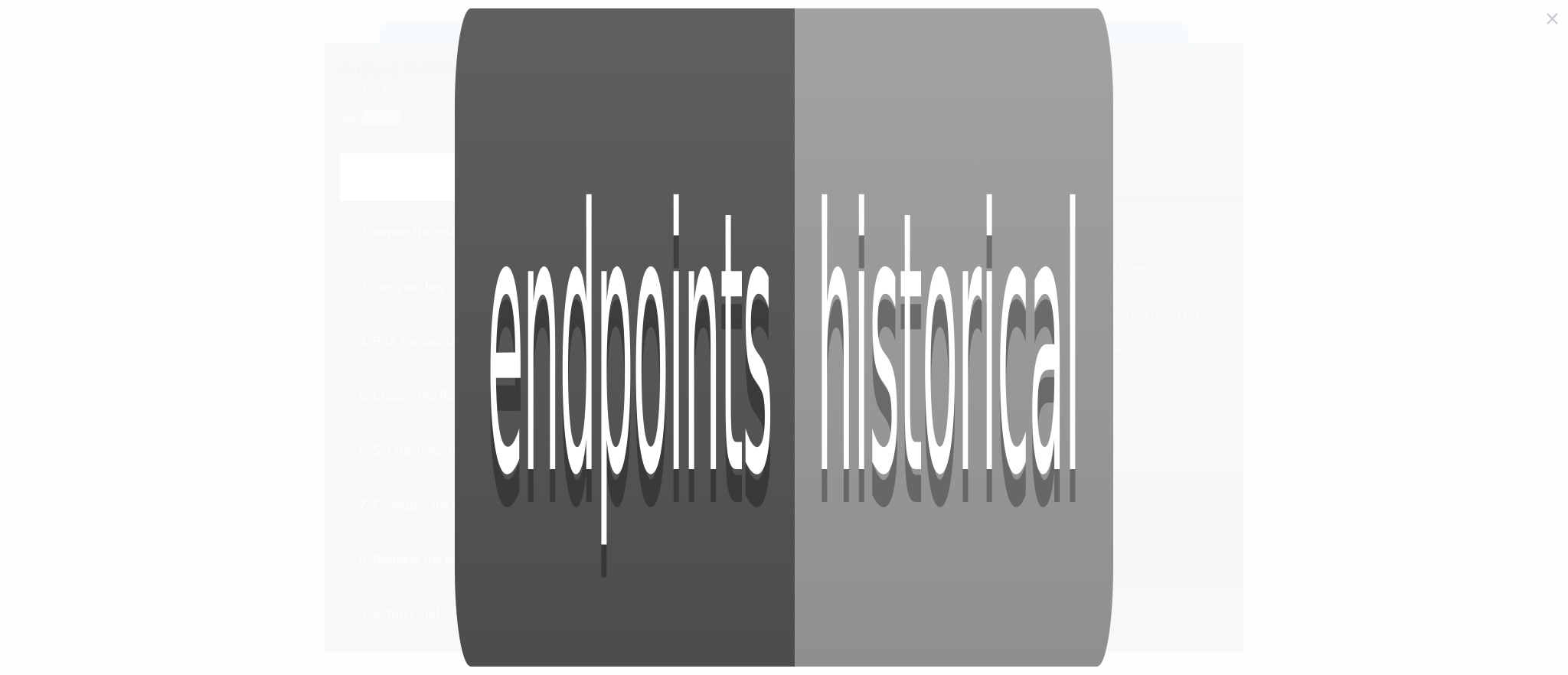
scroll to position [518, 0]
click at [561, 394] on img "Collapse image" at bounding box center [784, 338] width 659 height 659
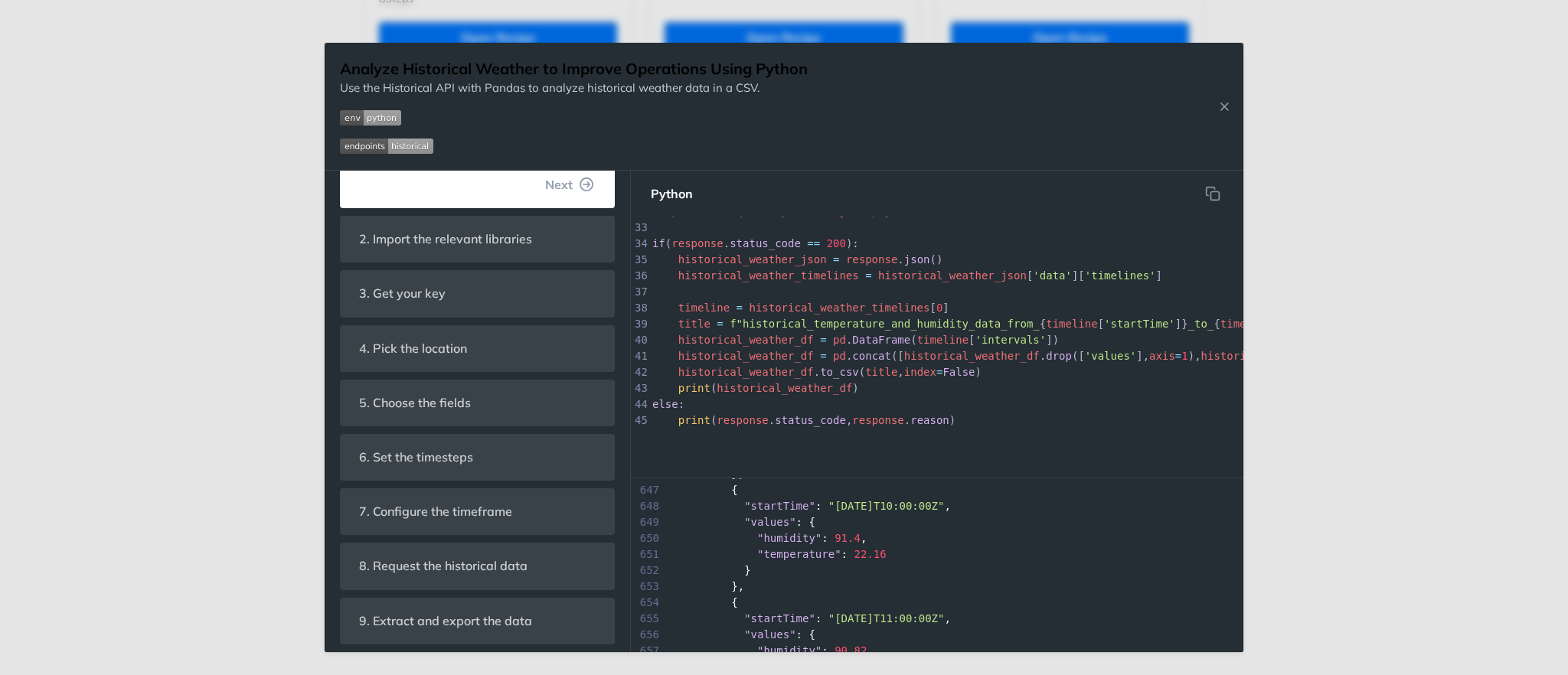
scroll to position [529, 0]
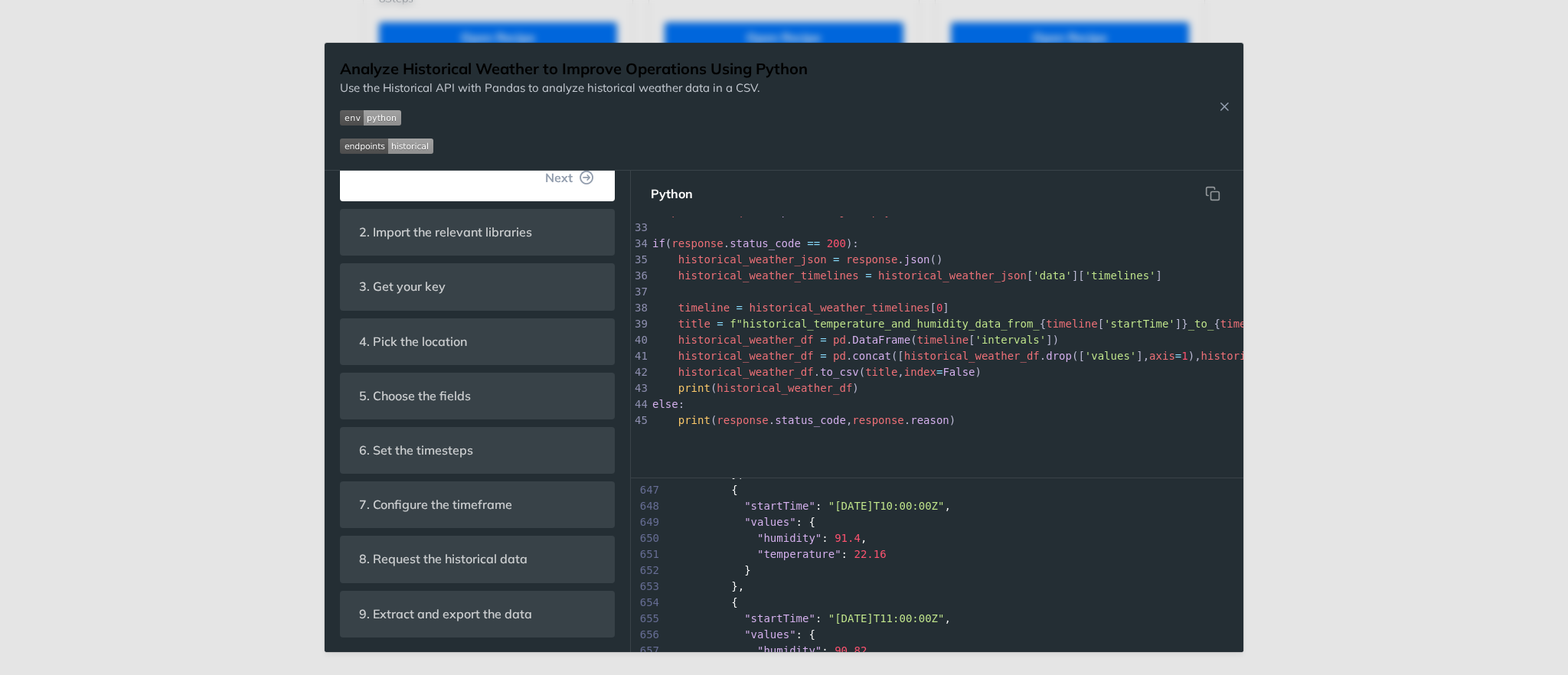
click at [355, 150] on img "Expand image" at bounding box center [387, 146] width 94 height 15
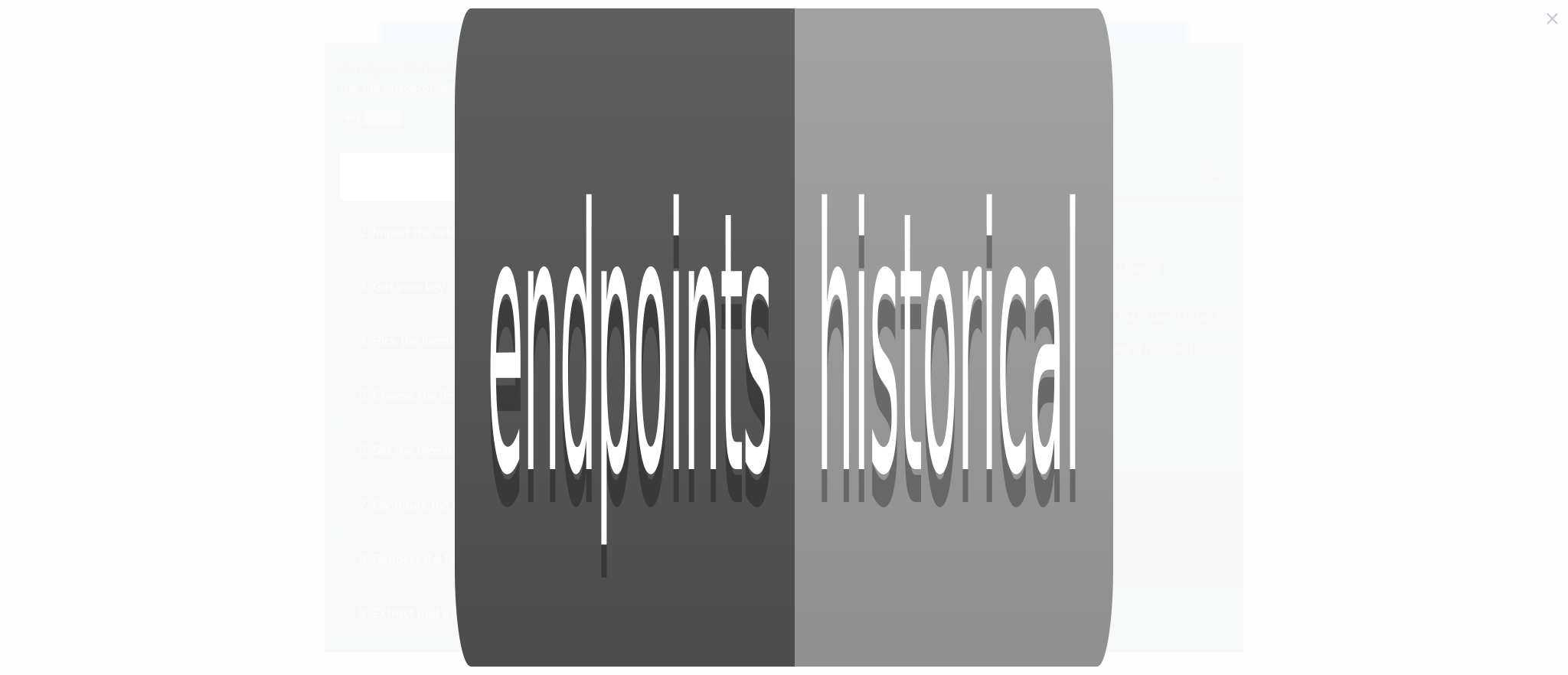
scroll to position [0, 0]
click at [1042, 369] on img "Collapse image" at bounding box center [784, 338] width 659 height 659
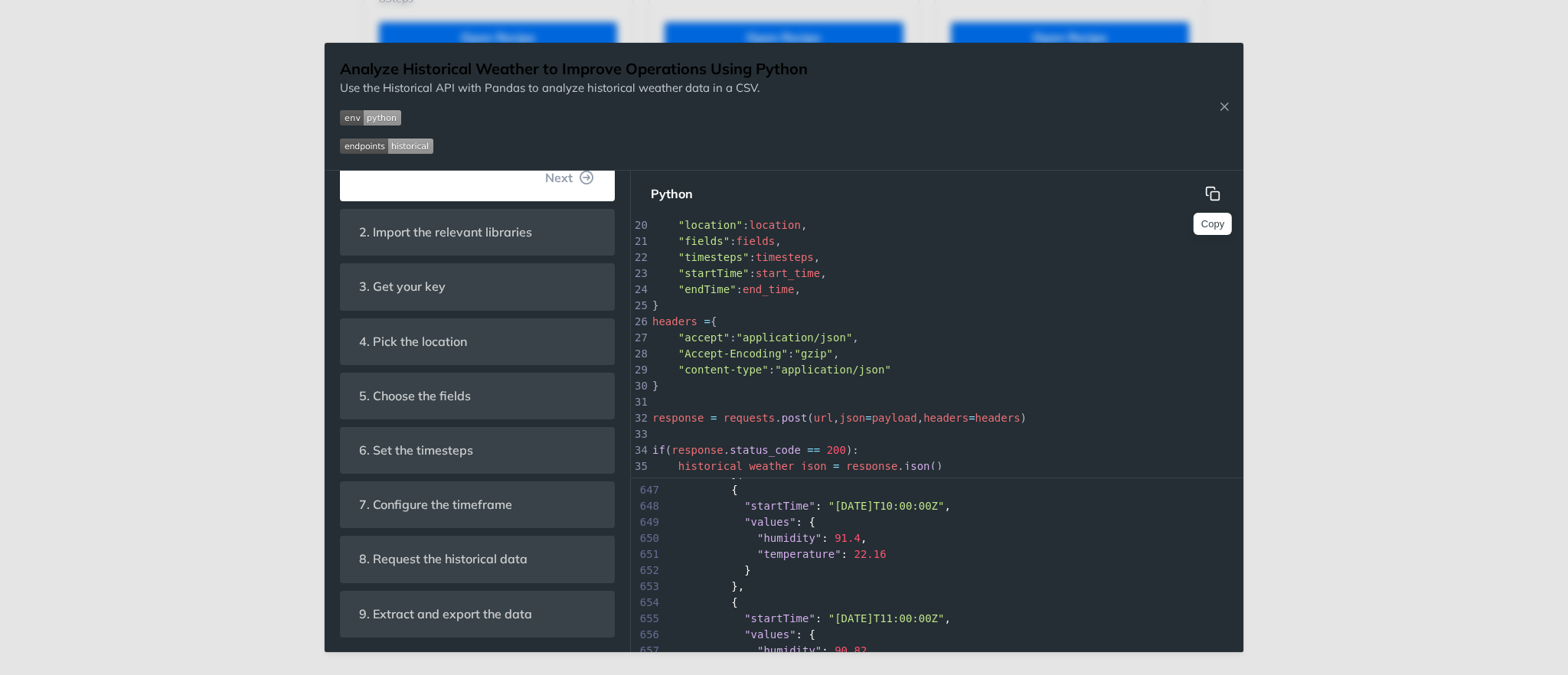
click at [1212, 202] on button "Copy" at bounding box center [1213, 194] width 31 height 31
click at [1210, 191] on icon "hidden" at bounding box center [1213, 194] width 15 height 15
drag, startPoint x: 271, startPoint y: 213, endPoint x: 479, endPoint y: 343, distance: 245.3
click at [271, 213] on div "Analyze Historical Weather to Improve Operations Using Python Use the Historica…" at bounding box center [784, 337] width 1568 height 675
click at [479, 291] on div "[Aviation] - Use historical weather data for post ops analytics Use the Histori…" at bounding box center [498, 216] width 269 height 261
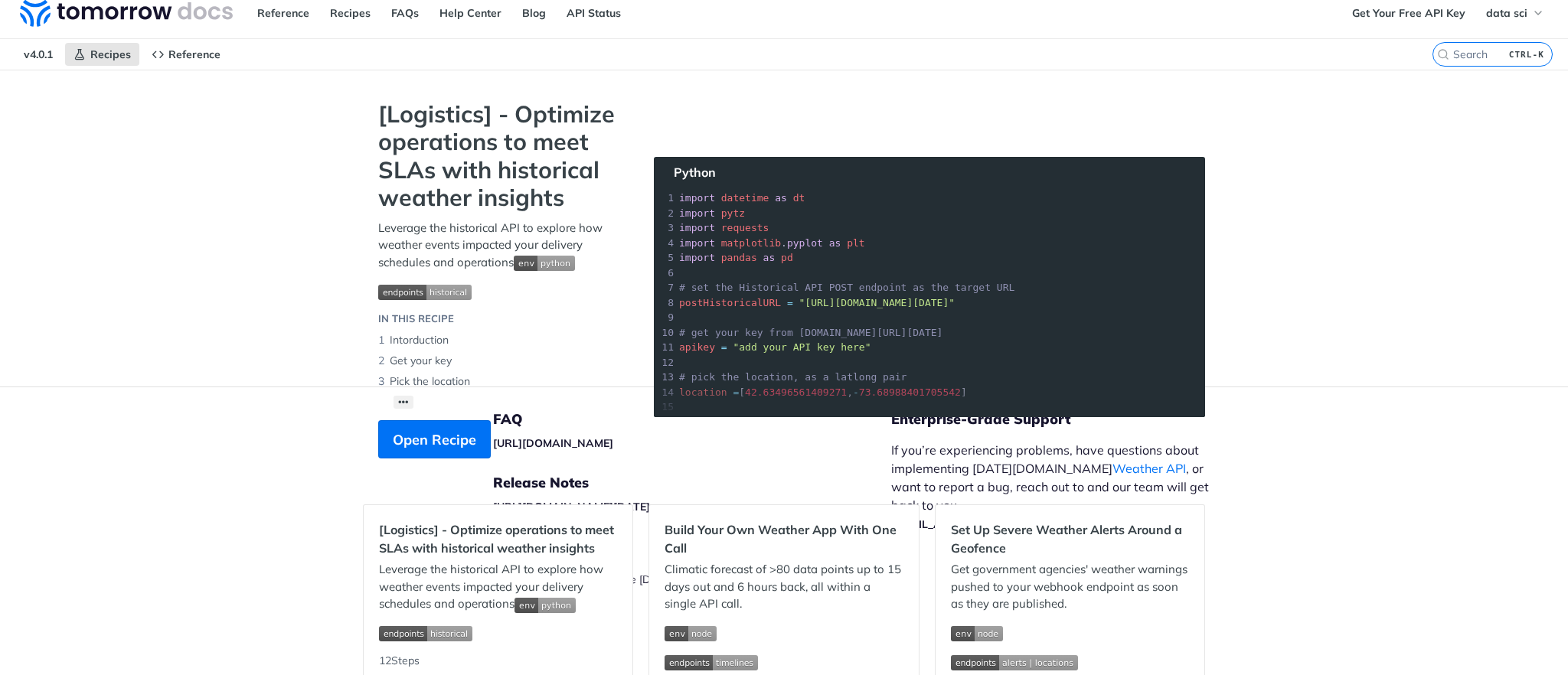
scroll to position [69, 0]
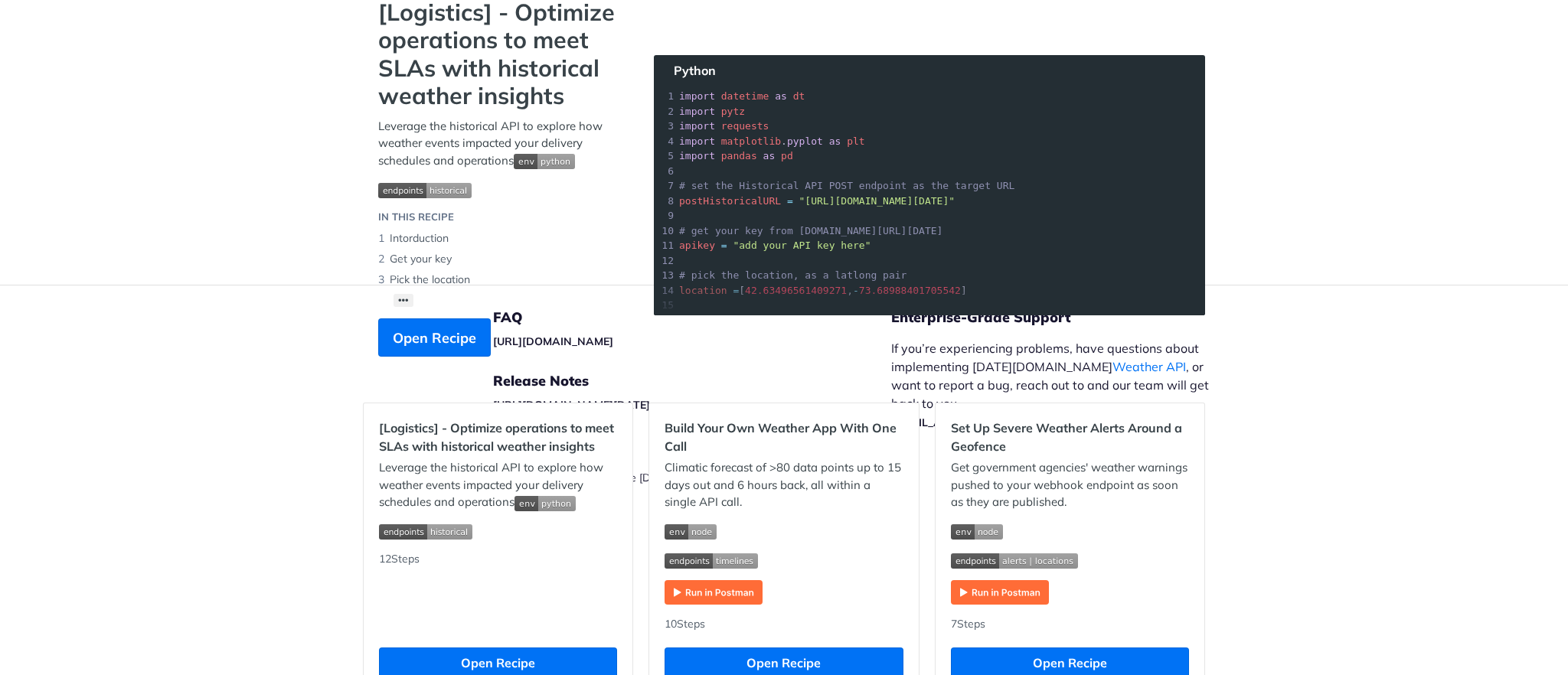
scroll to position [114, 0]
